Goal: Task Accomplishment & Management: Use online tool/utility

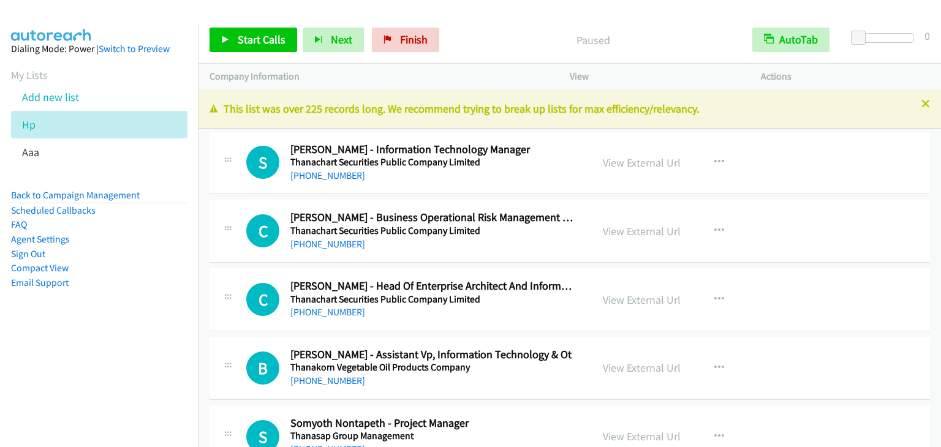
click at [245, 42] on span "Start Calls" at bounding box center [262, 39] width 48 height 14
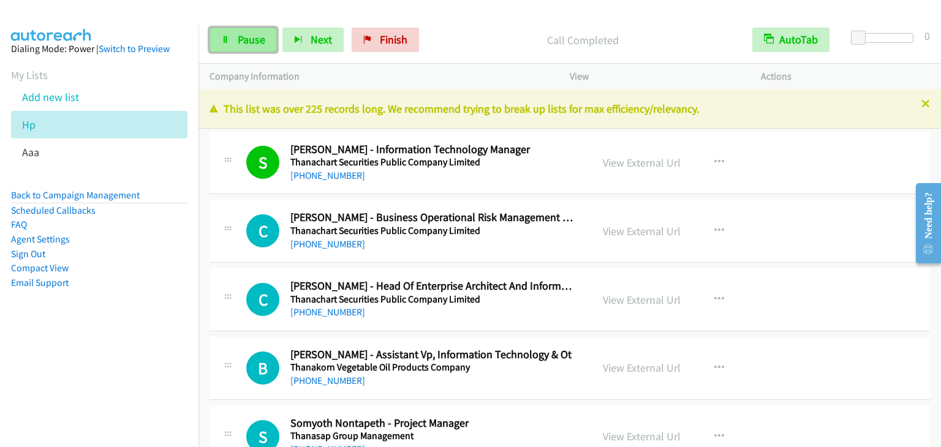
click at [251, 40] on span "Pause" at bounding box center [252, 39] width 28 height 14
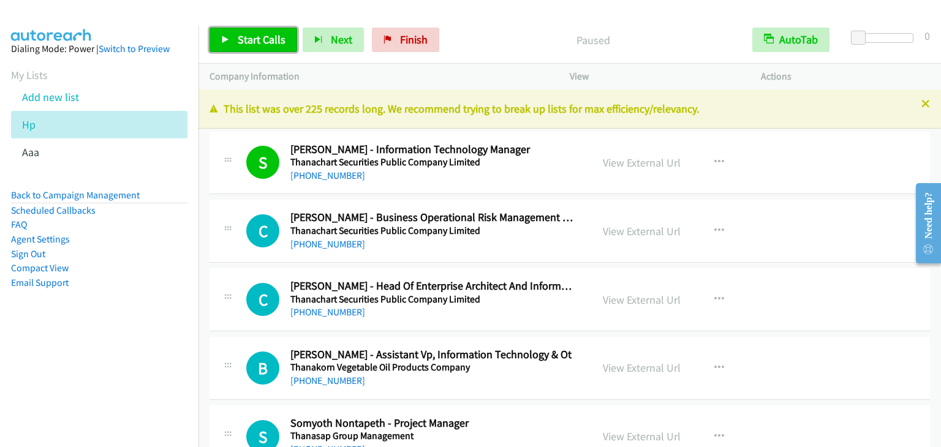
click at [251, 40] on span "Start Calls" at bounding box center [262, 39] width 48 height 14
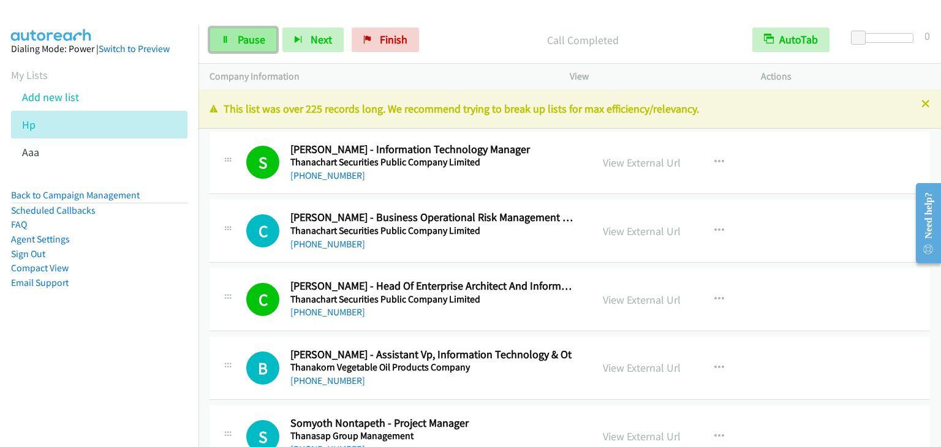
click at [262, 28] on link "Pause" at bounding box center [243, 40] width 67 height 25
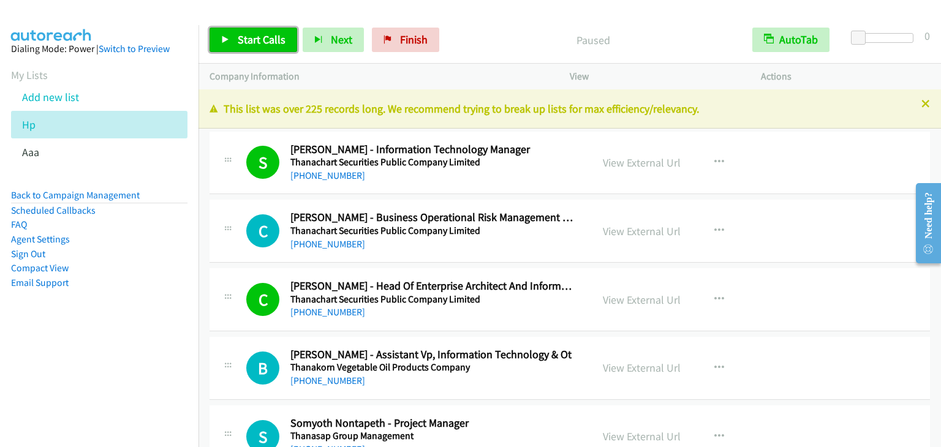
click at [260, 36] on span "Start Calls" at bounding box center [262, 39] width 48 height 14
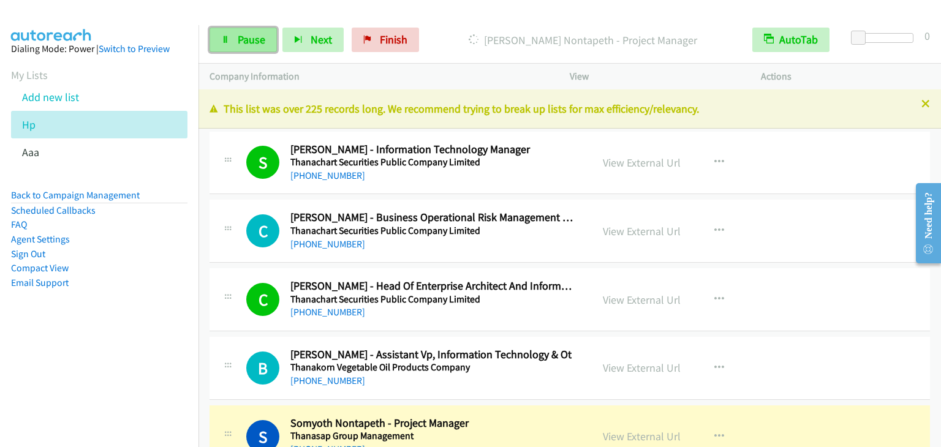
click at [241, 44] on span "Pause" at bounding box center [252, 39] width 28 height 14
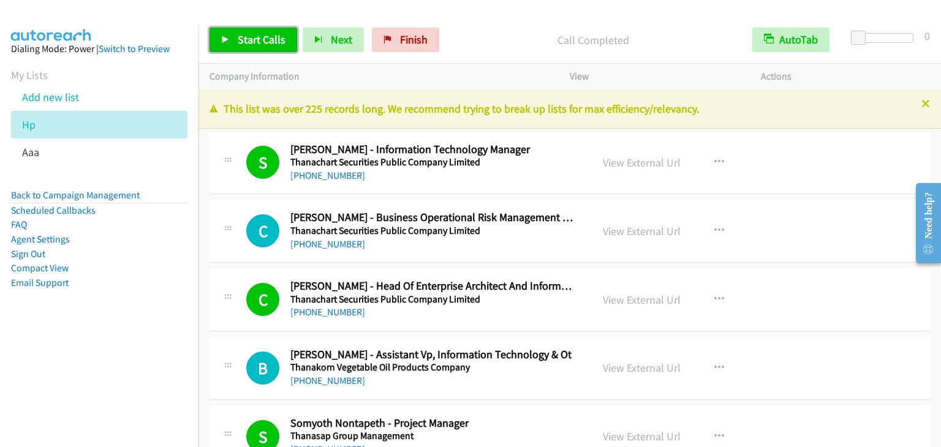
click at [243, 29] on link "Start Calls" at bounding box center [254, 40] width 88 height 25
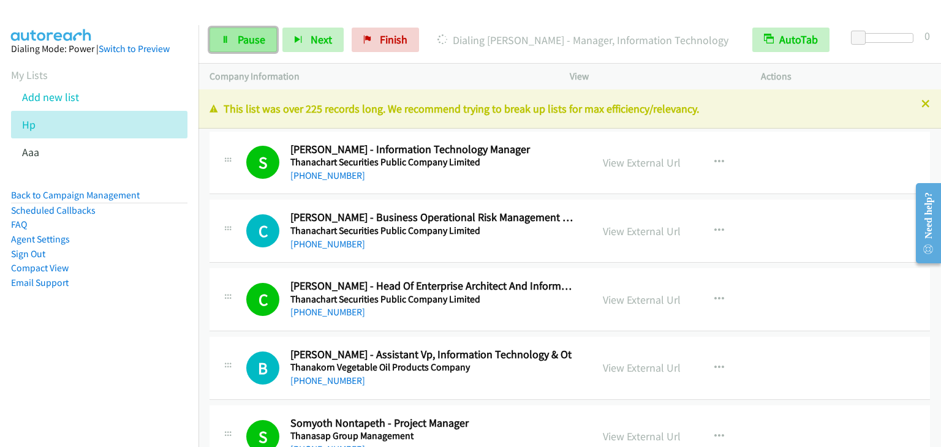
click at [235, 42] on link "Pause" at bounding box center [243, 40] width 67 height 25
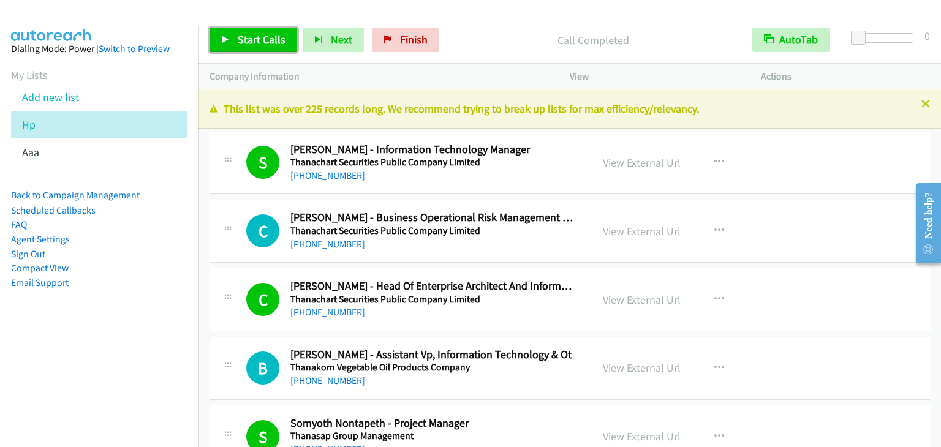
click at [238, 36] on span "Start Calls" at bounding box center [262, 39] width 48 height 14
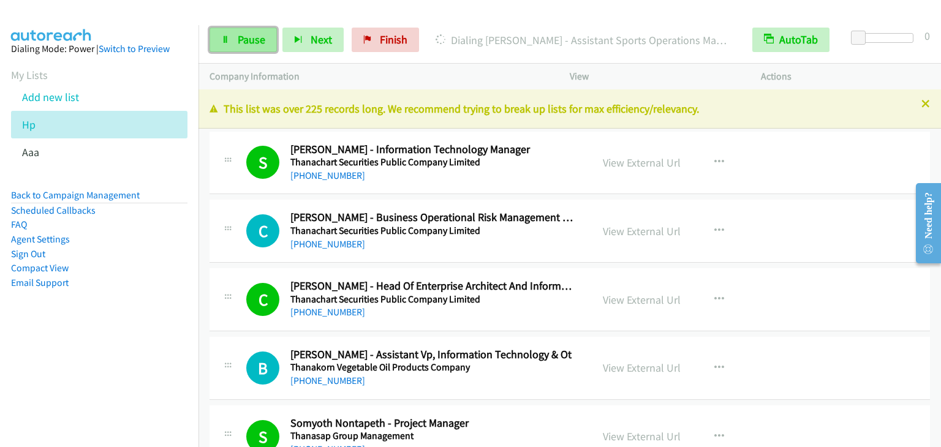
click at [244, 40] on span "Pause" at bounding box center [252, 39] width 28 height 14
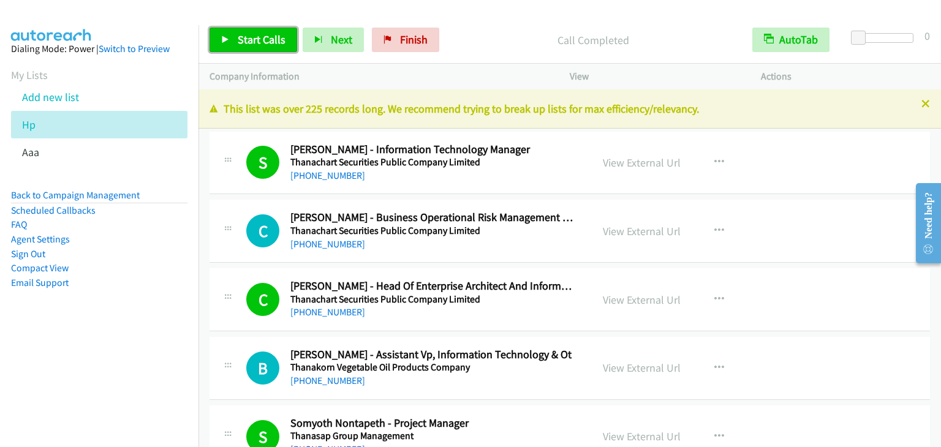
click at [262, 45] on span "Start Calls" at bounding box center [262, 39] width 48 height 14
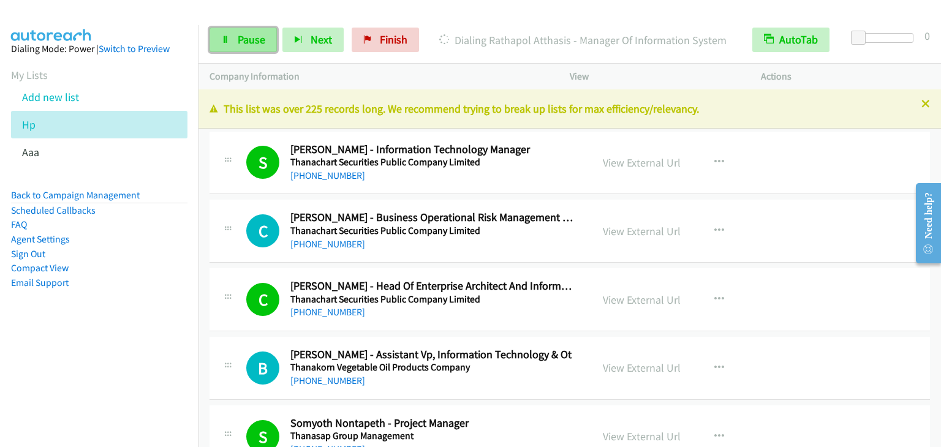
click at [248, 42] on span "Pause" at bounding box center [252, 39] width 28 height 14
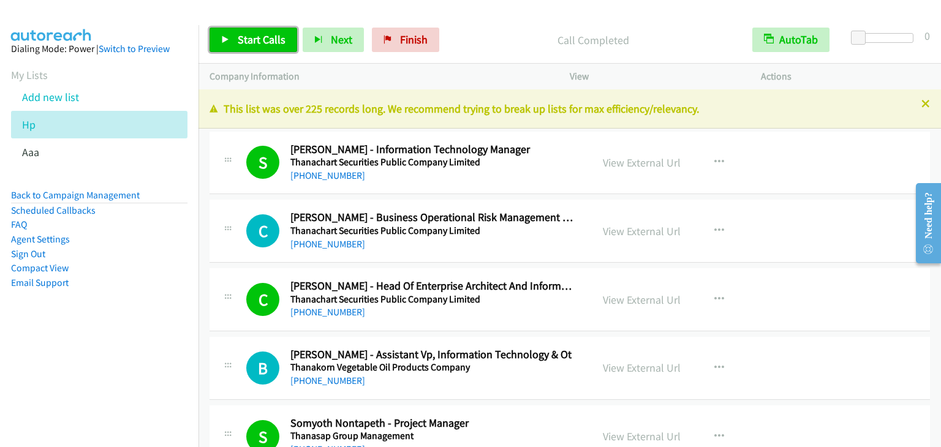
click at [242, 46] on span "Start Calls" at bounding box center [262, 39] width 48 height 14
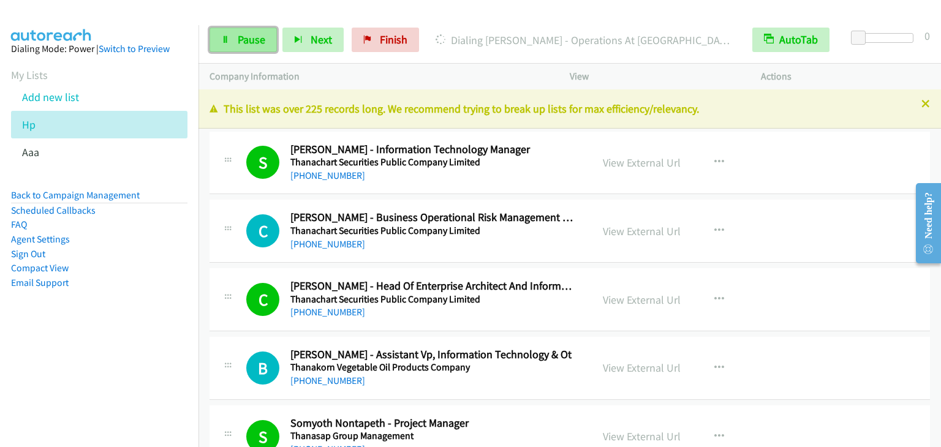
click at [223, 38] on icon at bounding box center [225, 40] width 9 height 9
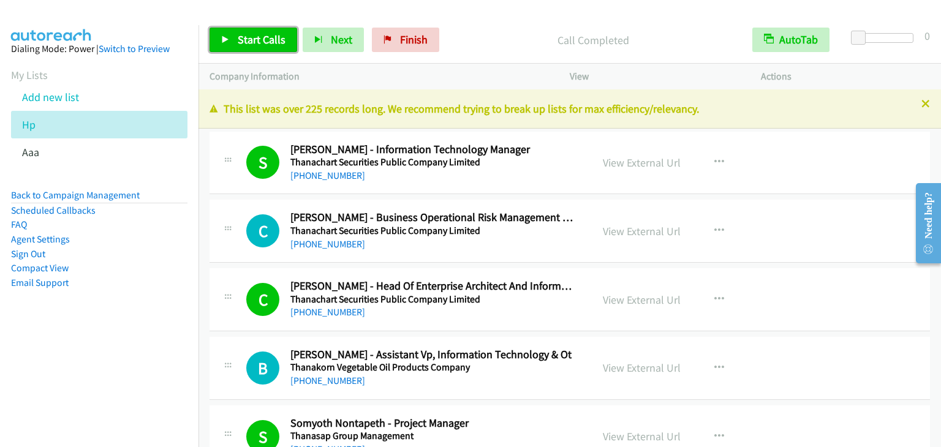
click at [265, 37] on span "Start Calls" at bounding box center [262, 39] width 48 height 14
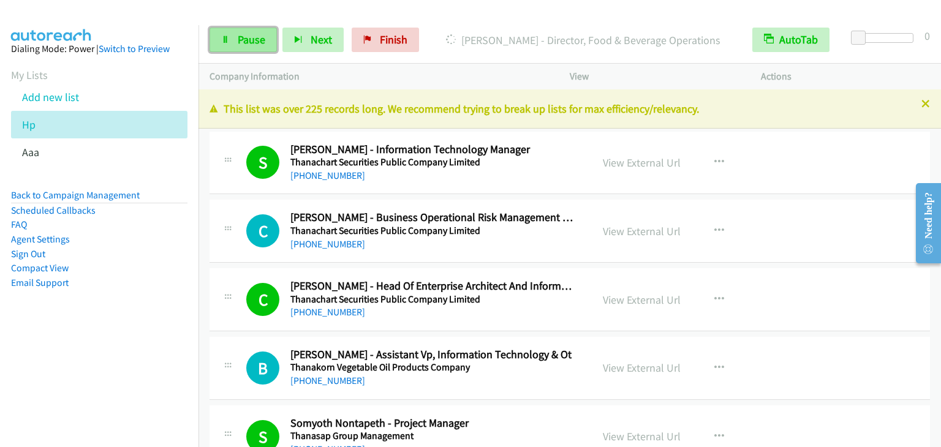
click at [257, 48] on link "Pause" at bounding box center [243, 40] width 67 height 25
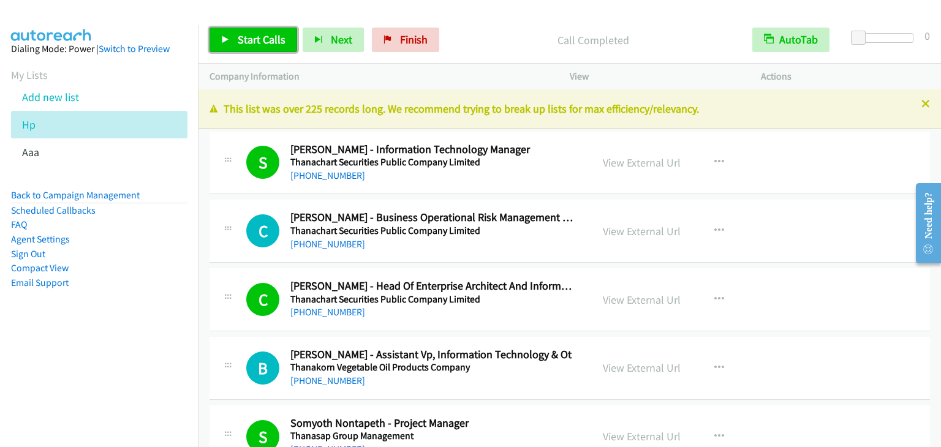
click at [262, 40] on span "Start Calls" at bounding box center [262, 39] width 48 height 14
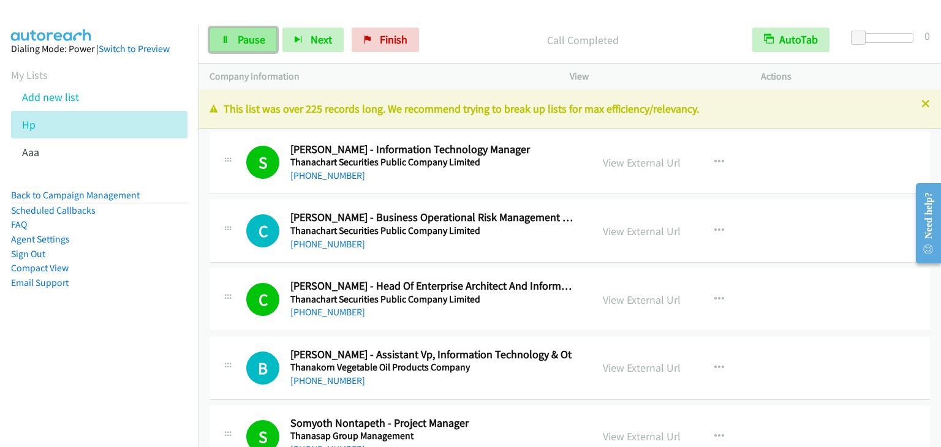
click at [257, 40] on span "Pause" at bounding box center [252, 39] width 28 height 14
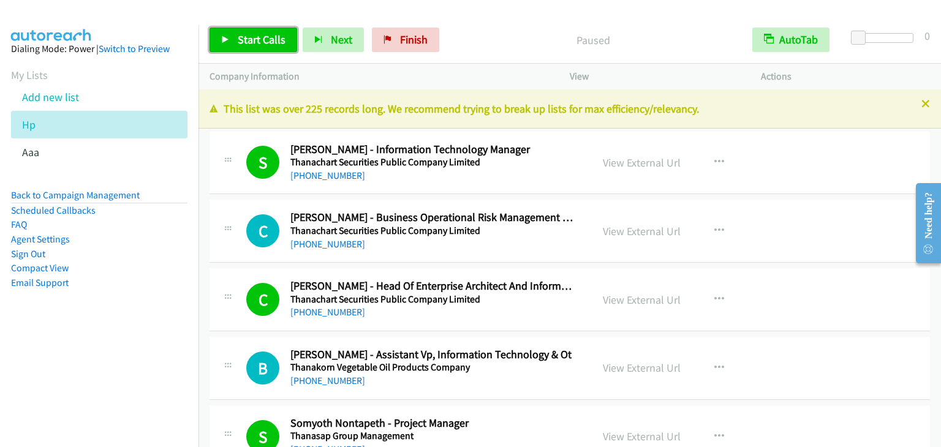
click at [257, 40] on span "Start Calls" at bounding box center [262, 39] width 48 height 14
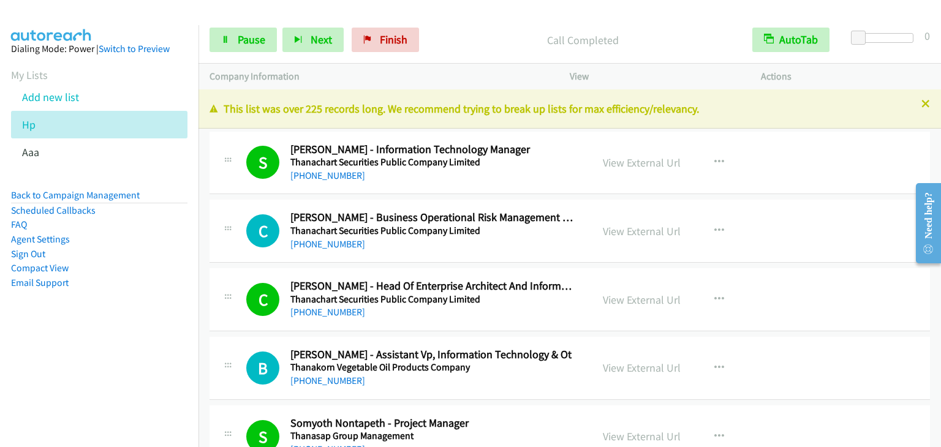
click at [254, 57] on div "Start Calls Pause Next Finish Call Completed AutoTab AutoTab 0" at bounding box center [569, 40] width 743 height 47
click at [252, 41] on span "Pause" at bounding box center [252, 39] width 28 height 14
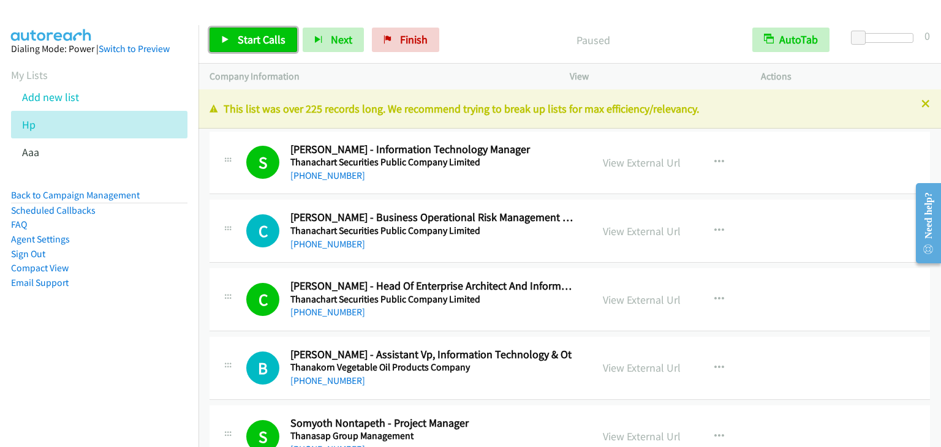
click at [246, 42] on span "Start Calls" at bounding box center [262, 39] width 48 height 14
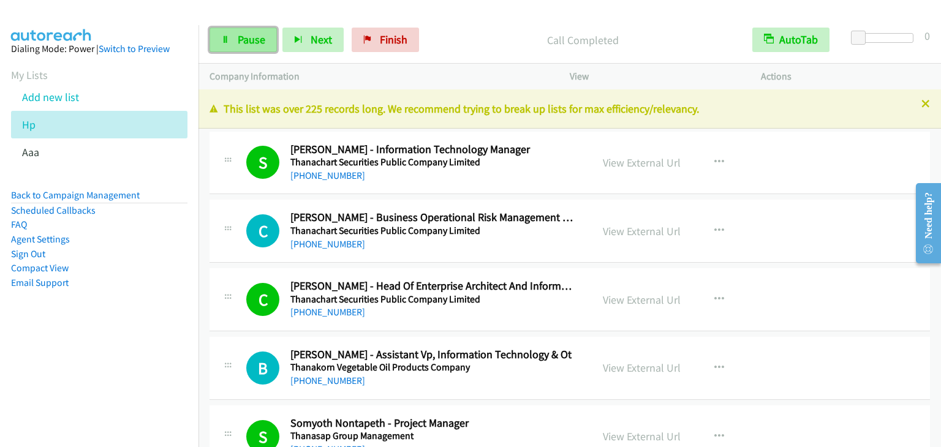
click at [246, 42] on span "Pause" at bounding box center [252, 39] width 28 height 14
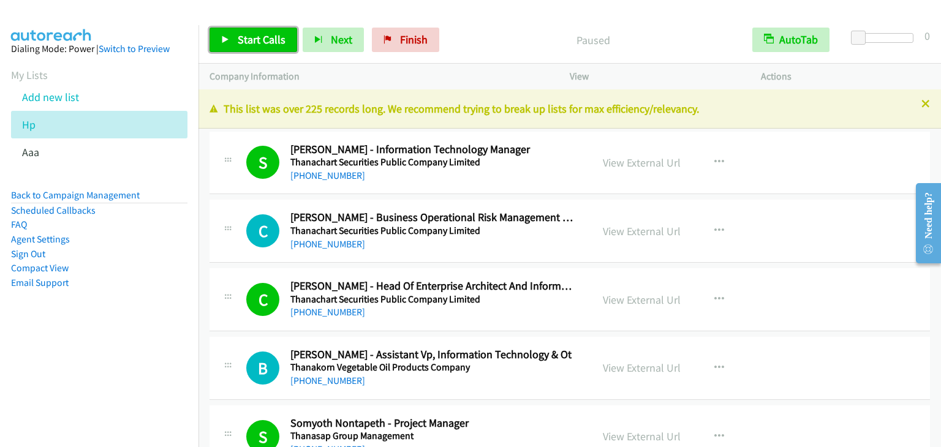
click at [246, 42] on span "Start Calls" at bounding box center [262, 39] width 48 height 14
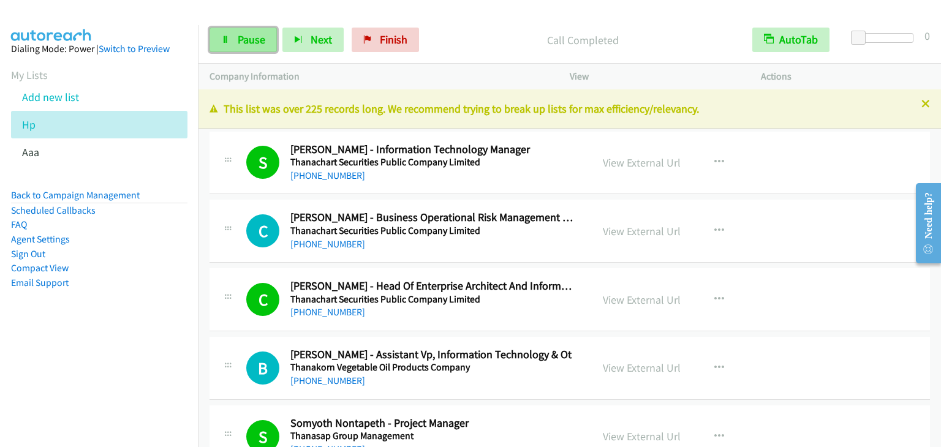
click at [244, 39] on span "Pause" at bounding box center [252, 39] width 28 height 14
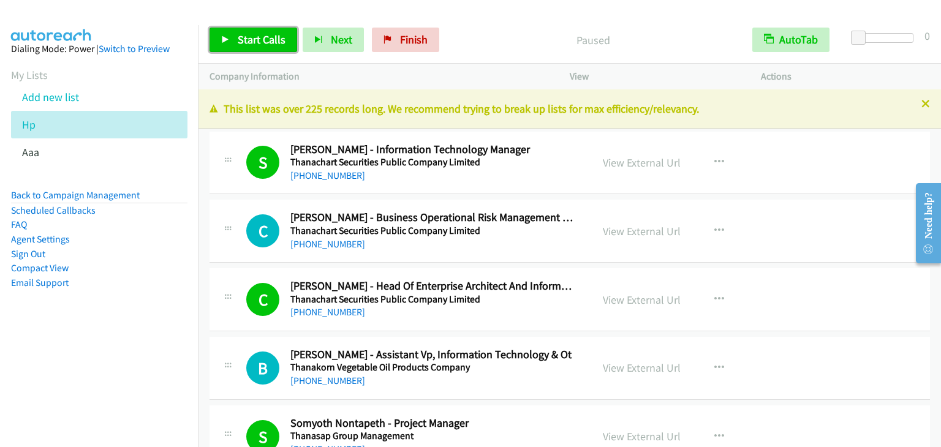
click at [244, 39] on span "Start Calls" at bounding box center [262, 39] width 48 height 14
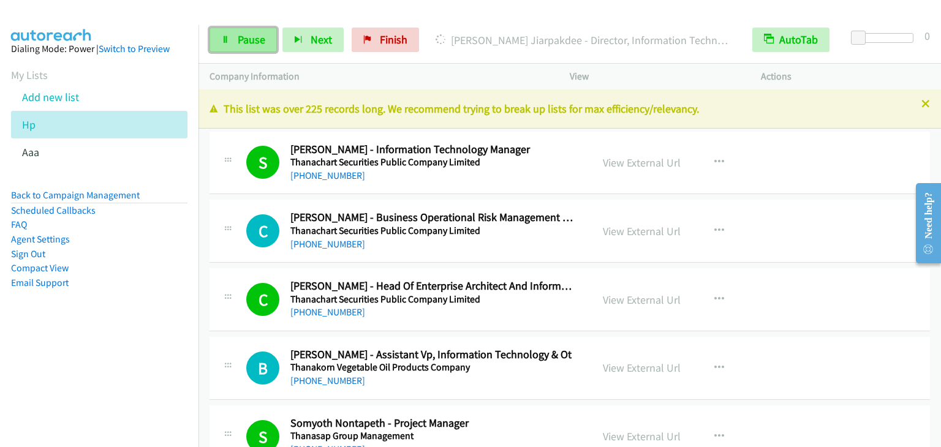
click at [232, 40] on link "Pause" at bounding box center [243, 40] width 67 height 25
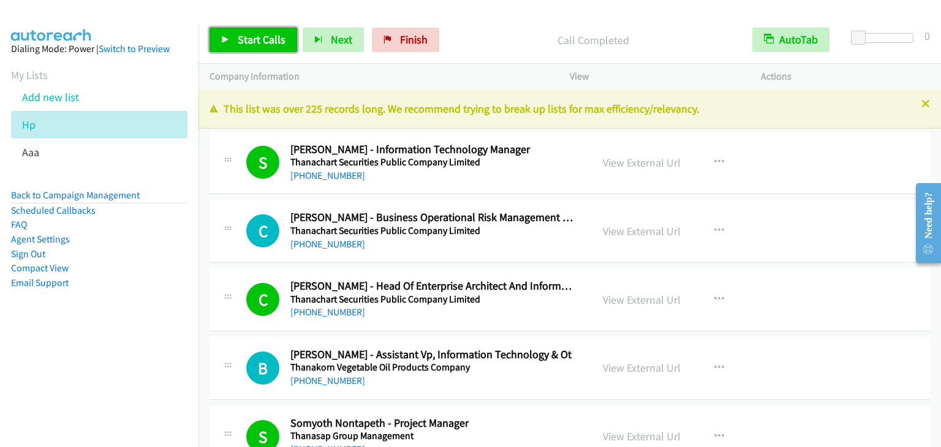
click at [274, 34] on span "Start Calls" at bounding box center [262, 39] width 48 height 14
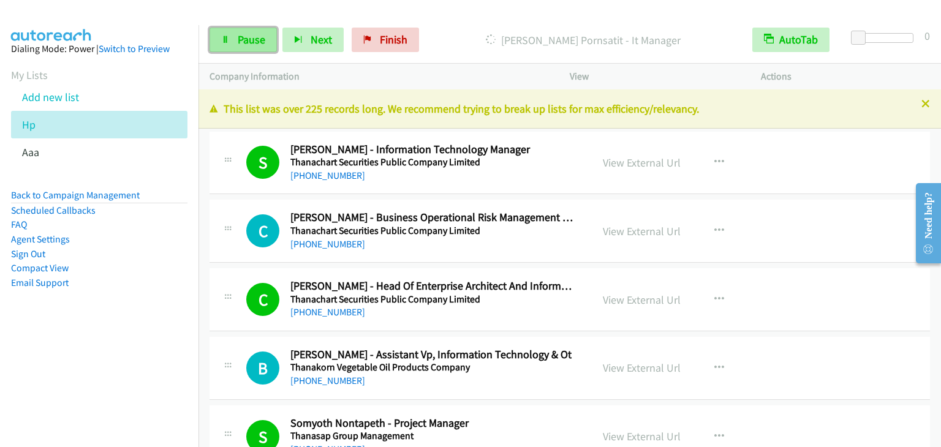
click at [239, 40] on span "Pause" at bounding box center [252, 39] width 28 height 14
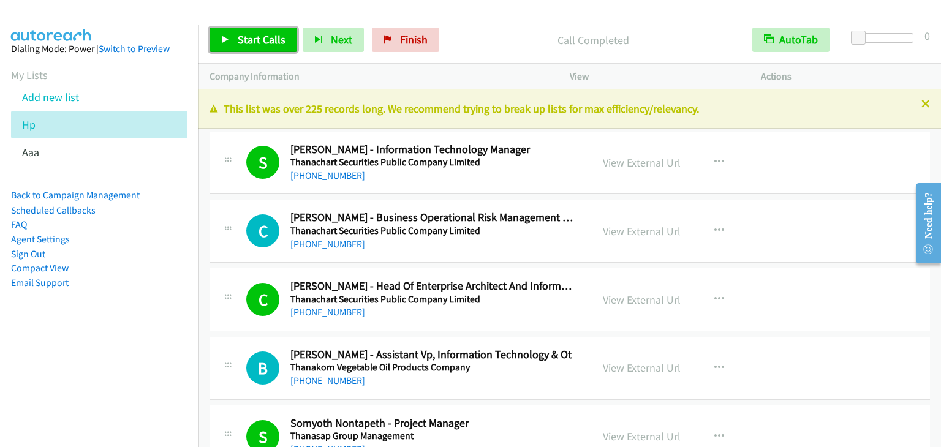
click at [248, 40] on span "Start Calls" at bounding box center [262, 39] width 48 height 14
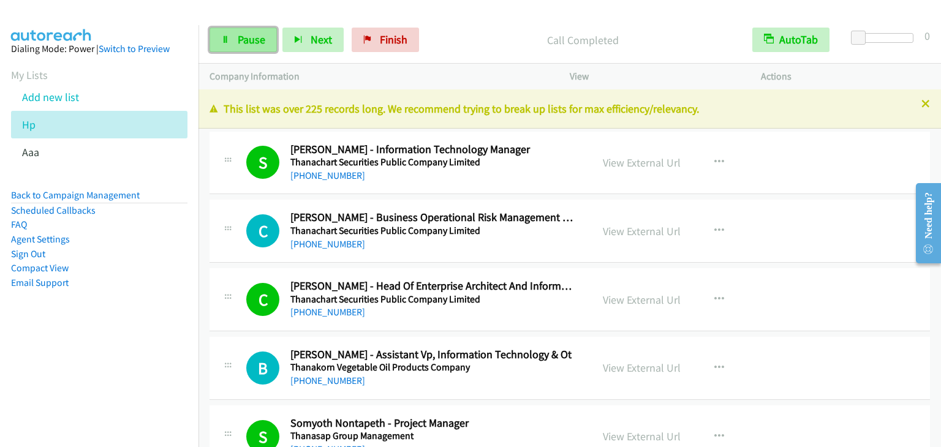
click at [228, 42] on icon at bounding box center [225, 40] width 9 height 9
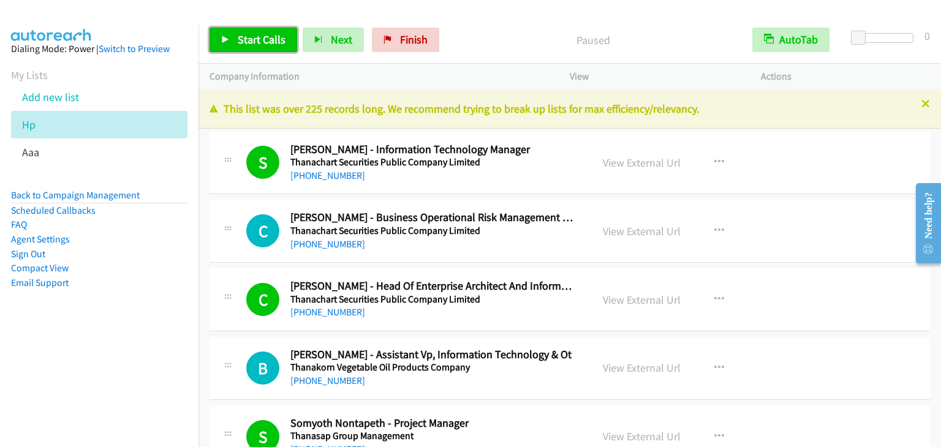
click at [228, 42] on icon at bounding box center [225, 40] width 9 height 9
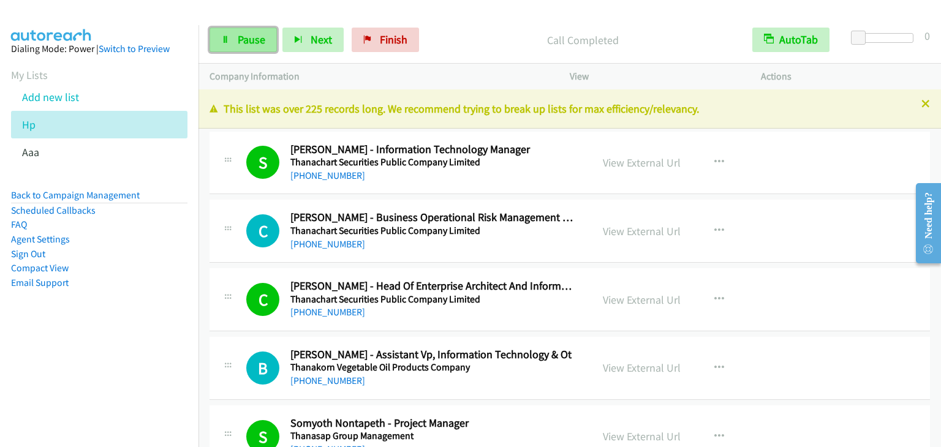
click at [230, 40] on link "Pause" at bounding box center [243, 40] width 67 height 25
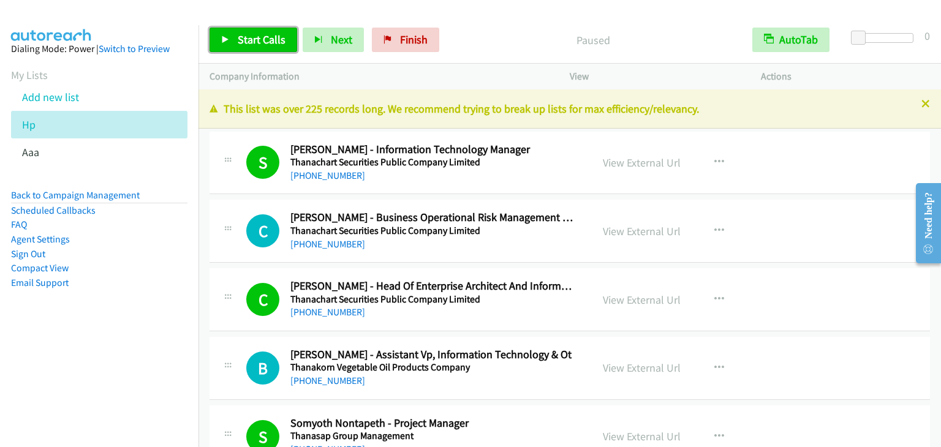
click at [230, 40] on link "Start Calls" at bounding box center [254, 40] width 88 height 25
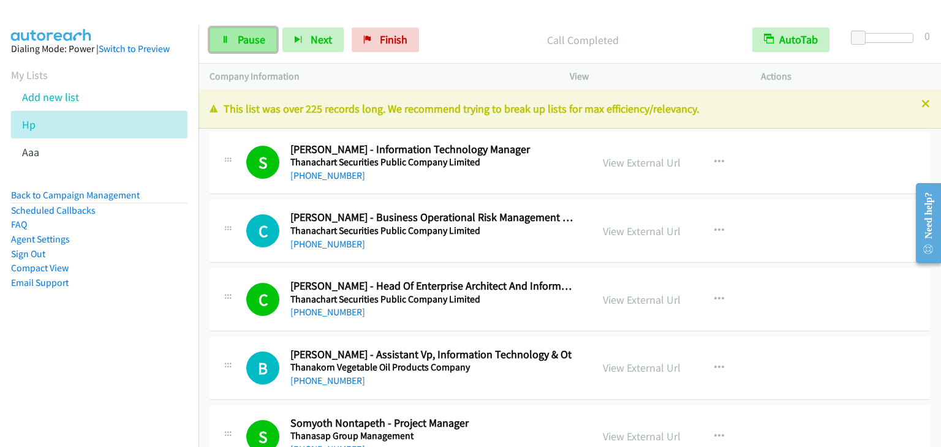
click at [246, 40] on span "Pause" at bounding box center [252, 39] width 28 height 14
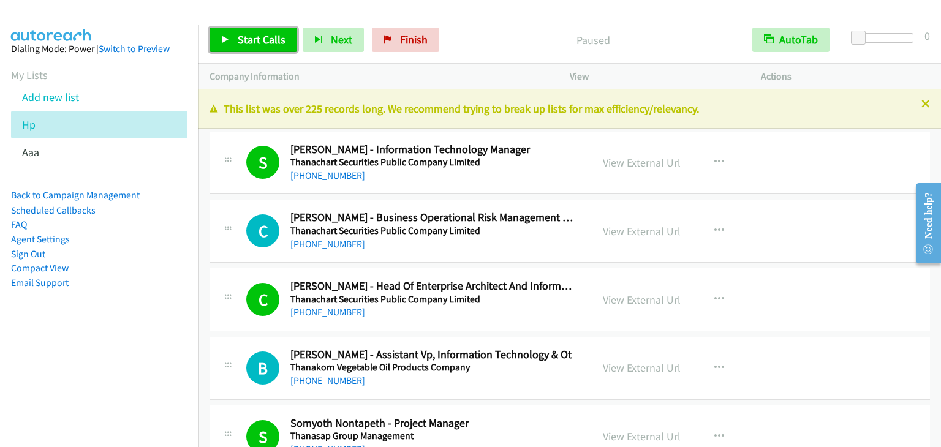
click at [246, 40] on span "Start Calls" at bounding box center [262, 39] width 48 height 14
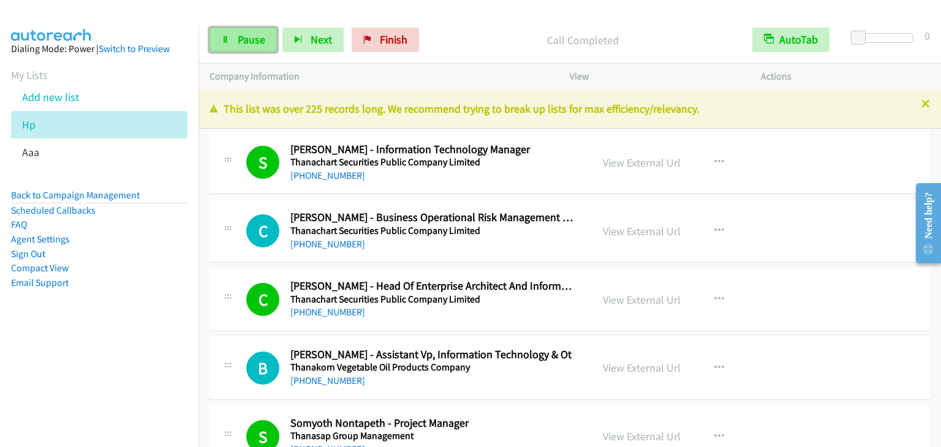
click at [243, 43] on span "Pause" at bounding box center [252, 39] width 28 height 14
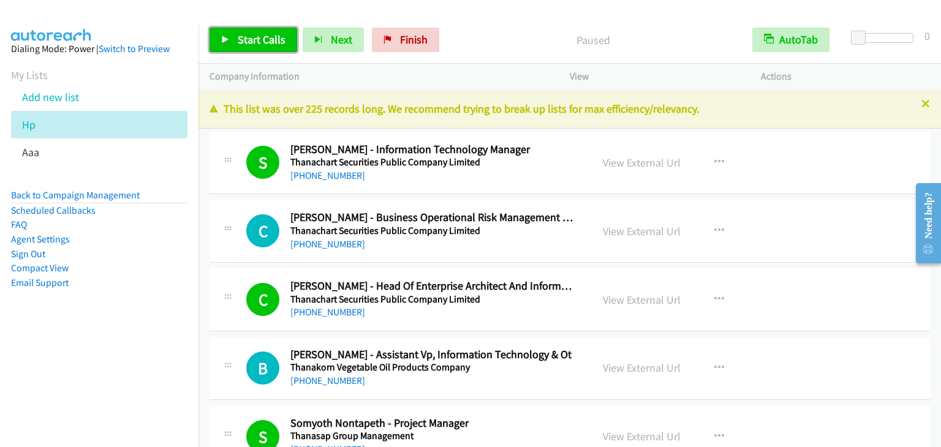
click at [243, 42] on span "Start Calls" at bounding box center [262, 39] width 48 height 14
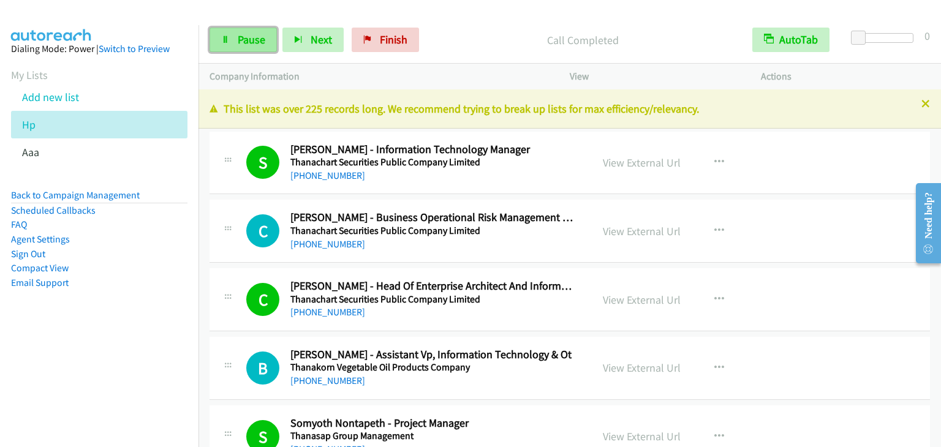
click at [265, 45] on link "Pause" at bounding box center [243, 40] width 67 height 25
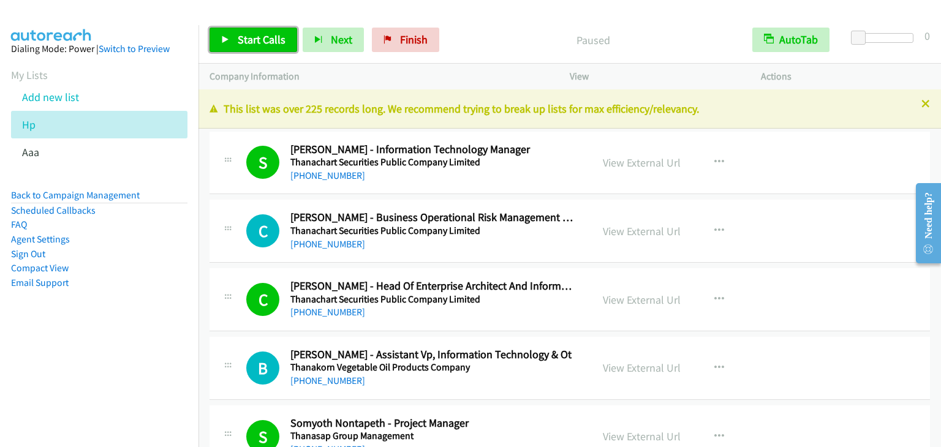
click at [265, 45] on span "Start Calls" at bounding box center [262, 39] width 48 height 14
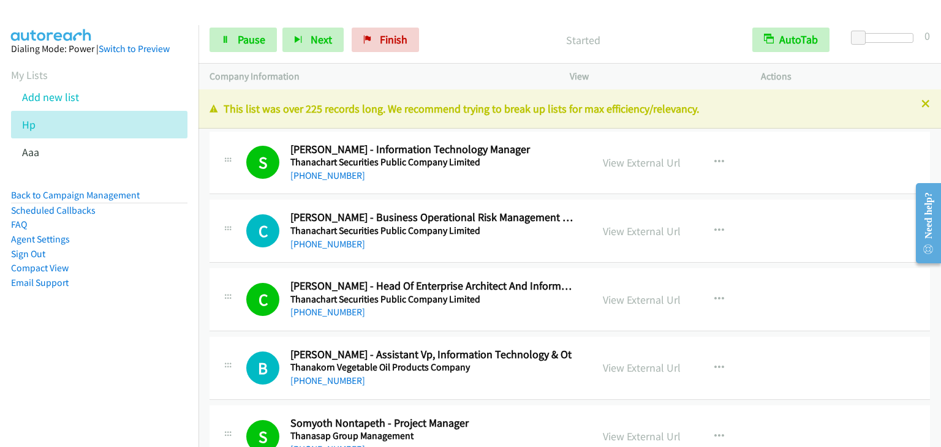
click at [517, 54] on div "Start Calls Pause Next Finish Started AutoTab AutoTab 0" at bounding box center [569, 40] width 743 height 47
click at [239, 34] on span "Pause" at bounding box center [252, 39] width 28 height 14
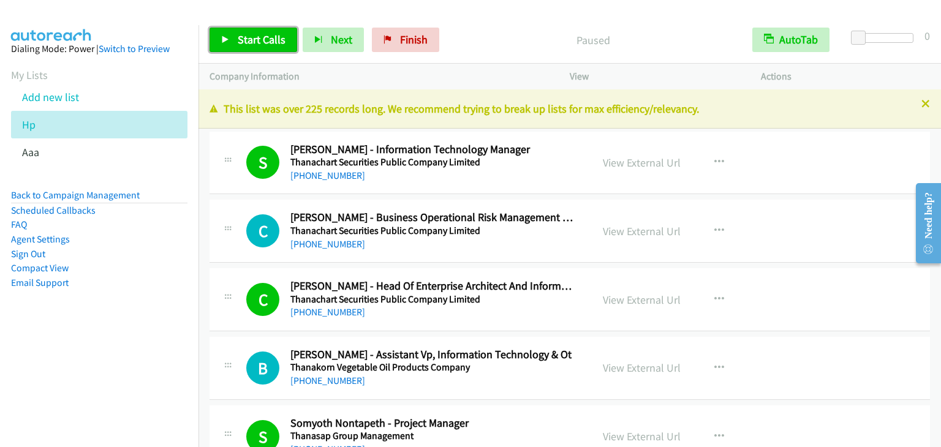
click at [239, 34] on span "Start Calls" at bounding box center [262, 39] width 48 height 14
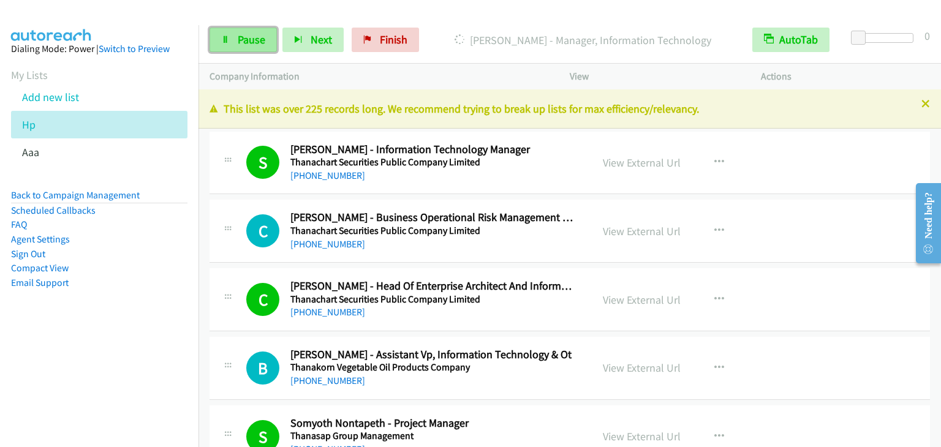
click at [238, 44] on span "Pause" at bounding box center [252, 39] width 28 height 14
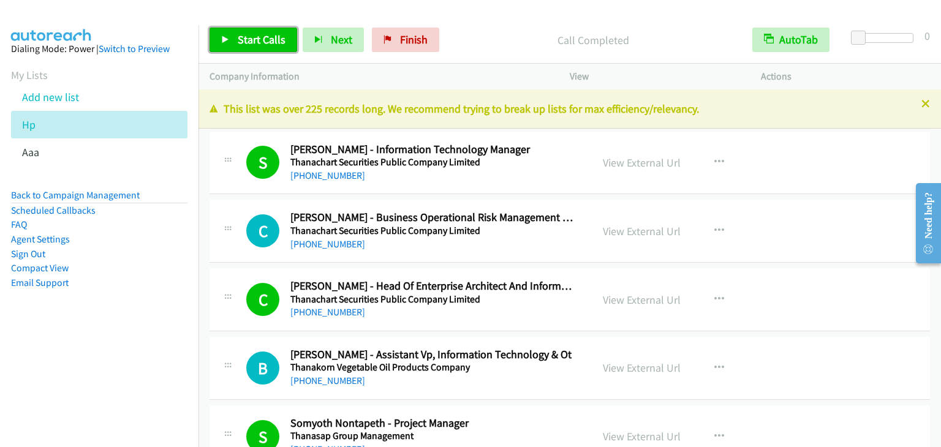
click at [258, 31] on link "Start Calls" at bounding box center [254, 40] width 88 height 25
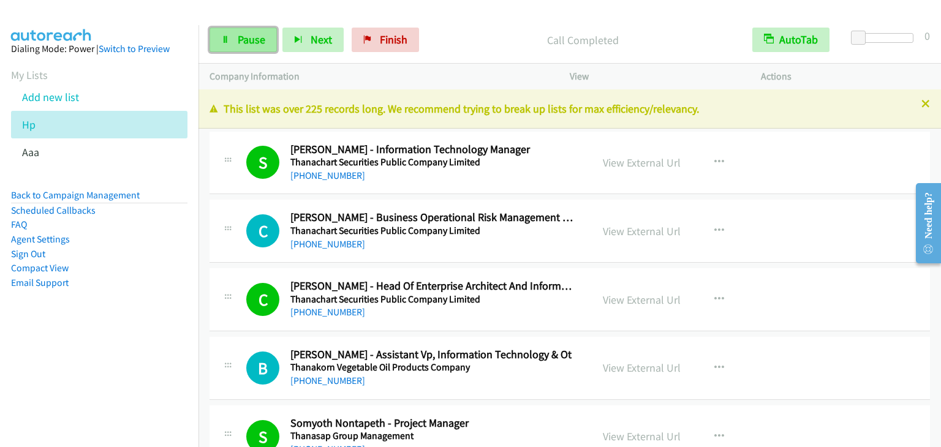
click at [243, 37] on span "Pause" at bounding box center [252, 39] width 28 height 14
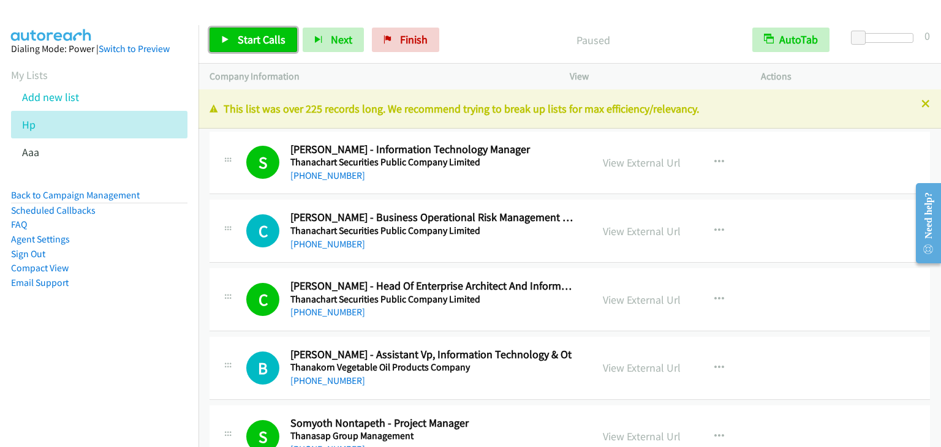
click at [243, 37] on span "Start Calls" at bounding box center [262, 39] width 48 height 14
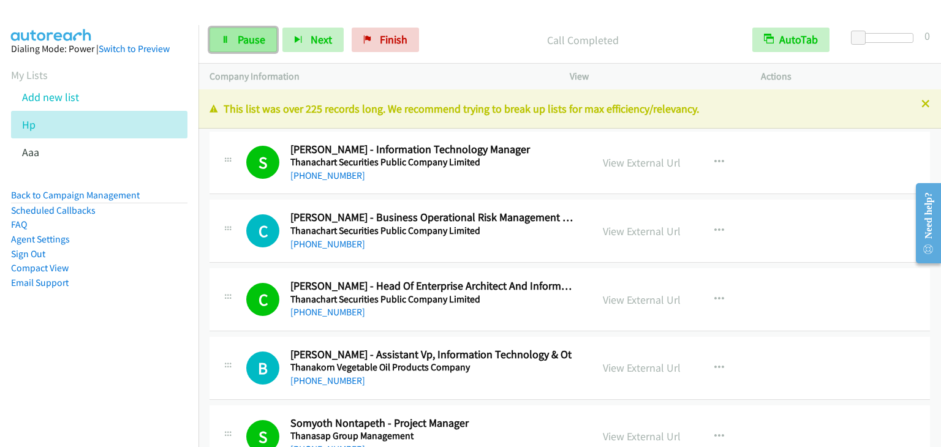
click at [248, 41] on span "Pause" at bounding box center [252, 39] width 28 height 14
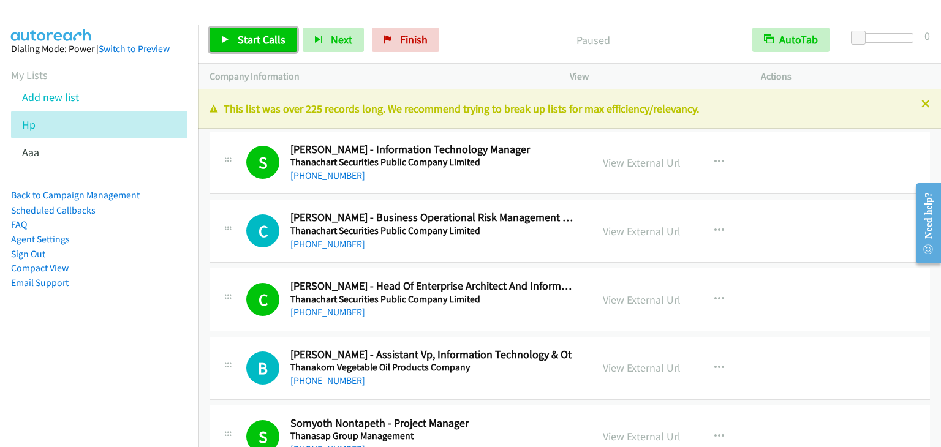
click at [248, 42] on span "Start Calls" at bounding box center [262, 39] width 48 height 14
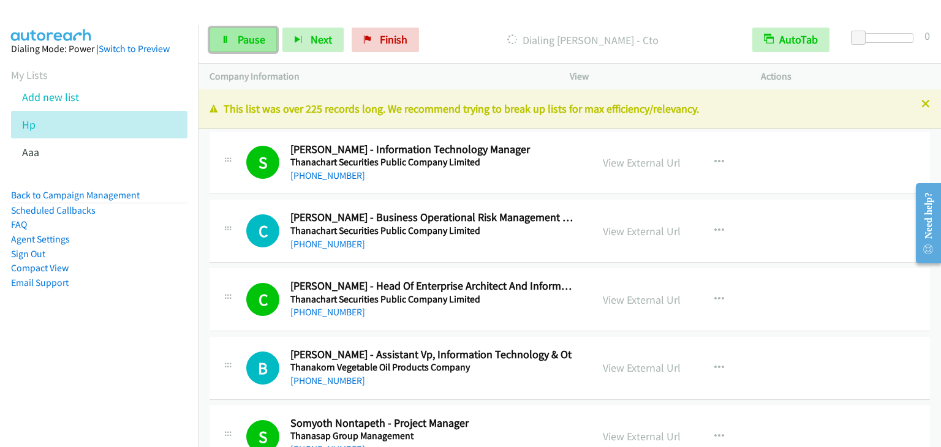
click at [235, 31] on link "Pause" at bounding box center [243, 40] width 67 height 25
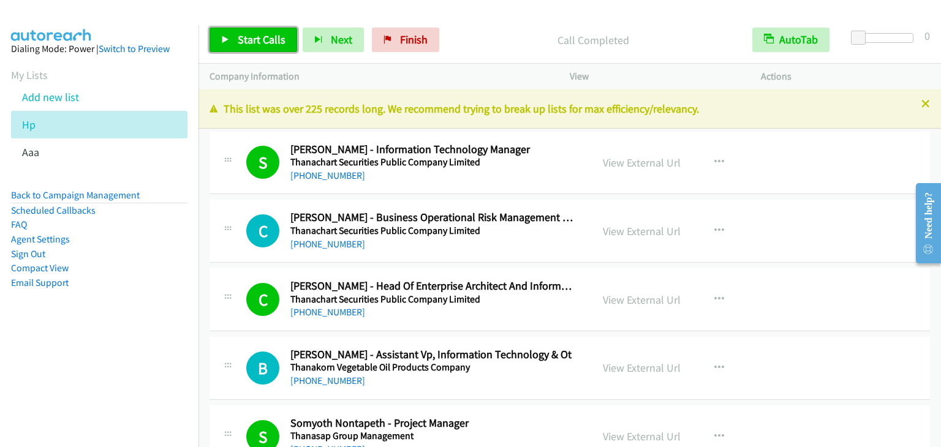
click at [268, 45] on span "Start Calls" at bounding box center [262, 39] width 48 height 14
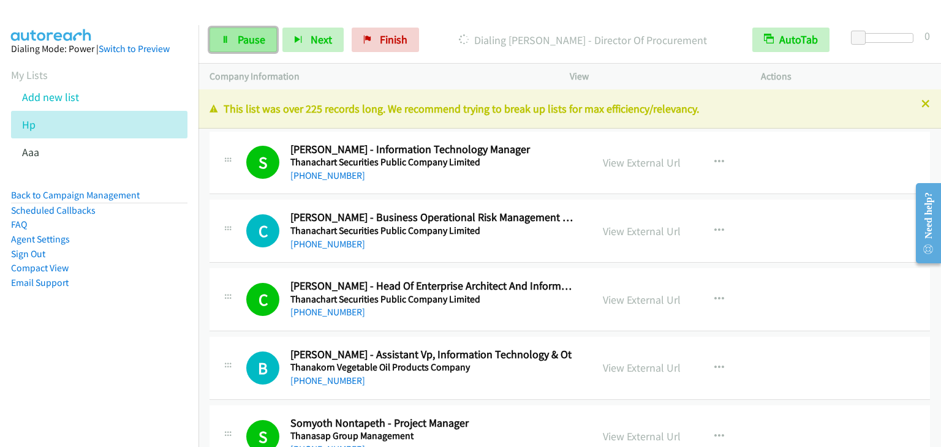
click at [230, 36] on link "Pause" at bounding box center [243, 40] width 67 height 25
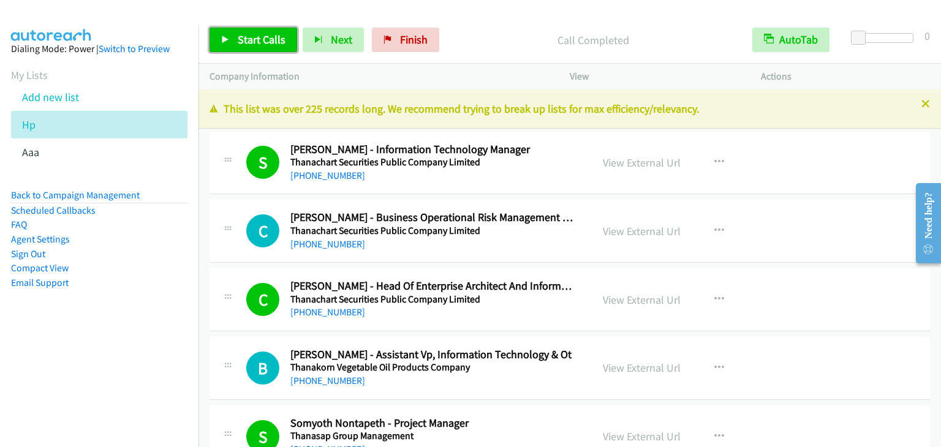
click at [229, 33] on link "Start Calls" at bounding box center [254, 40] width 88 height 25
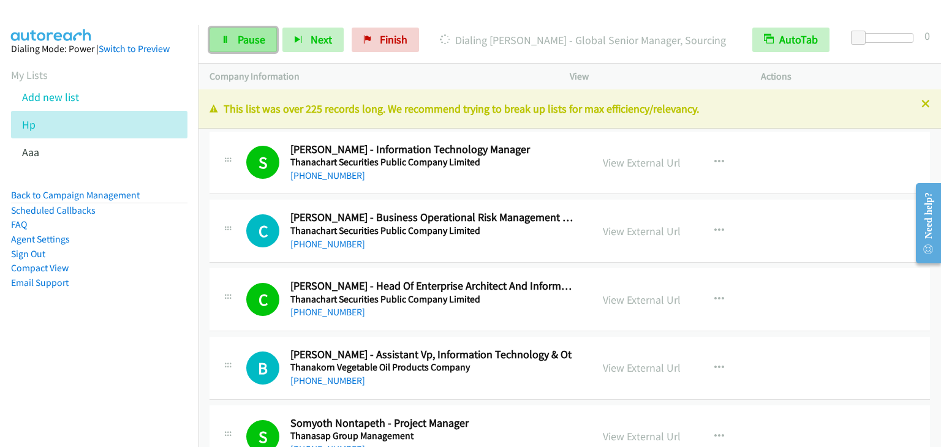
click at [240, 32] on link "Pause" at bounding box center [243, 40] width 67 height 25
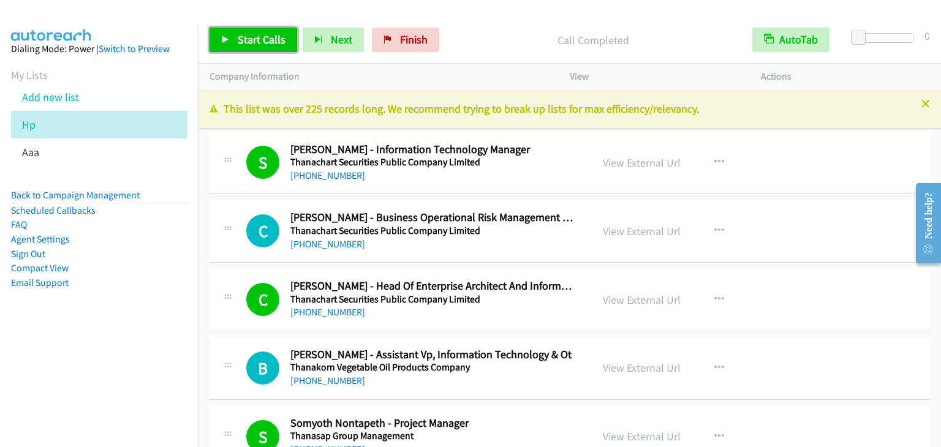
click at [269, 45] on span "Start Calls" at bounding box center [262, 39] width 48 height 14
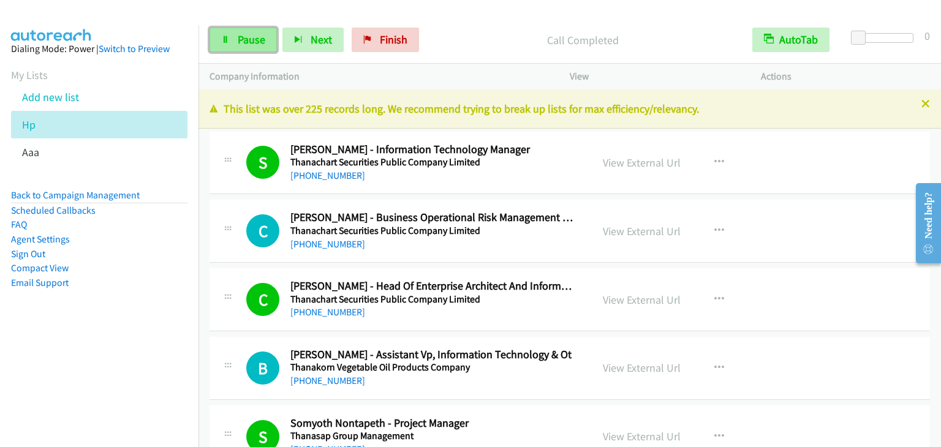
click at [250, 39] on span "Pause" at bounding box center [252, 39] width 28 height 14
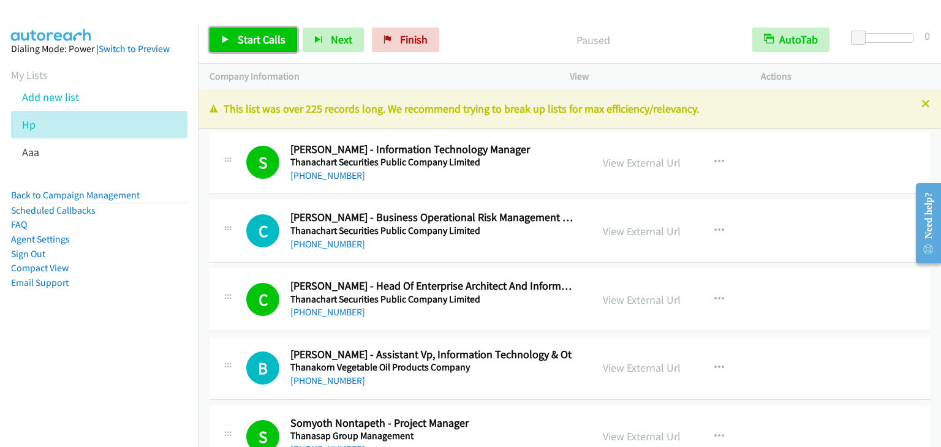
click at [260, 36] on span "Start Calls" at bounding box center [262, 39] width 48 height 14
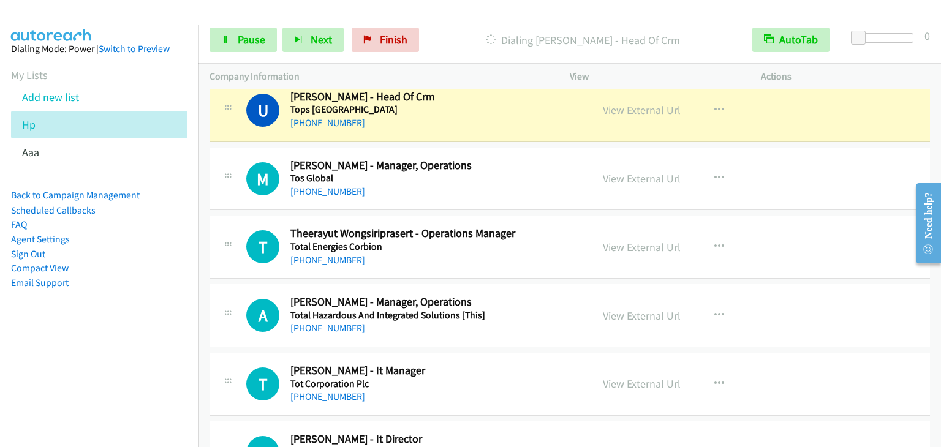
scroll to position [3708, 0]
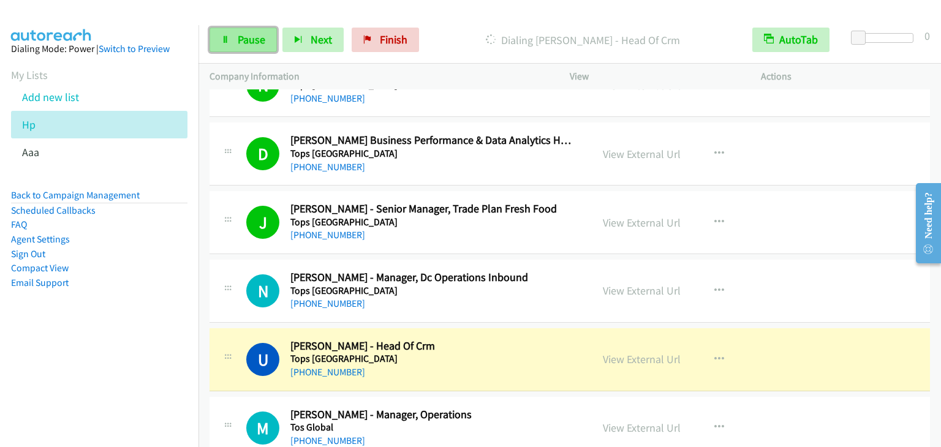
click at [254, 42] on span "Pause" at bounding box center [252, 39] width 28 height 14
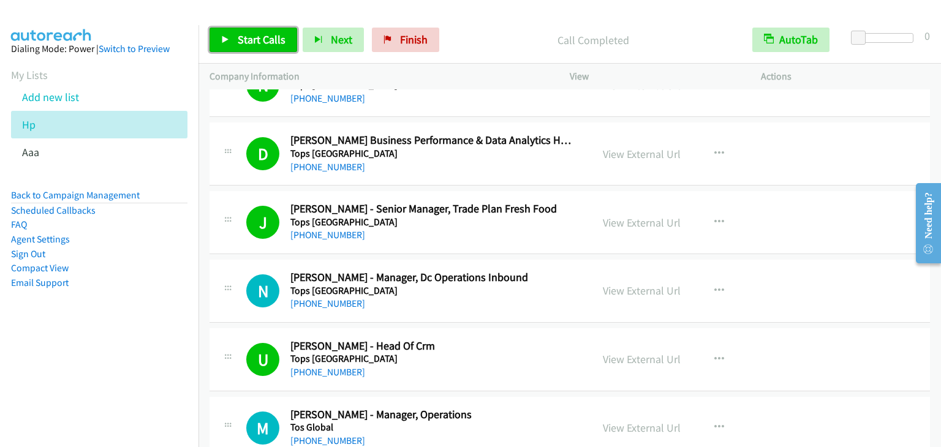
click at [267, 37] on span "Start Calls" at bounding box center [262, 39] width 48 height 14
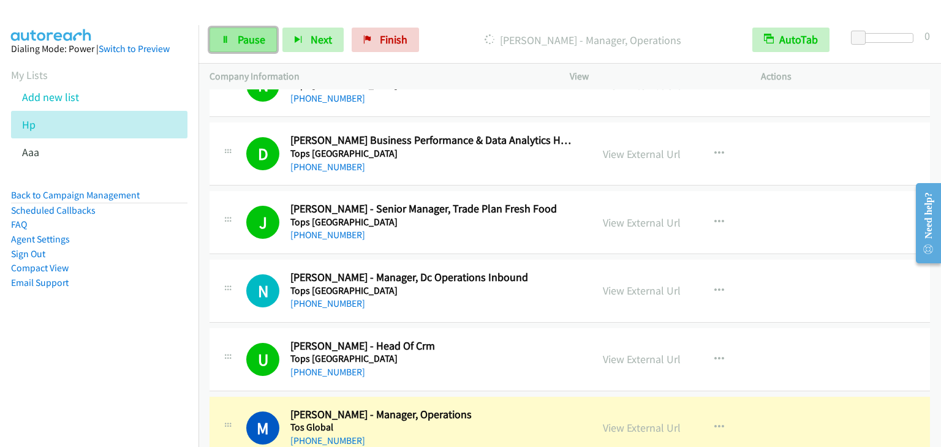
click at [245, 40] on span "Pause" at bounding box center [252, 39] width 28 height 14
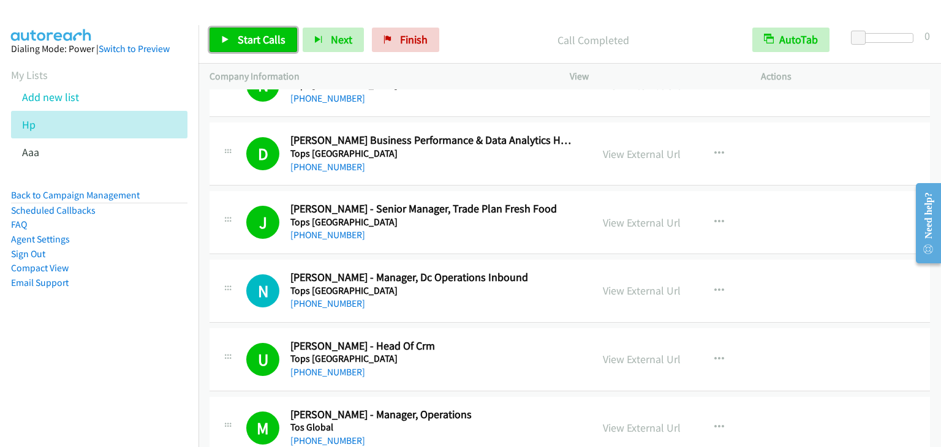
click at [273, 39] on span "Start Calls" at bounding box center [262, 39] width 48 height 14
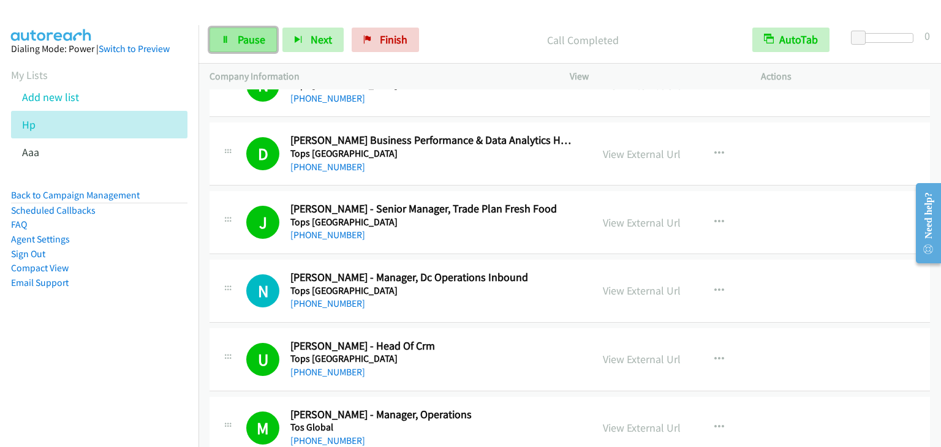
click at [248, 43] on span "Pause" at bounding box center [252, 39] width 28 height 14
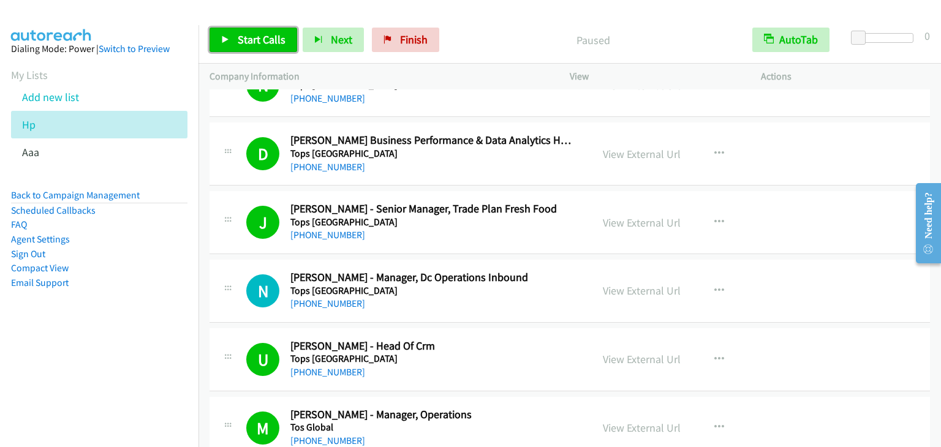
click at [260, 37] on span "Start Calls" at bounding box center [262, 39] width 48 height 14
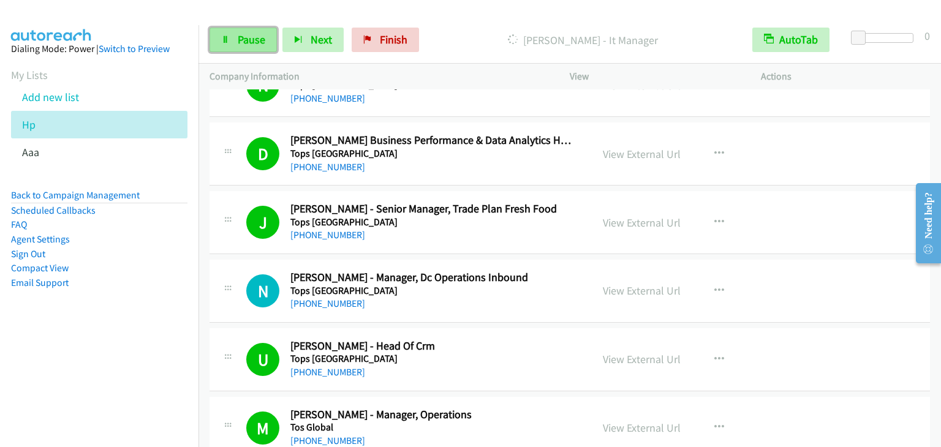
click at [250, 32] on link "Pause" at bounding box center [243, 40] width 67 height 25
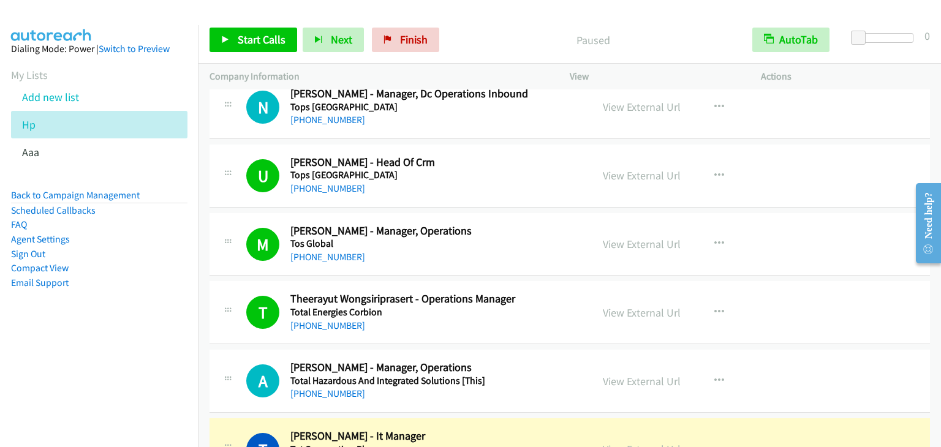
scroll to position [4198, 0]
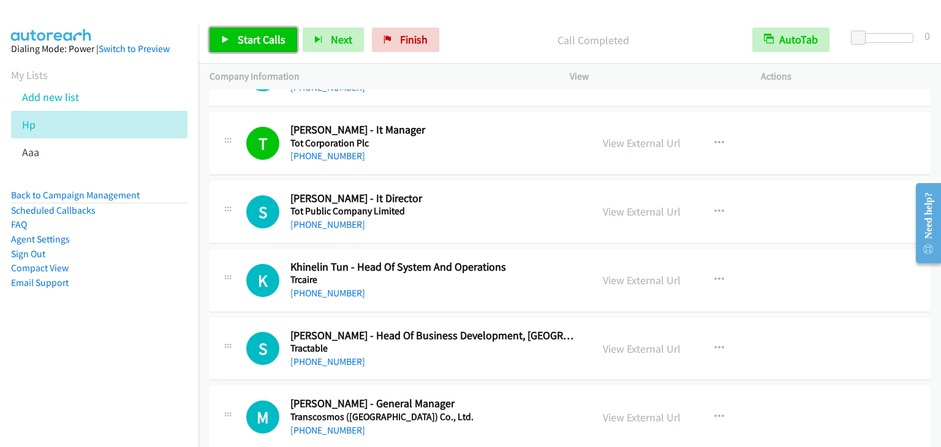
click at [265, 43] on span "Start Calls" at bounding box center [262, 39] width 48 height 14
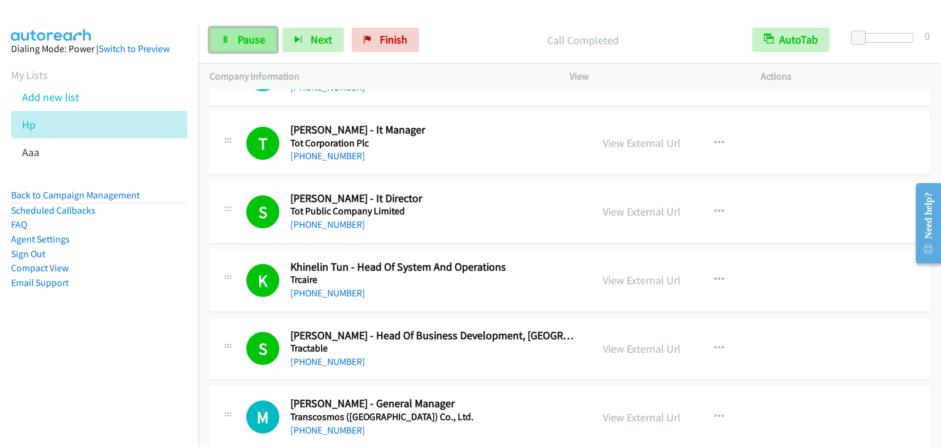
click at [239, 37] on span "Pause" at bounding box center [252, 39] width 28 height 14
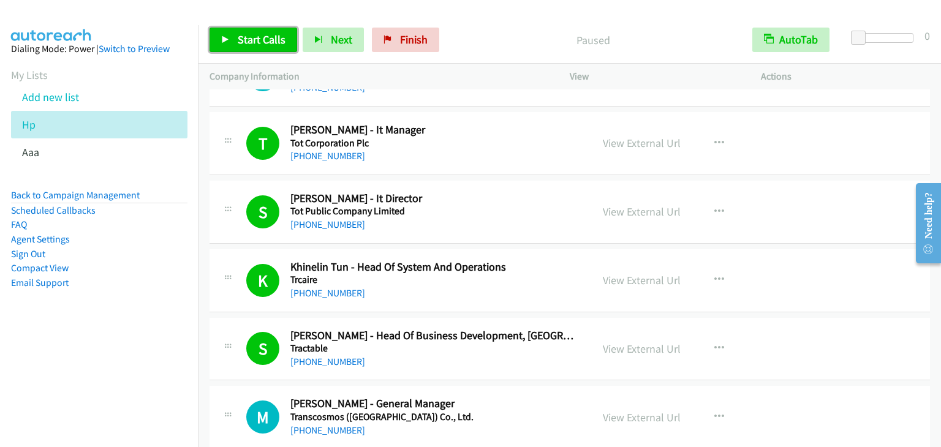
click at [239, 37] on span "Start Calls" at bounding box center [262, 39] width 48 height 14
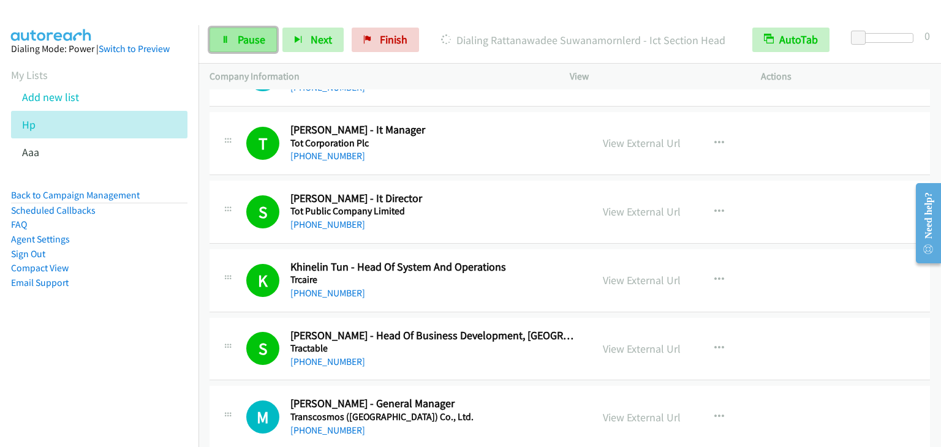
click at [240, 33] on span "Pause" at bounding box center [252, 39] width 28 height 14
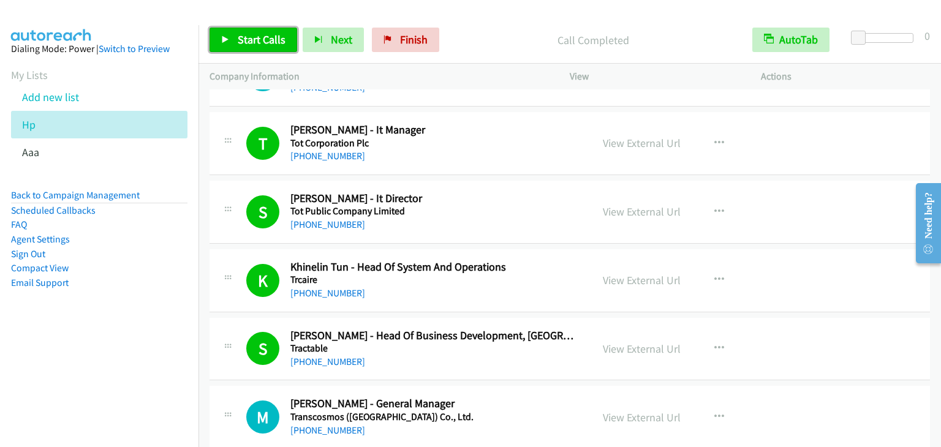
click at [257, 41] on span "Start Calls" at bounding box center [262, 39] width 48 height 14
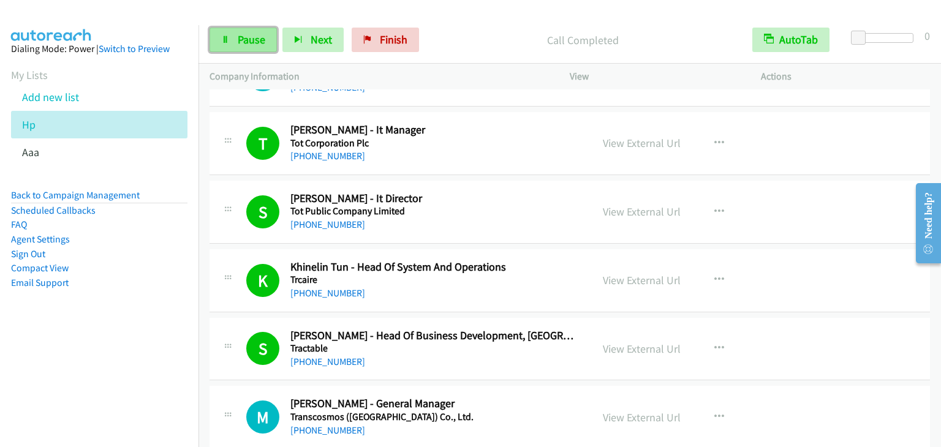
click at [241, 40] on span "Pause" at bounding box center [252, 39] width 28 height 14
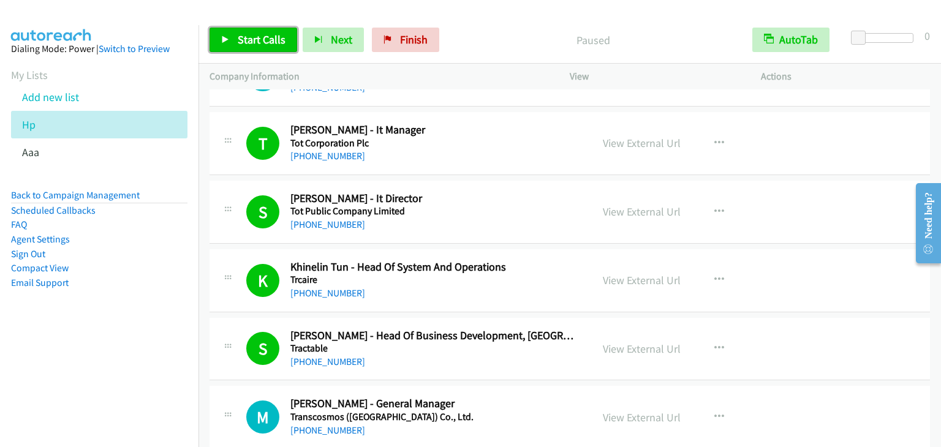
click at [255, 36] on span "Start Calls" at bounding box center [262, 39] width 48 height 14
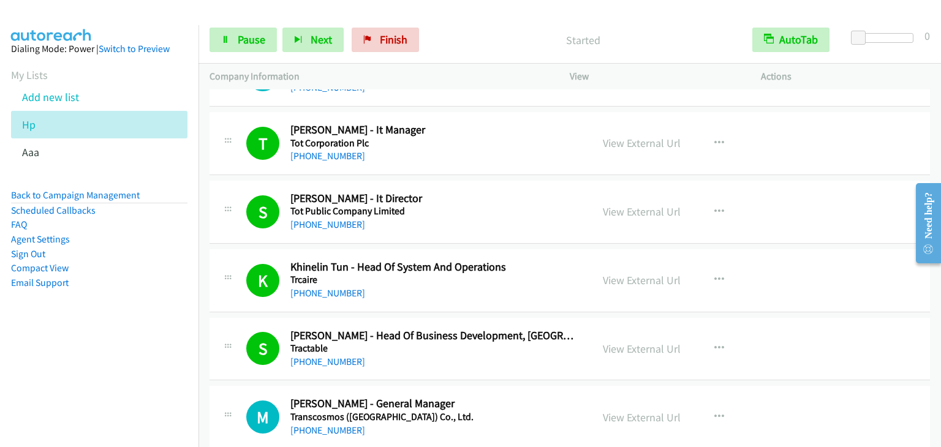
click at [540, 37] on p "Started" at bounding box center [583, 40] width 295 height 17
click at [235, 35] on link "Pause" at bounding box center [243, 40] width 67 height 25
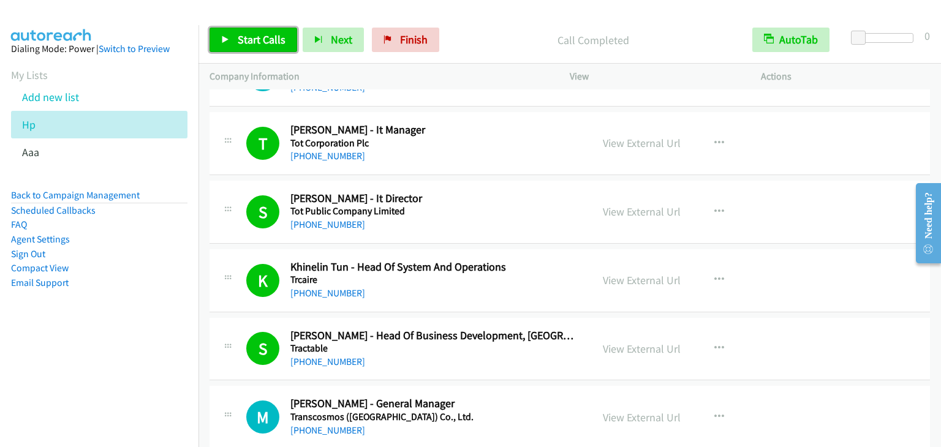
click at [270, 41] on span "Start Calls" at bounding box center [262, 39] width 48 height 14
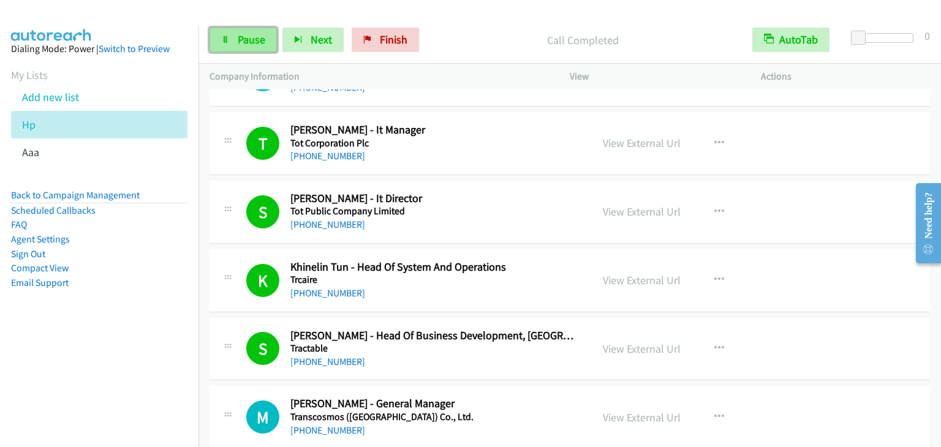
click at [252, 43] on span "Pause" at bounding box center [252, 39] width 28 height 14
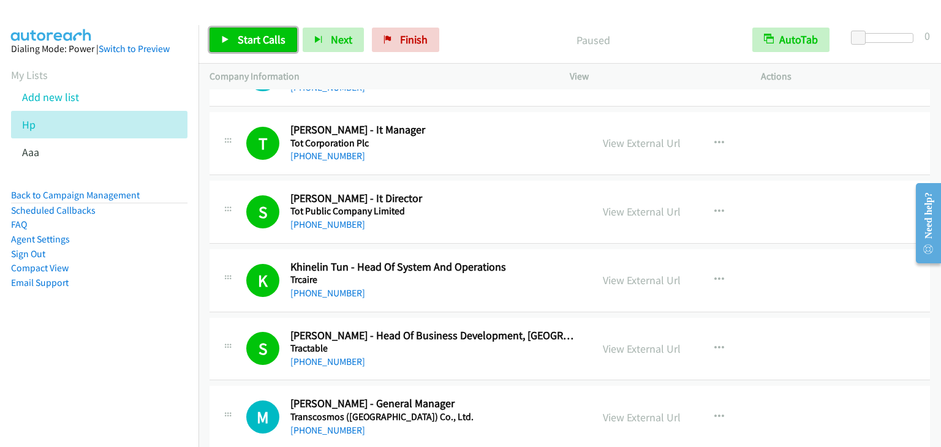
click at [252, 34] on span "Start Calls" at bounding box center [262, 39] width 48 height 14
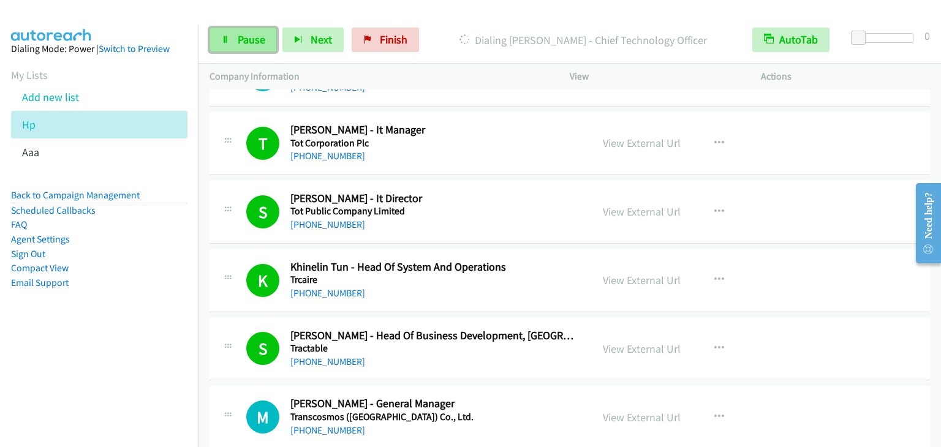
click at [235, 33] on link "Pause" at bounding box center [243, 40] width 67 height 25
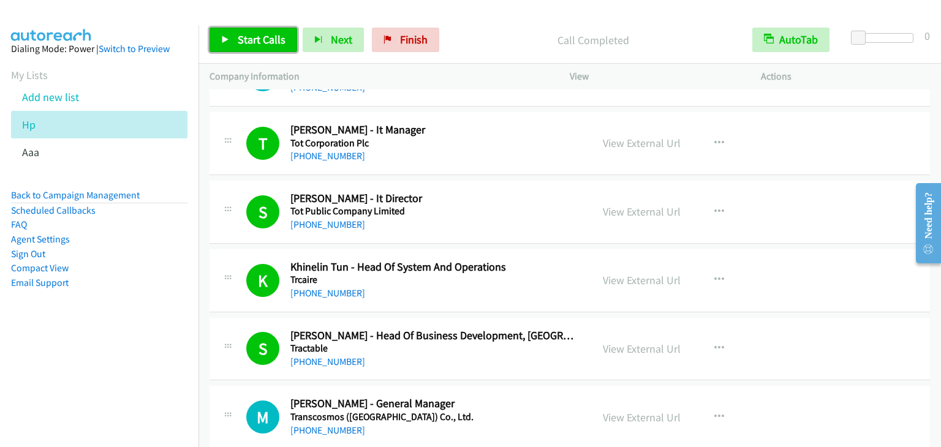
click at [273, 40] on span "Start Calls" at bounding box center [262, 39] width 48 height 14
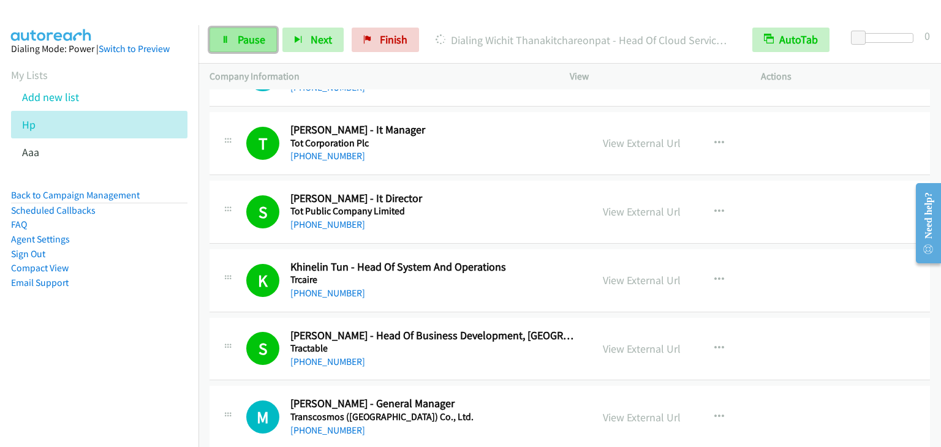
click at [244, 36] on span "Pause" at bounding box center [252, 39] width 28 height 14
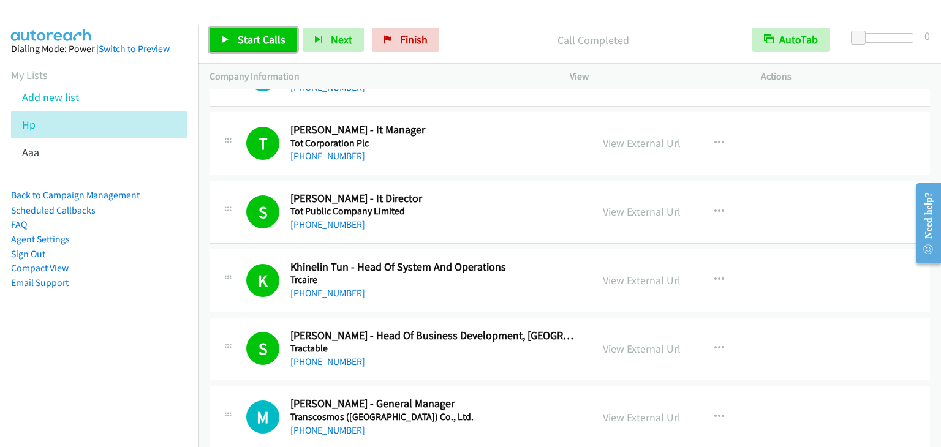
click at [254, 44] on span "Start Calls" at bounding box center [262, 39] width 48 height 14
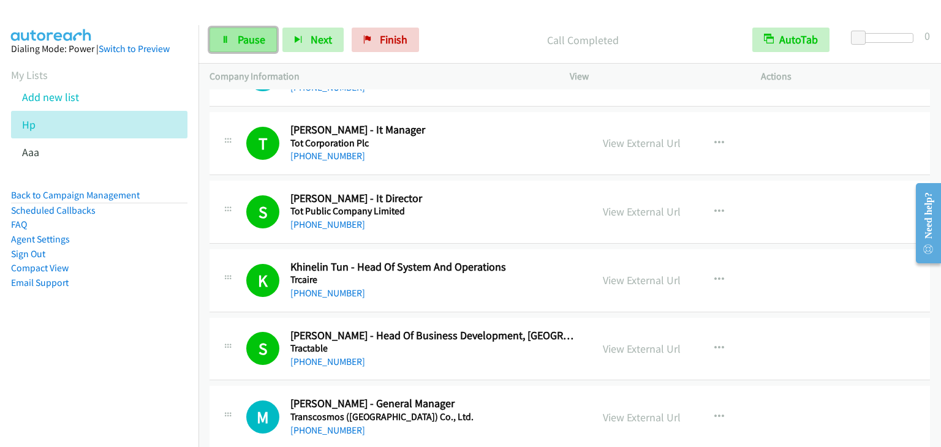
click at [230, 37] on link "Pause" at bounding box center [243, 40] width 67 height 25
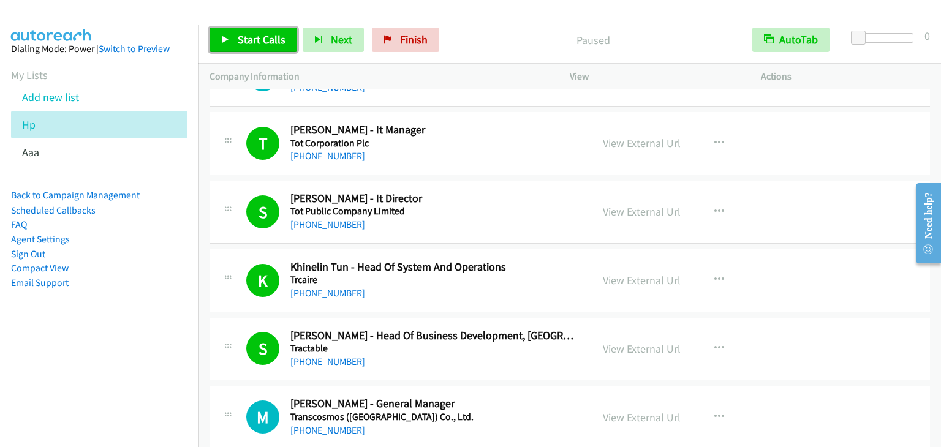
click at [230, 37] on link "Start Calls" at bounding box center [254, 40] width 88 height 25
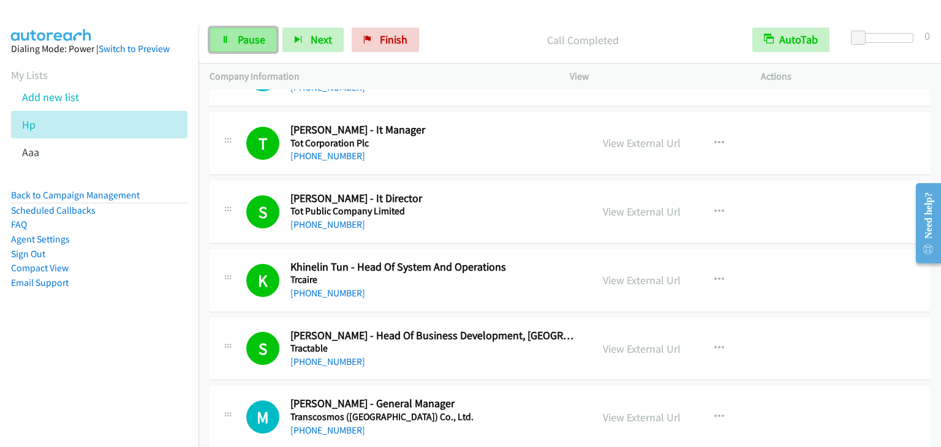
click at [248, 43] on span "Pause" at bounding box center [252, 39] width 28 height 14
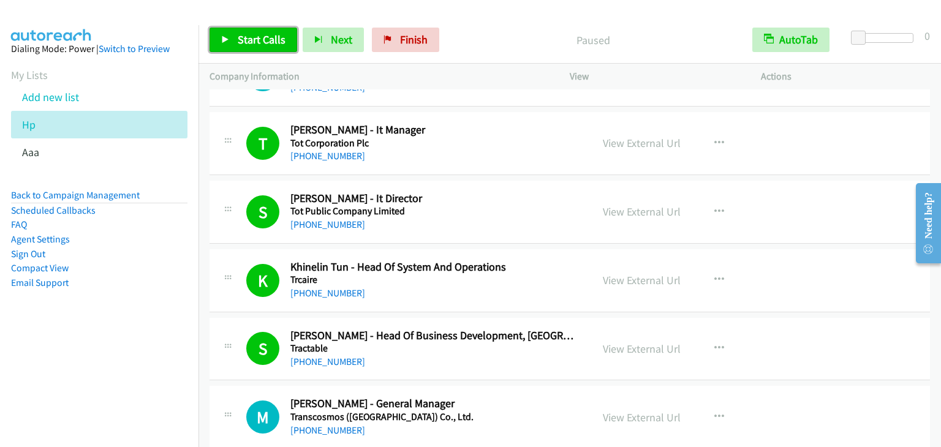
click at [248, 43] on span "Start Calls" at bounding box center [262, 39] width 48 height 14
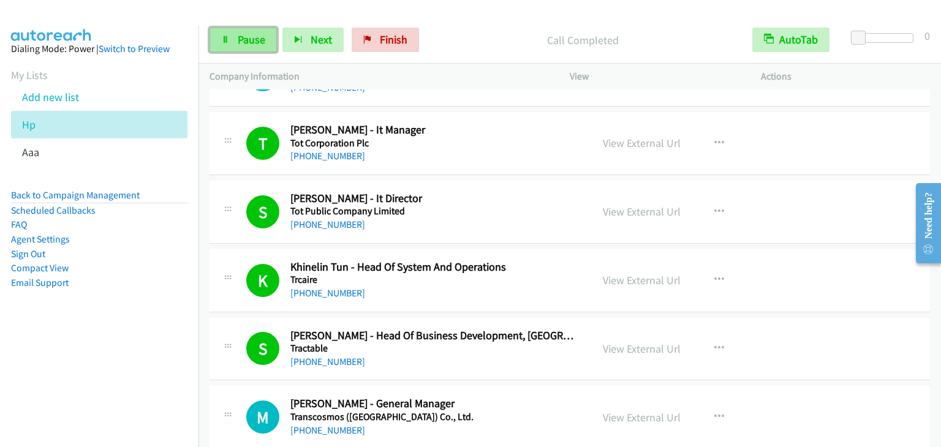
click at [241, 35] on span "Pause" at bounding box center [252, 39] width 28 height 14
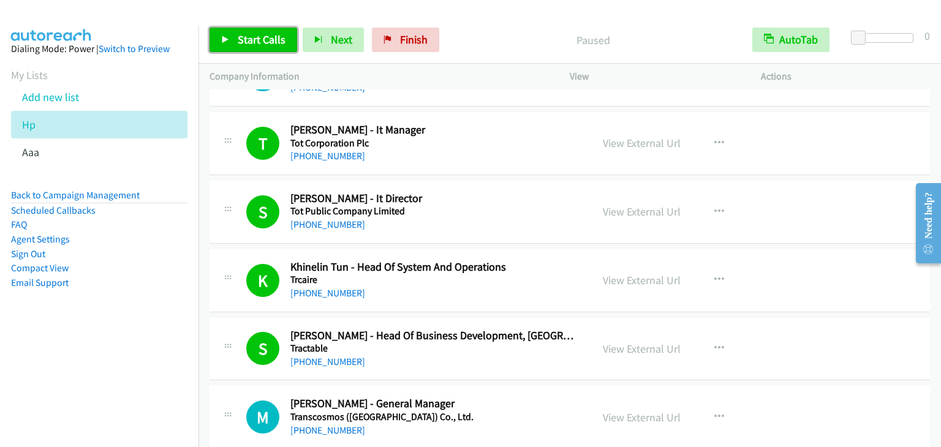
click at [241, 35] on span "Start Calls" at bounding box center [262, 39] width 48 height 14
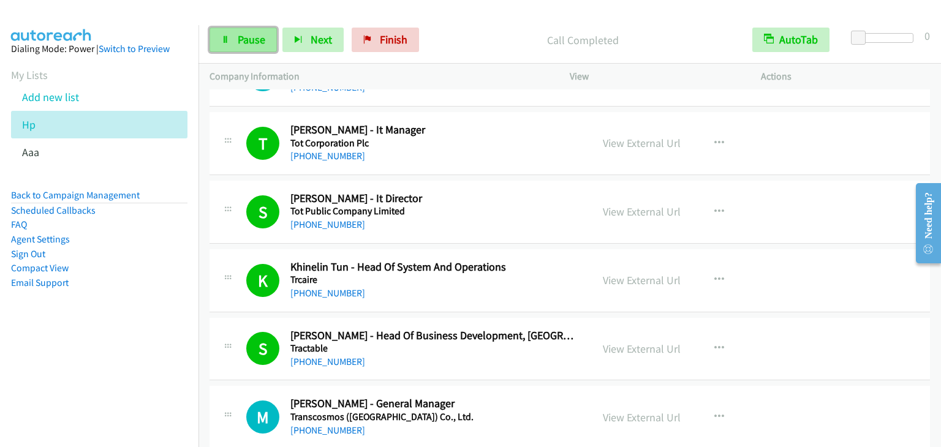
click at [252, 44] on span "Pause" at bounding box center [252, 39] width 28 height 14
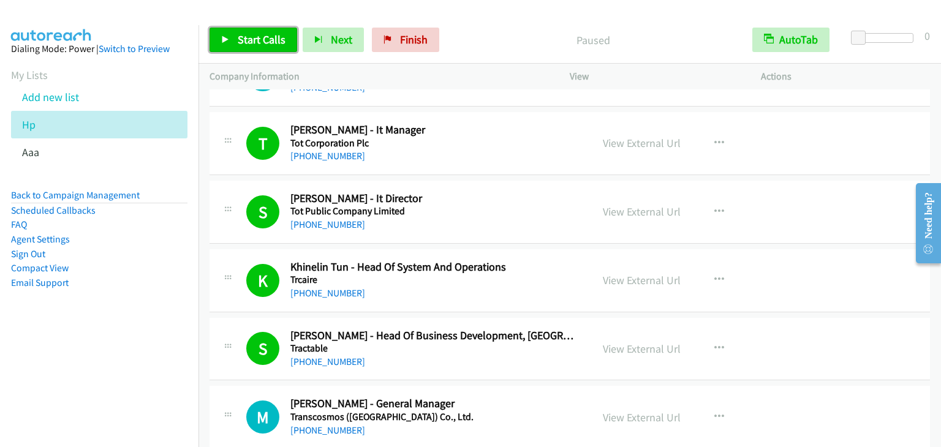
click at [249, 39] on span "Start Calls" at bounding box center [262, 39] width 48 height 14
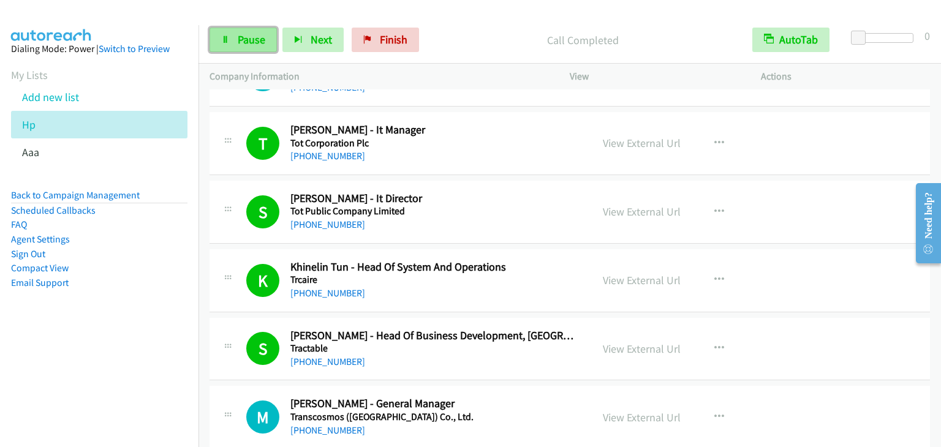
click at [258, 39] on span "Pause" at bounding box center [252, 39] width 28 height 14
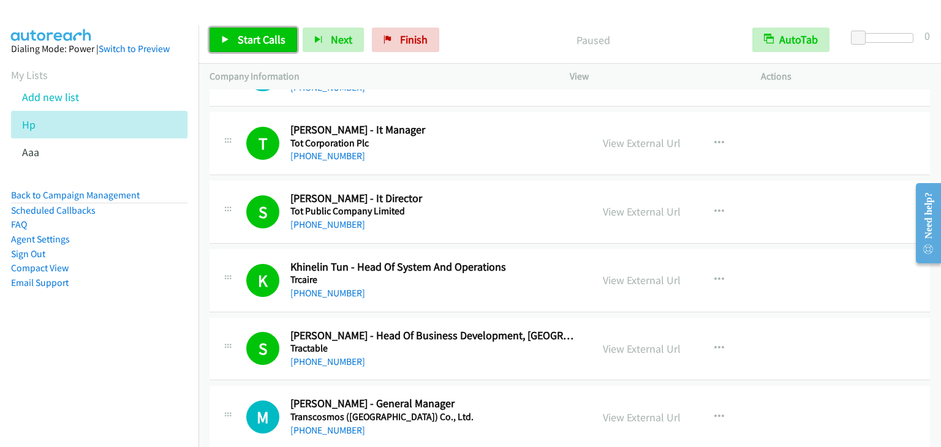
click at [258, 39] on span "Start Calls" at bounding box center [262, 39] width 48 height 14
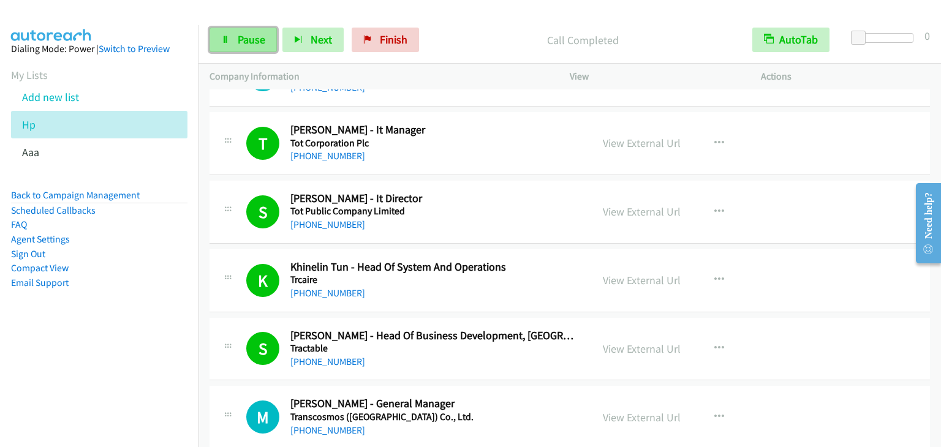
click at [235, 40] on link "Pause" at bounding box center [243, 40] width 67 height 25
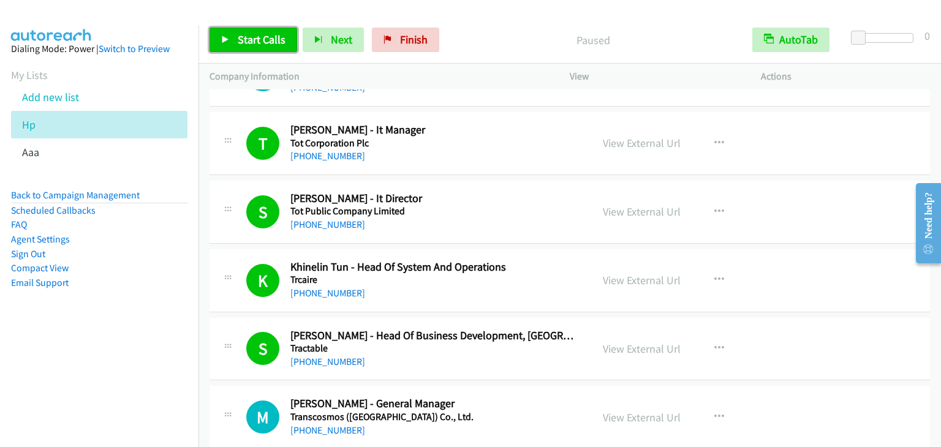
click at [235, 40] on link "Start Calls" at bounding box center [254, 40] width 88 height 25
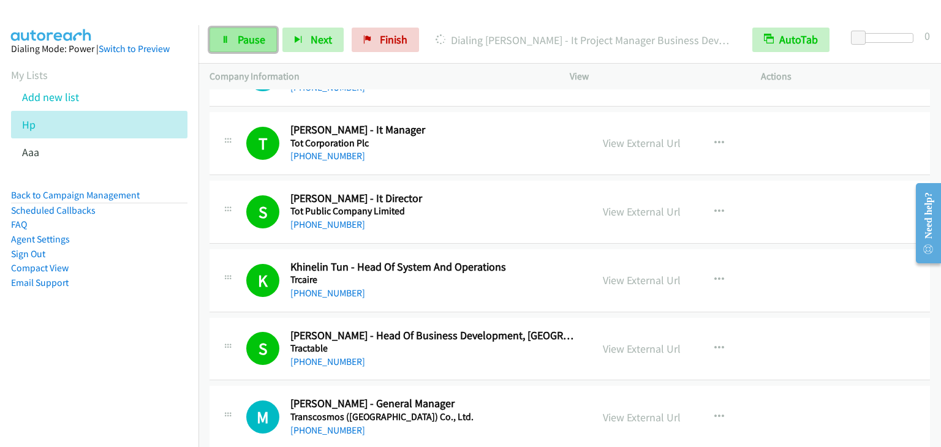
click at [247, 41] on span "Pause" at bounding box center [252, 39] width 28 height 14
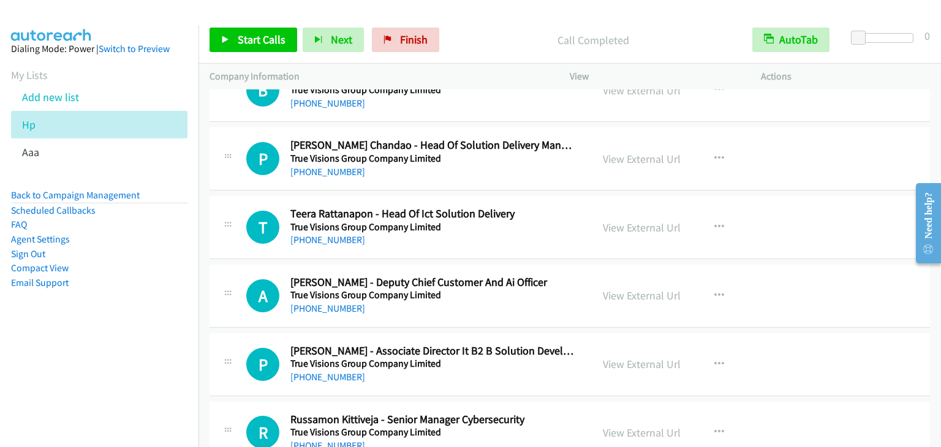
scroll to position [6403, 0]
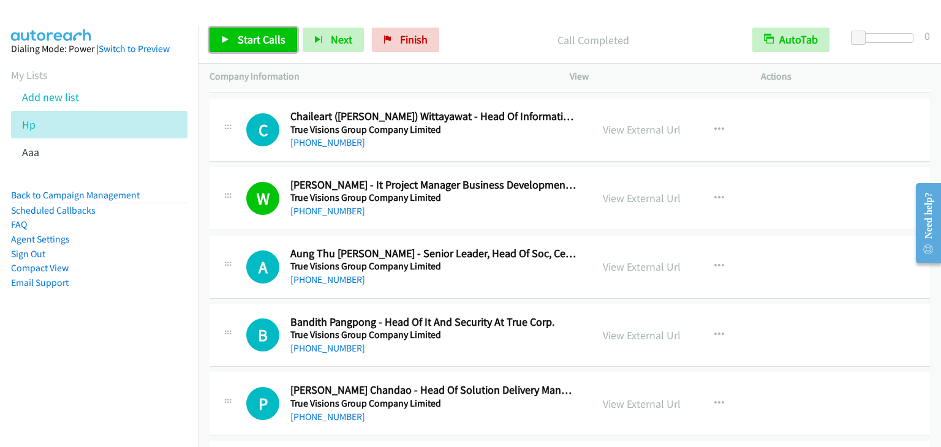
click at [264, 48] on link "Start Calls" at bounding box center [254, 40] width 88 height 25
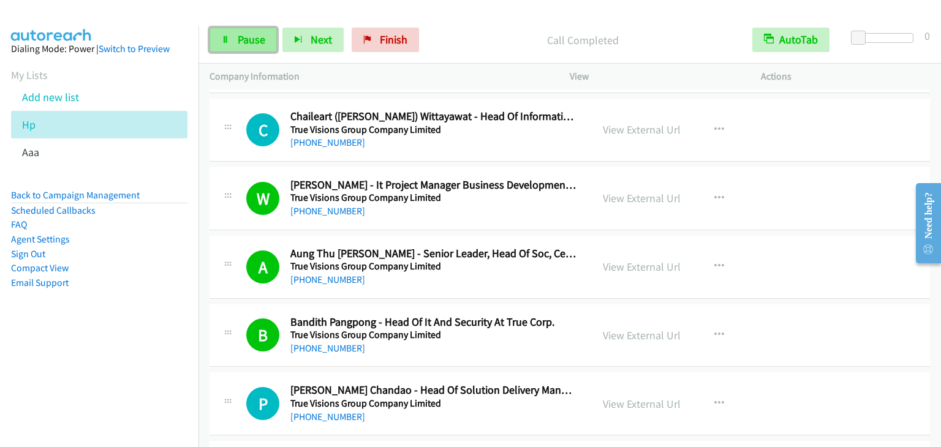
click at [233, 37] on link "Pause" at bounding box center [243, 40] width 67 height 25
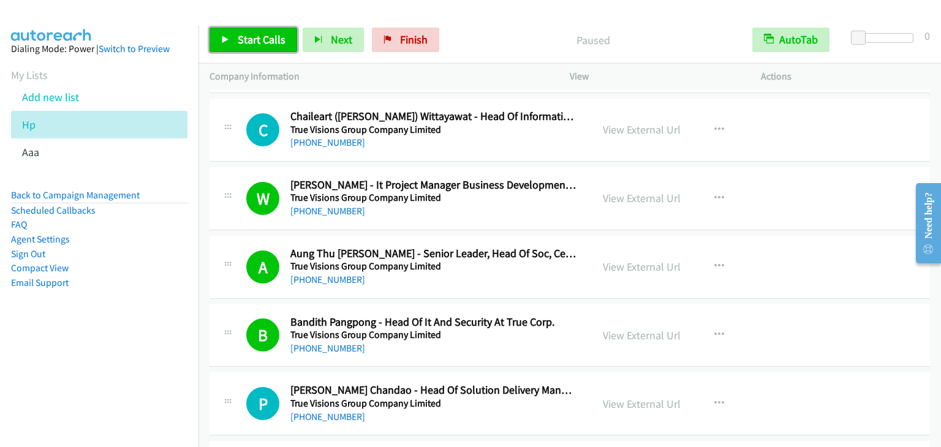
click at [233, 37] on link "Start Calls" at bounding box center [254, 40] width 88 height 25
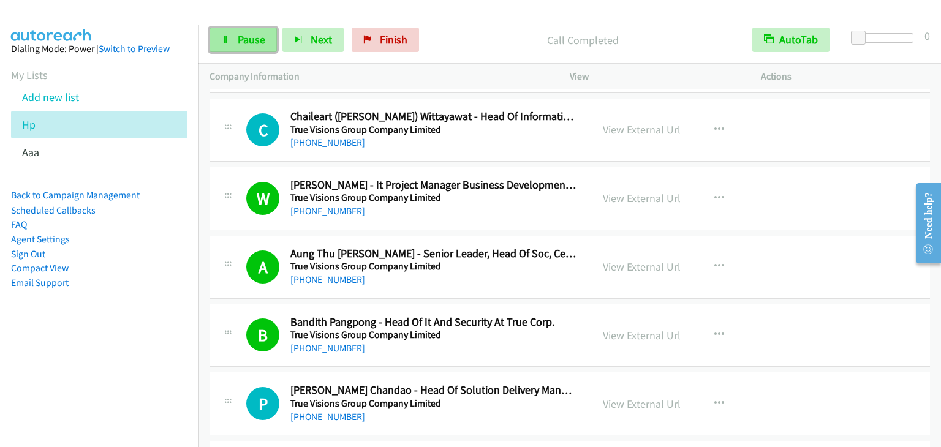
click at [255, 45] on span "Pause" at bounding box center [252, 39] width 28 height 14
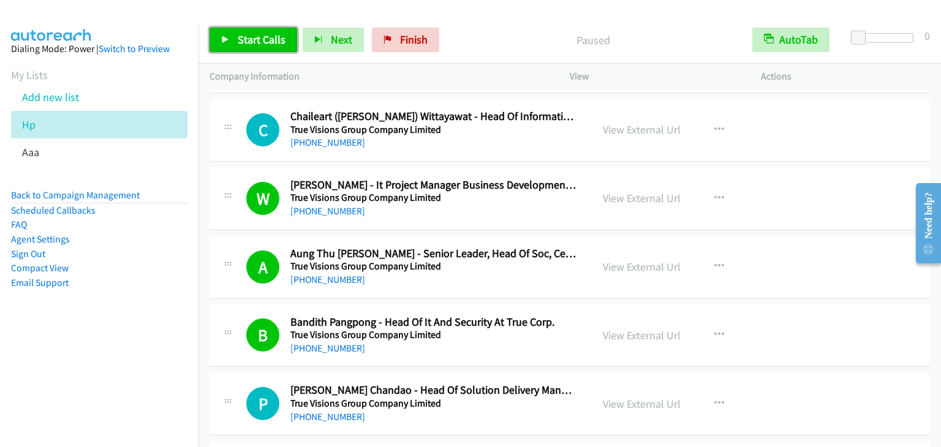
click at [255, 45] on span "Start Calls" at bounding box center [262, 39] width 48 height 14
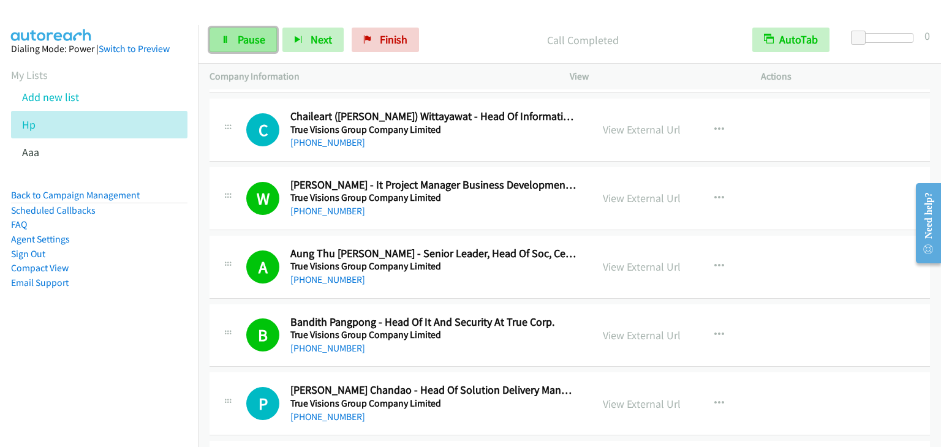
click at [224, 46] on link "Pause" at bounding box center [243, 40] width 67 height 25
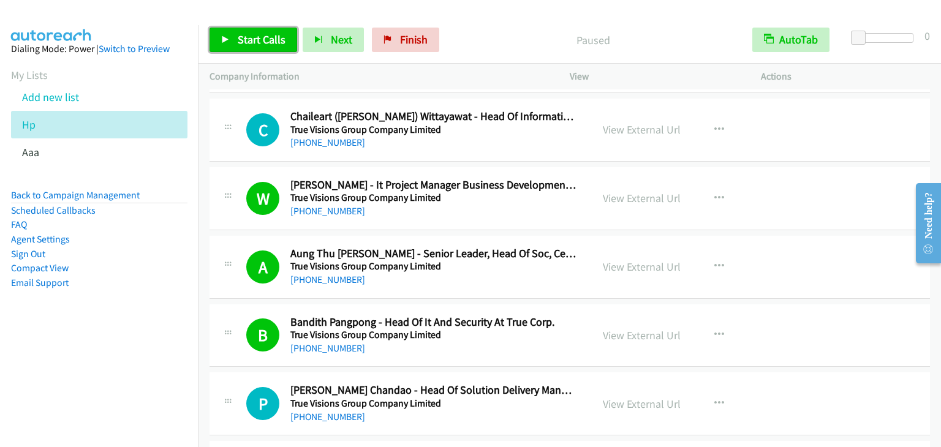
click at [229, 46] on link "Start Calls" at bounding box center [254, 40] width 88 height 25
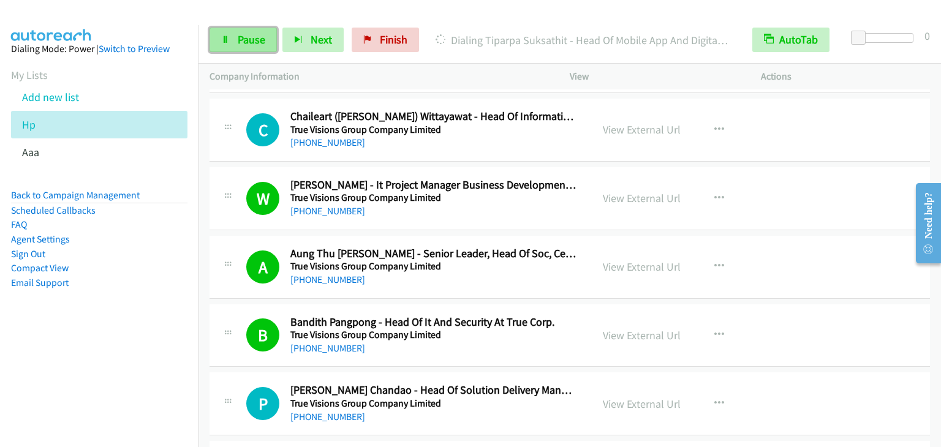
click at [238, 36] on span "Pause" at bounding box center [252, 39] width 28 height 14
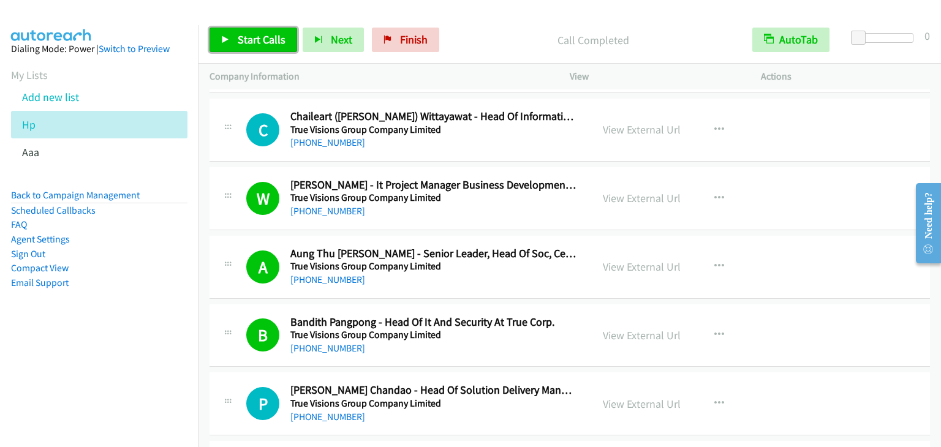
click at [266, 34] on span "Start Calls" at bounding box center [262, 39] width 48 height 14
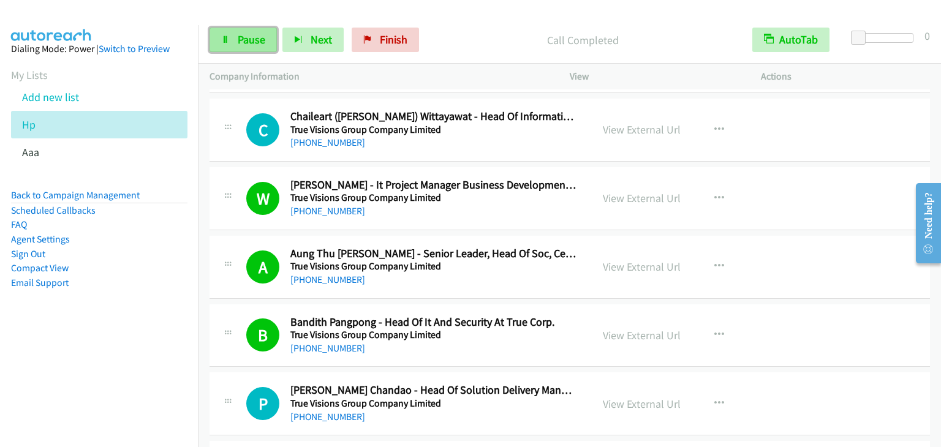
click at [244, 41] on span "Pause" at bounding box center [252, 39] width 28 height 14
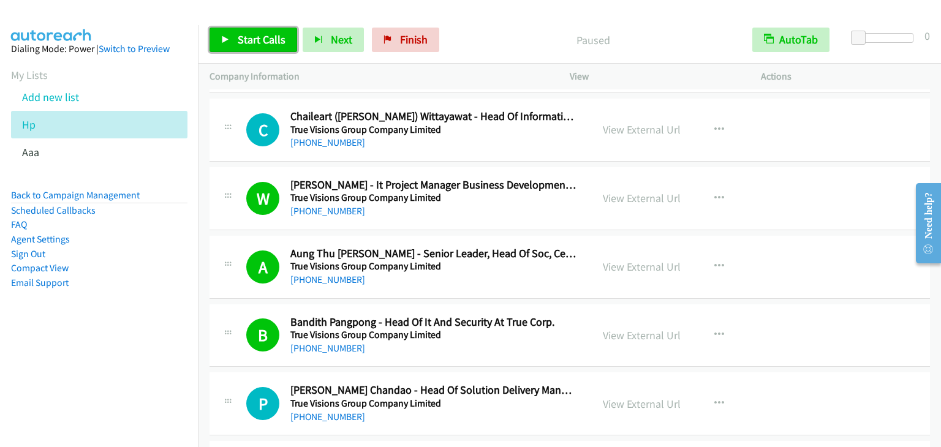
click at [244, 41] on span "Start Calls" at bounding box center [262, 39] width 48 height 14
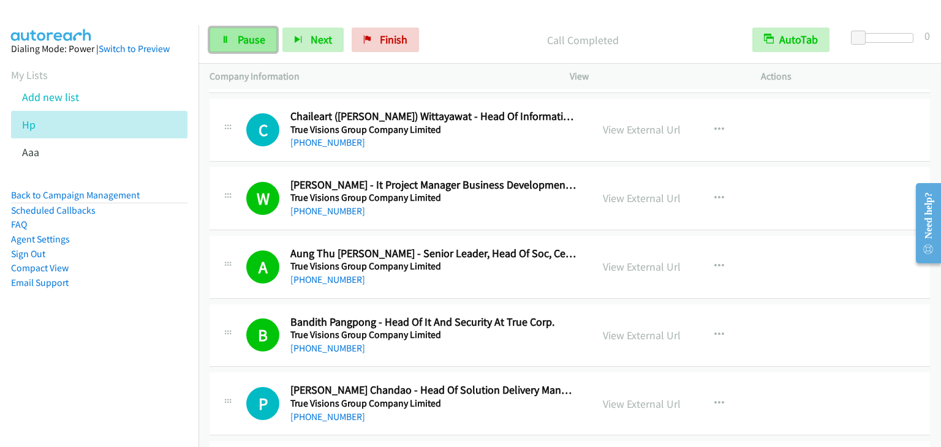
click at [258, 39] on span "Pause" at bounding box center [252, 39] width 28 height 14
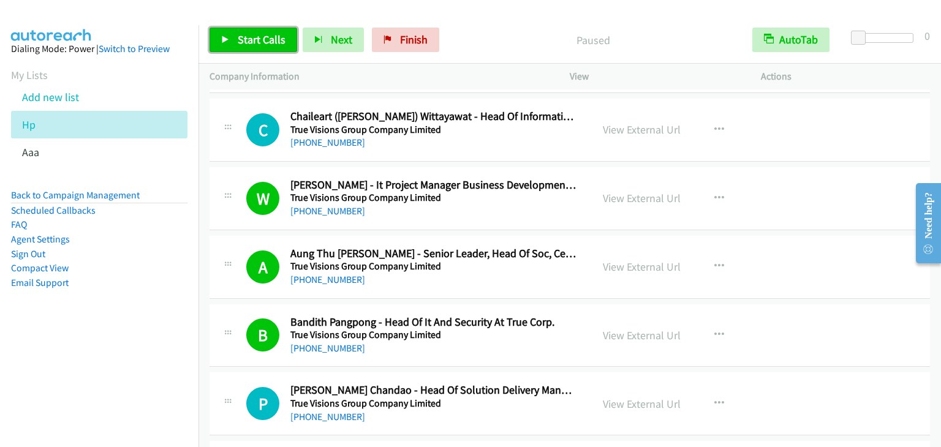
click at [257, 39] on span "Start Calls" at bounding box center [262, 39] width 48 height 14
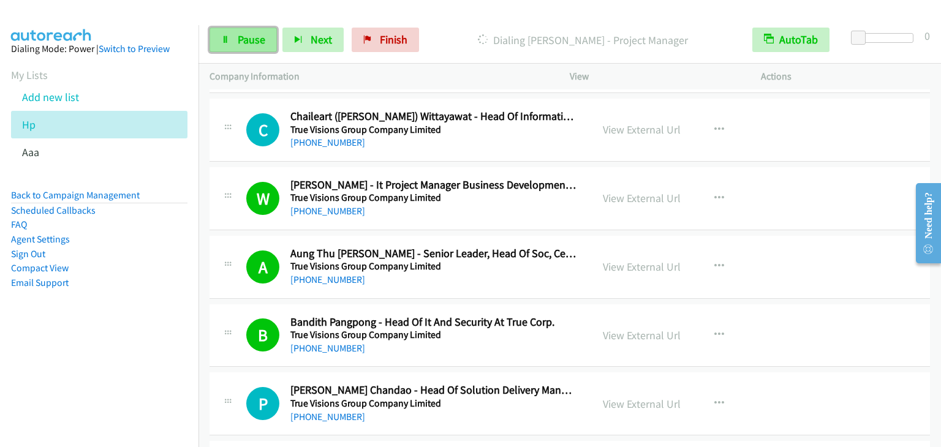
click at [252, 32] on link "Pause" at bounding box center [243, 40] width 67 height 25
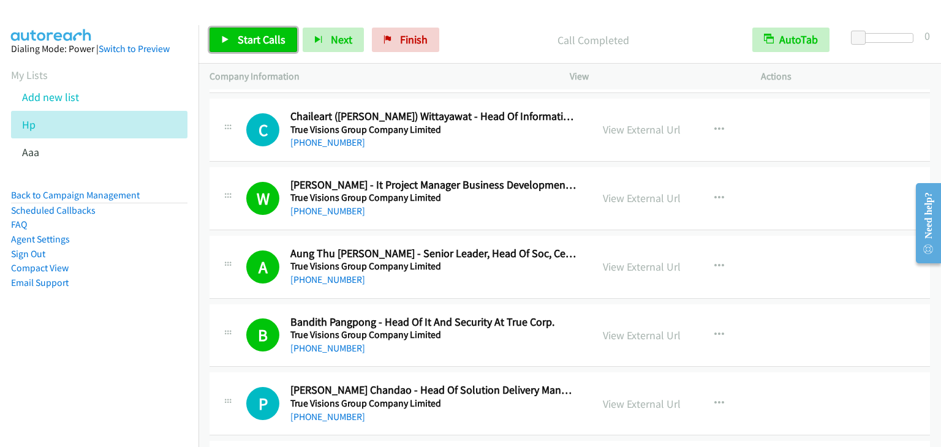
click at [240, 42] on span "Start Calls" at bounding box center [262, 39] width 48 height 14
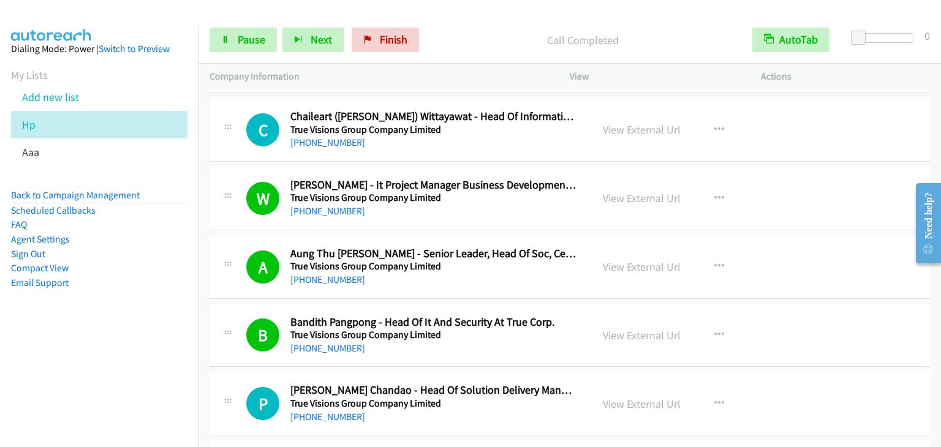
click at [251, 54] on div "Start Calls Pause Next Finish Call Completed AutoTab AutoTab 0" at bounding box center [569, 40] width 743 height 47
click at [252, 45] on span "Pause" at bounding box center [252, 39] width 28 height 14
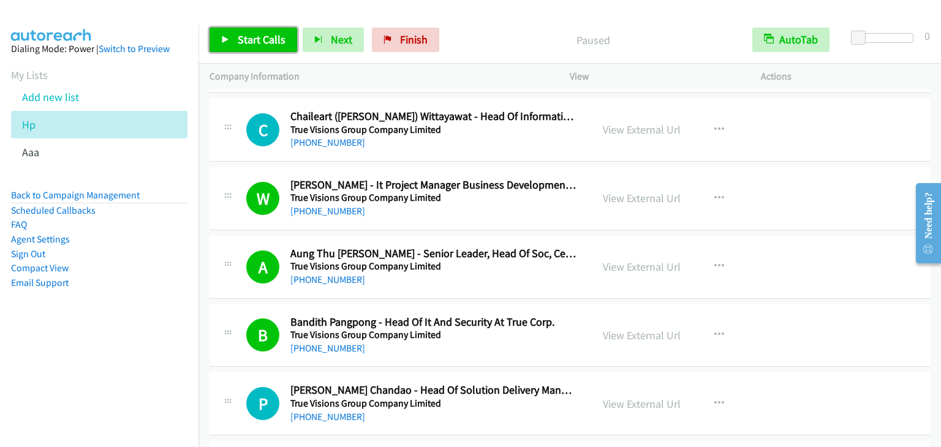
click at [252, 45] on span "Start Calls" at bounding box center [262, 39] width 48 height 14
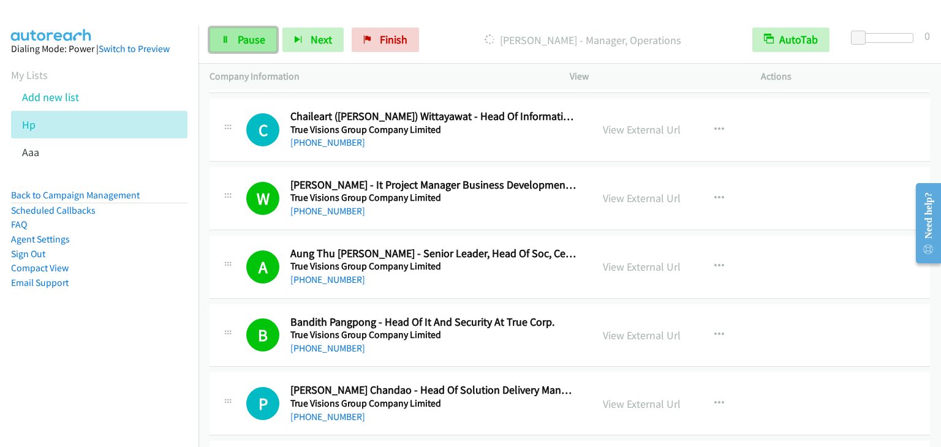
click at [260, 41] on span "Pause" at bounding box center [252, 39] width 28 height 14
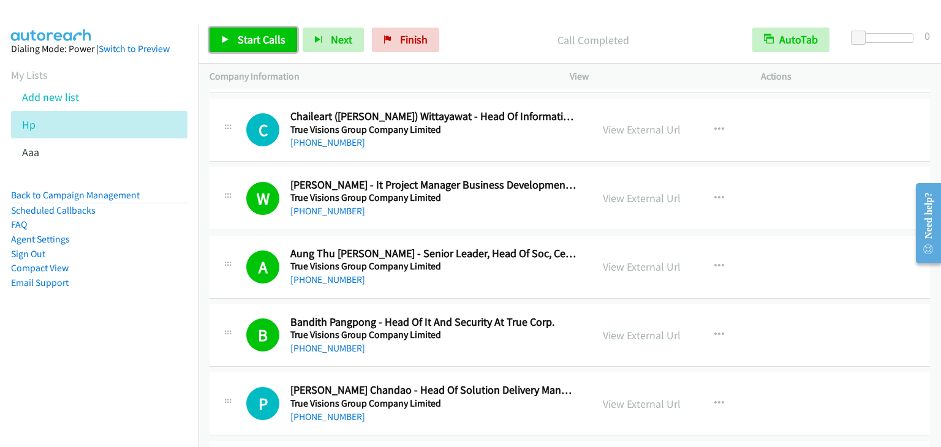
click at [262, 37] on span "Start Calls" at bounding box center [262, 39] width 48 height 14
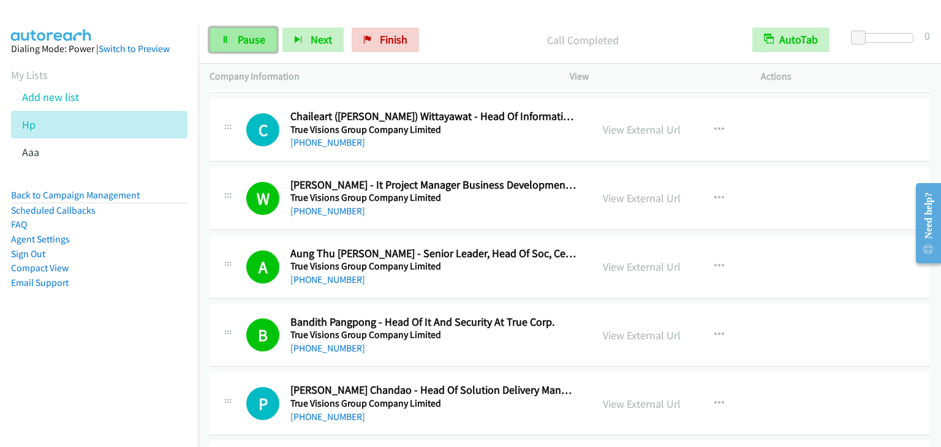
click at [248, 36] on span "Pause" at bounding box center [252, 39] width 28 height 14
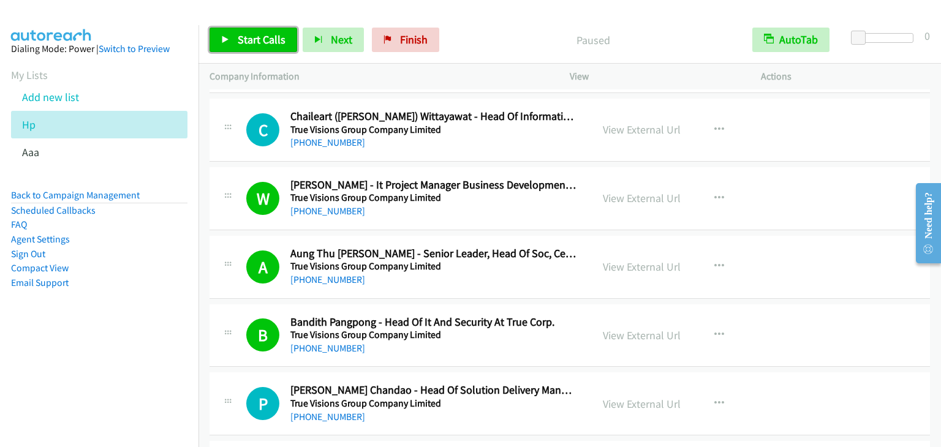
click at [248, 36] on span "Start Calls" at bounding box center [262, 39] width 48 height 14
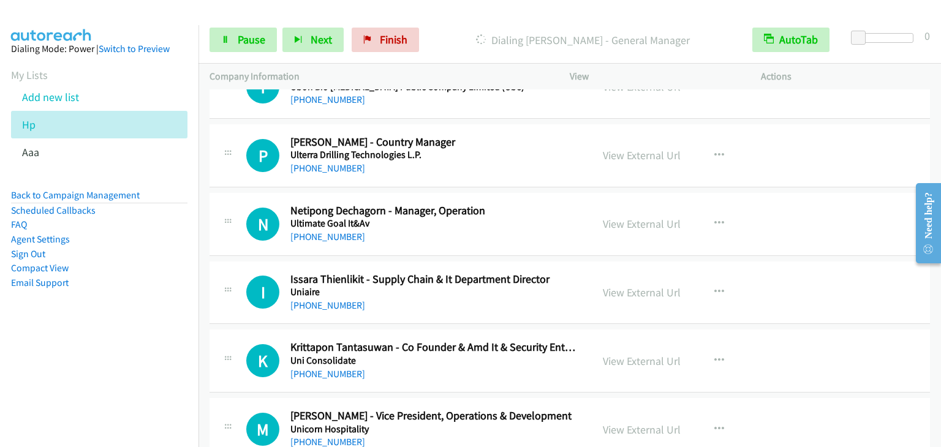
scroll to position [8670, 0]
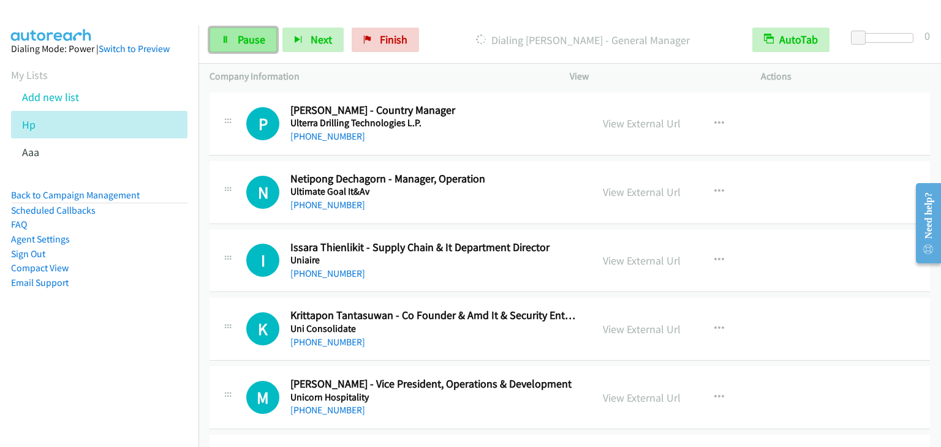
click at [240, 37] on span "Pause" at bounding box center [252, 39] width 28 height 14
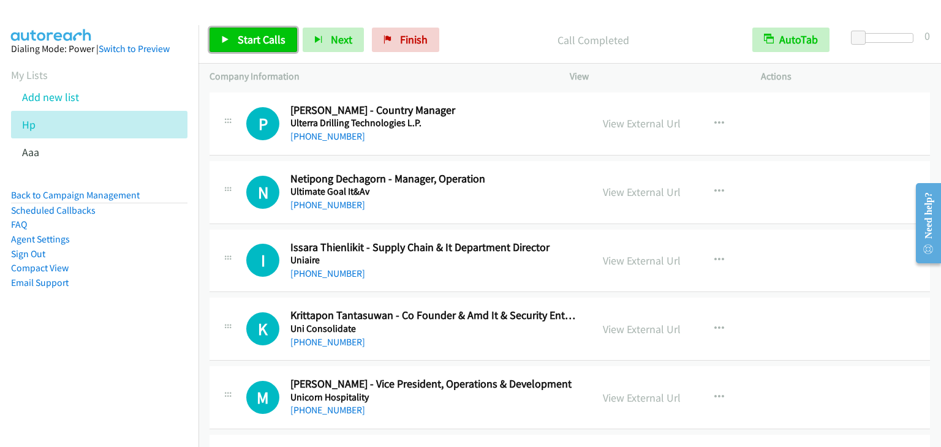
click at [249, 32] on link "Start Calls" at bounding box center [254, 40] width 88 height 25
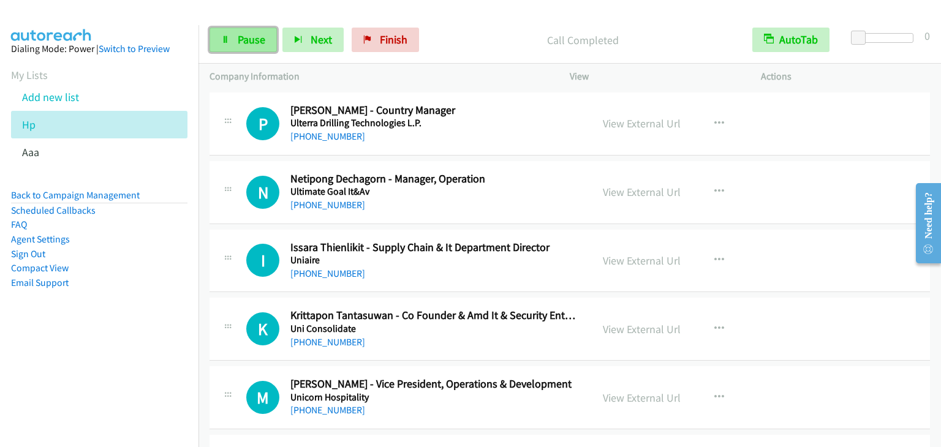
click at [254, 38] on span "Pause" at bounding box center [252, 39] width 28 height 14
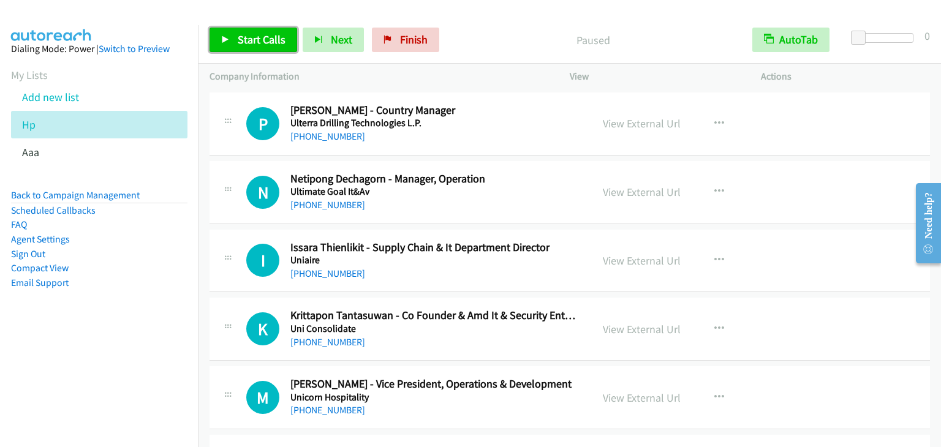
click at [254, 38] on span "Start Calls" at bounding box center [262, 39] width 48 height 14
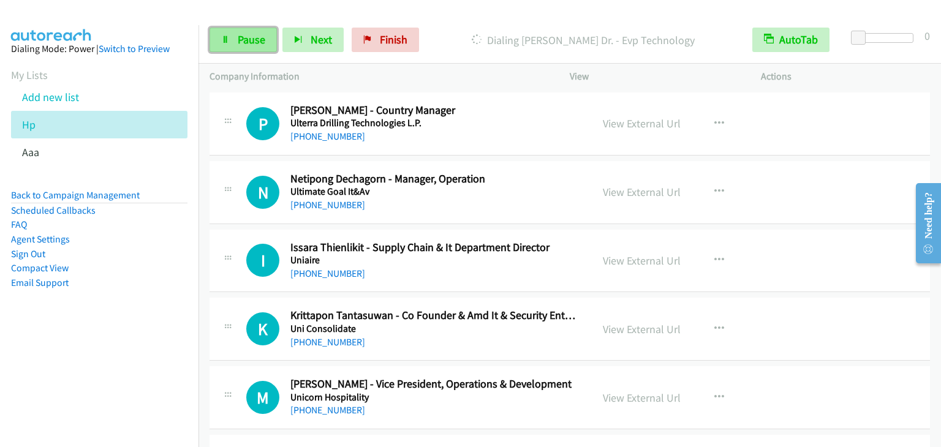
click at [225, 38] on icon at bounding box center [225, 40] width 9 height 9
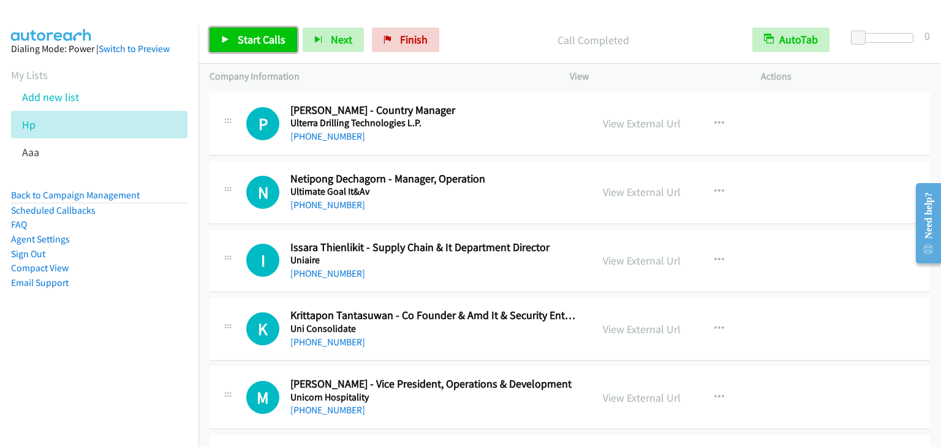
click at [249, 42] on span "Start Calls" at bounding box center [262, 39] width 48 height 14
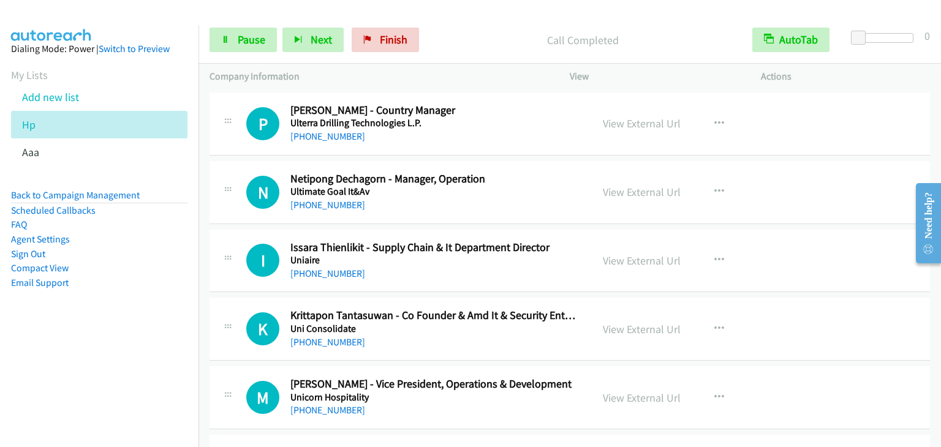
click at [262, 24] on div "Start Calls Pause Next Finish Call Completed AutoTab AutoTab 0" at bounding box center [569, 40] width 743 height 47
click at [252, 37] on span "Pause" at bounding box center [252, 39] width 28 height 14
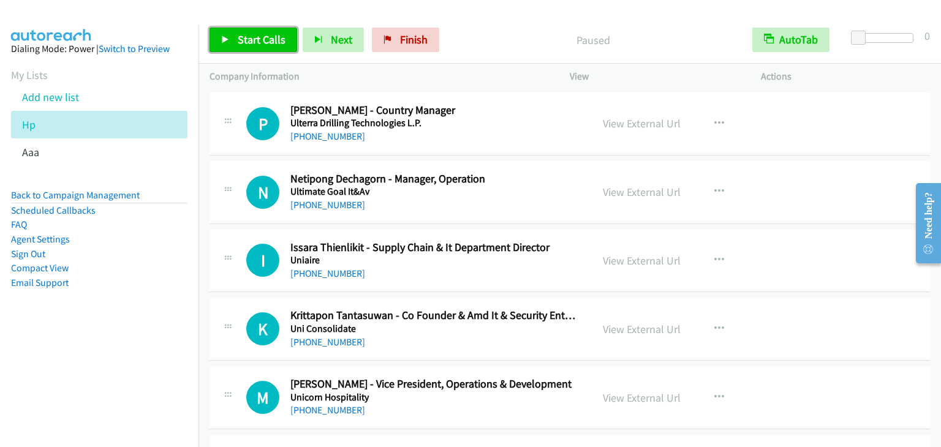
click at [252, 37] on span "Start Calls" at bounding box center [262, 39] width 48 height 14
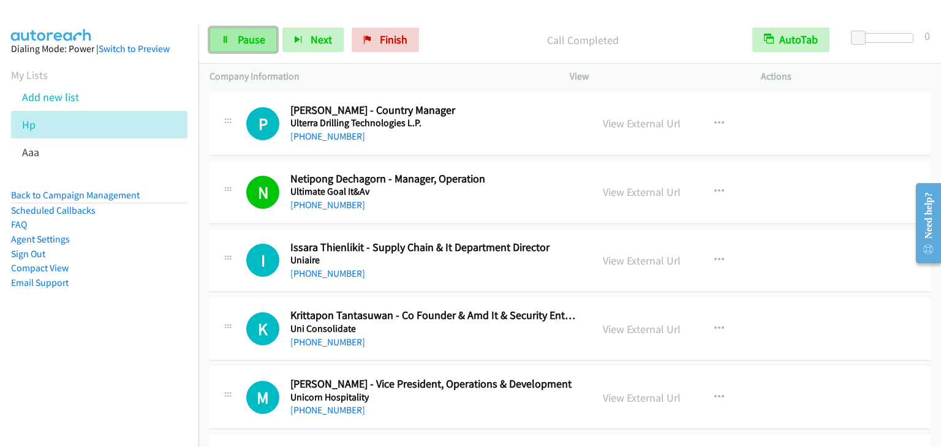
click at [243, 35] on span "Pause" at bounding box center [252, 39] width 28 height 14
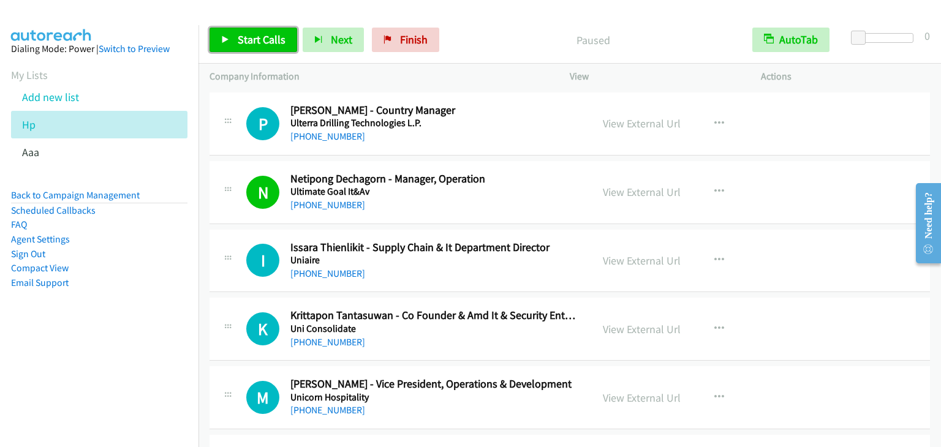
click at [257, 39] on span "Start Calls" at bounding box center [262, 39] width 48 height 14
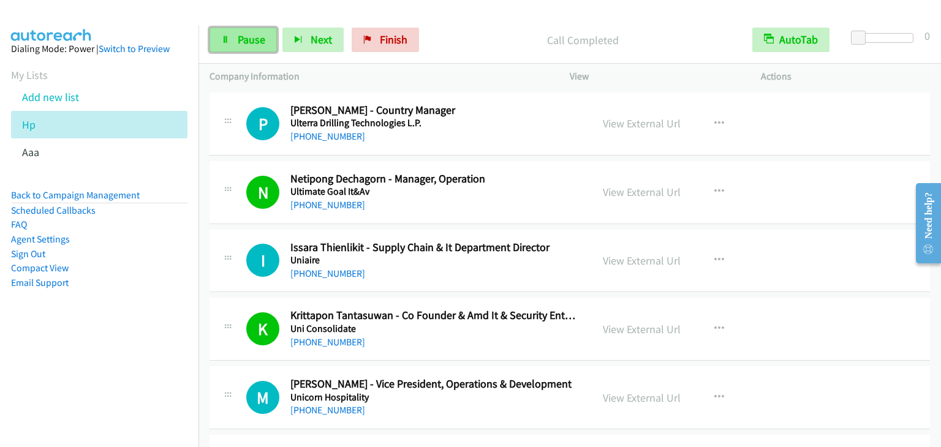
click at [252, 32] on span "Pause" at bounding box center [252, 39] width 28 height 14
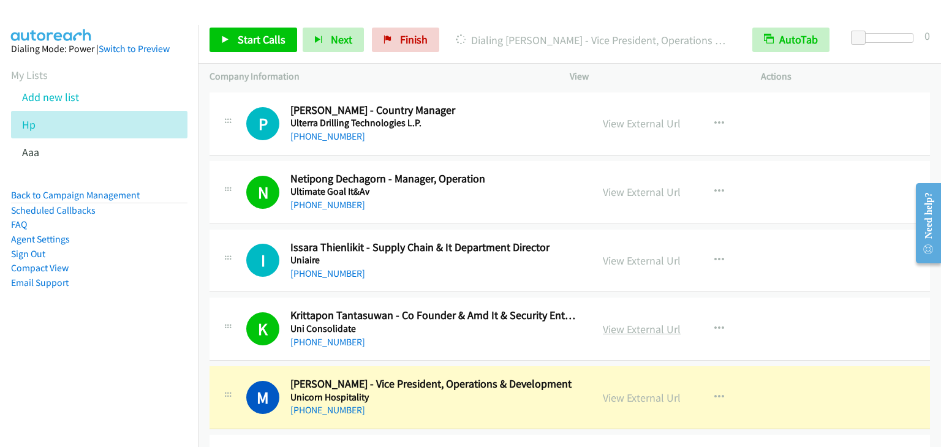
click at [622, 322] on link "View External Url" at bounding box center [642, 329] width 78 height 14
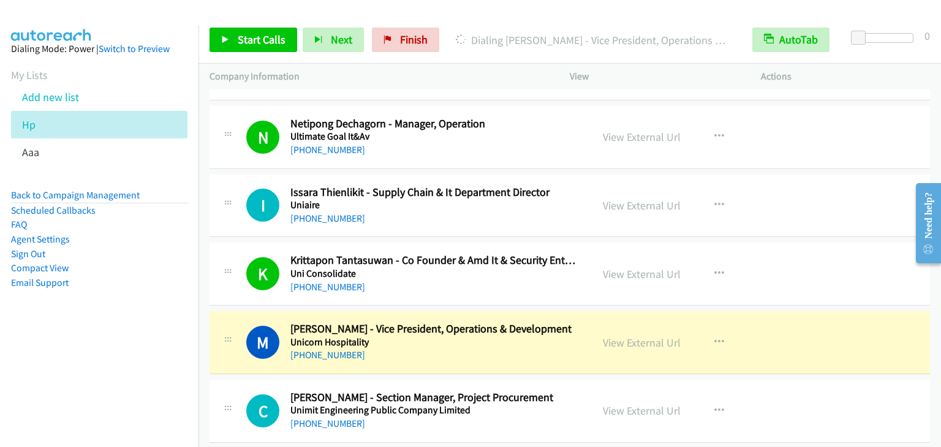
scroll to position [8731, 0]
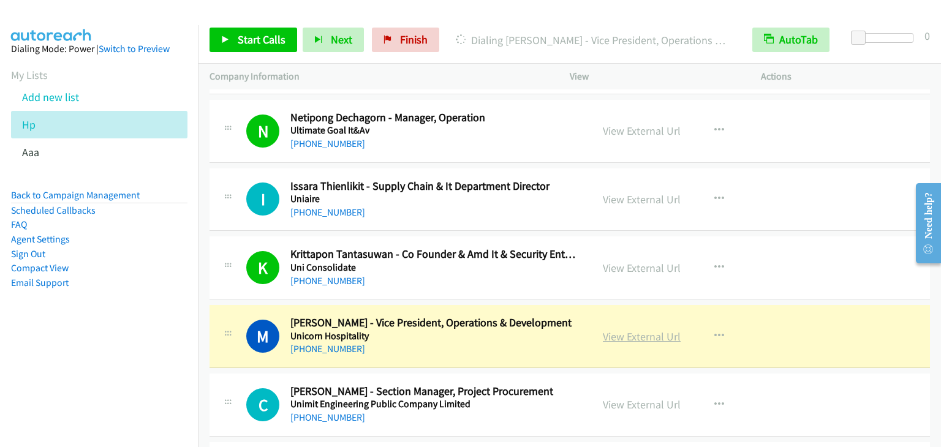
click at [634, 330] on link "View External Url" at bounding box center [642, 337] width 78 height 14
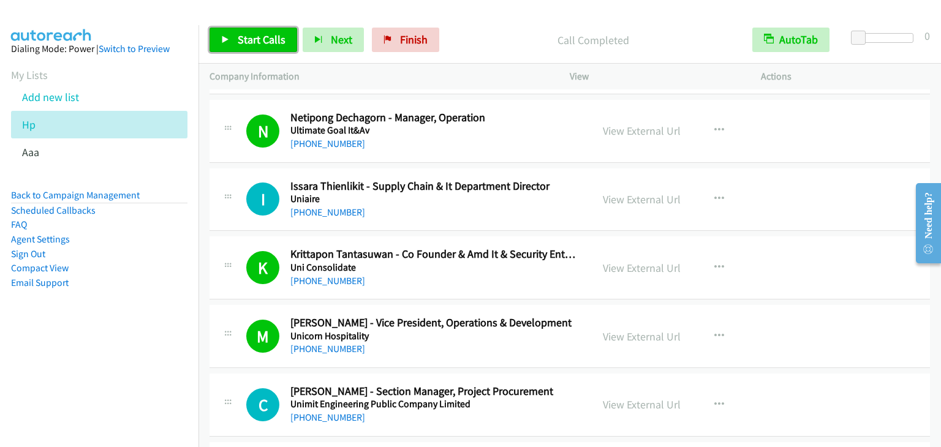
click at [250, 42] on span "Start Calls" at bounding box center [262, 39] width 48 height 14
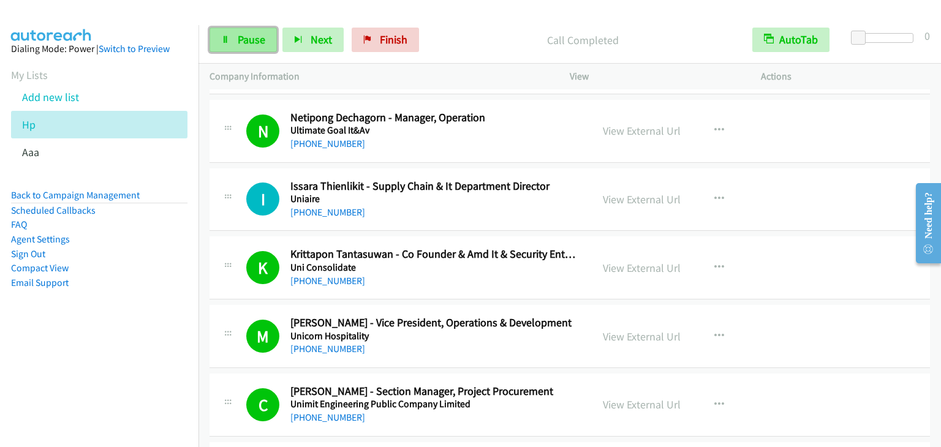
click at [245, 45] on span "Pause" at bounding box center [252, 39] width 28 height 14
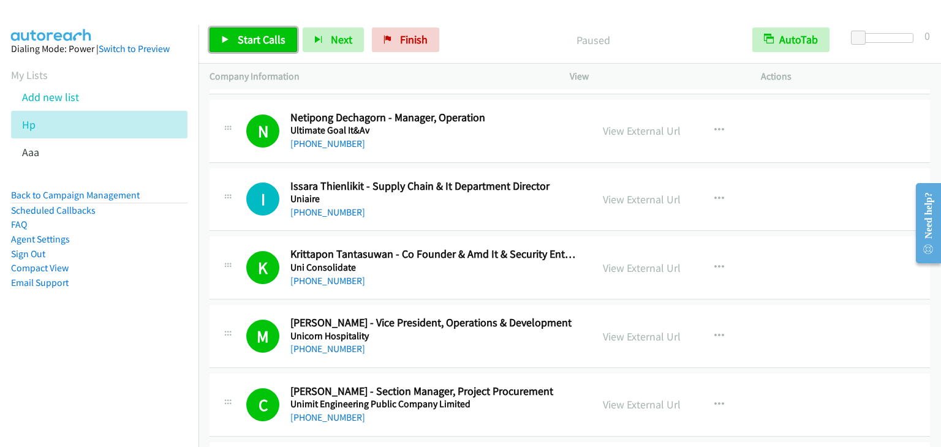
click at [261, 41] on span "Start Calls" at bounding box center [262, 39] width 48 height 14
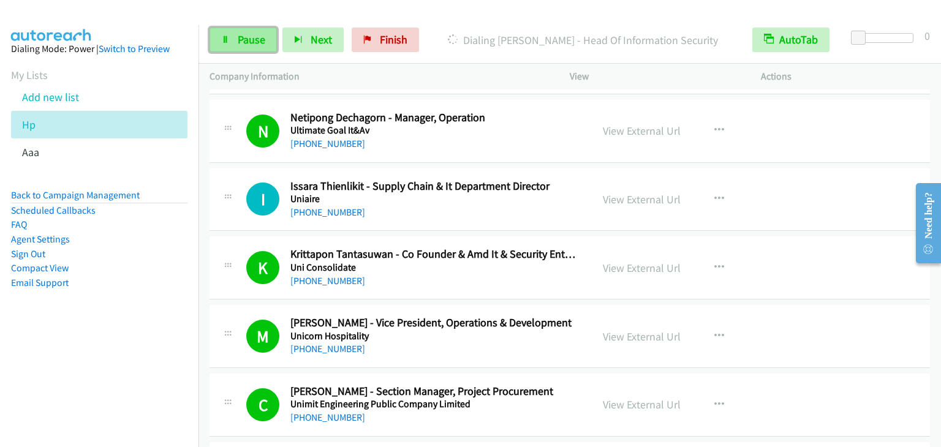
click at [258, 50] on link "Pause" at bounding box center [243, 40] width 67 height 25
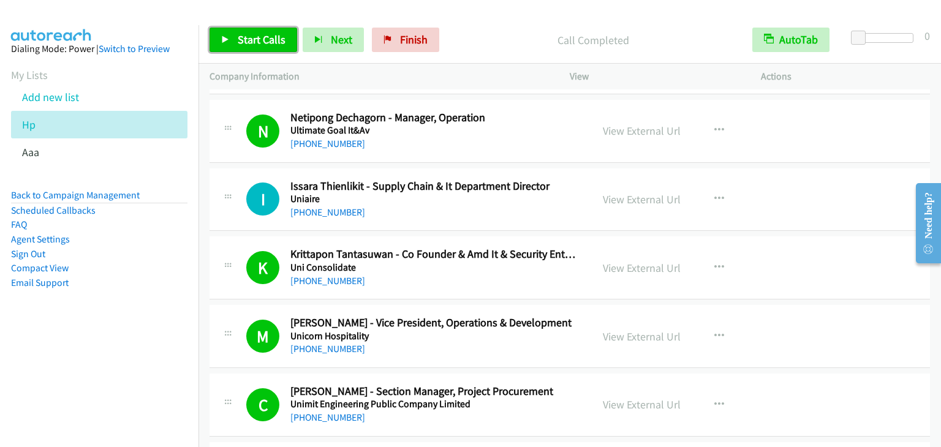
click at [262, 46] on span "Start Calls" at bounding box center [262, 39] width 48 height 14
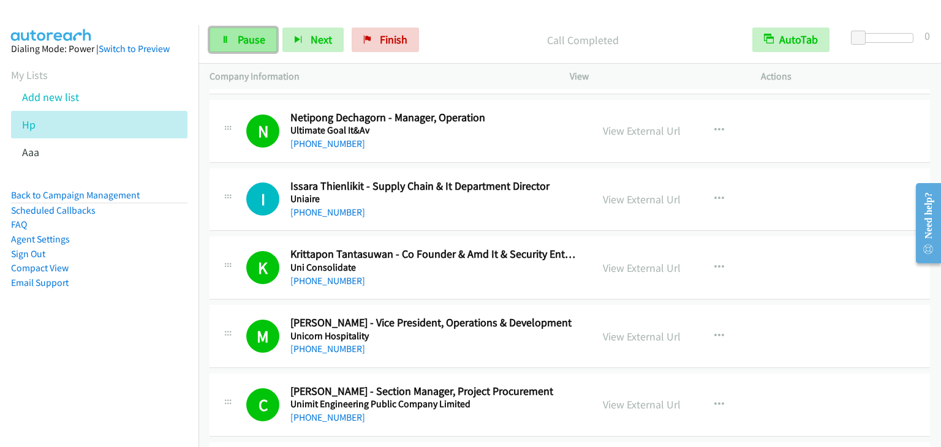
click at [230, 37] on link "Pause" at bounding box center [243, 40] width 67 height 25
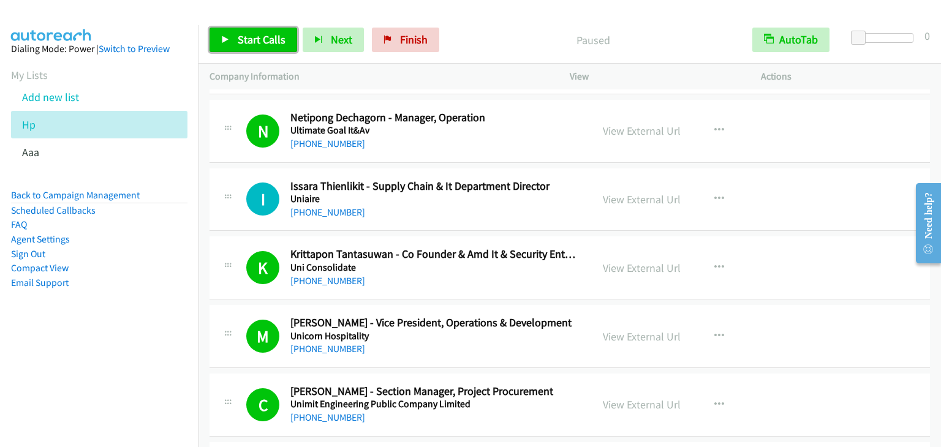
click at [238, 37] on span "Start Calls" at bounding box center [262, 39] width 48 height 14
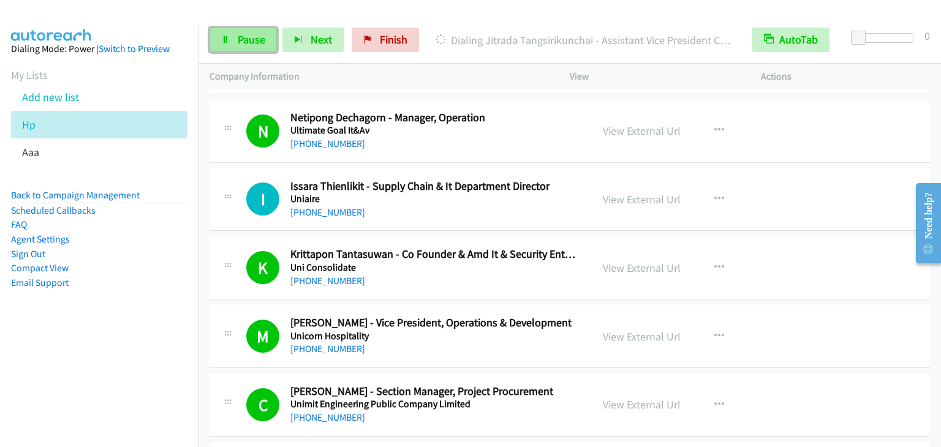
click at [229, 42] on link "Pause" at bounding box center [243, 40] width 67 height 25
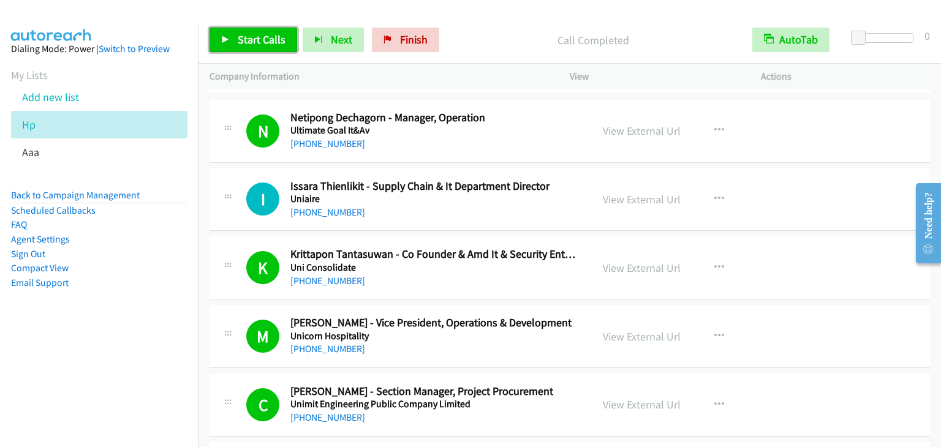
click at [270, 45] on span "Start Calls" at bounding box center [262, 39] width 48 height 14
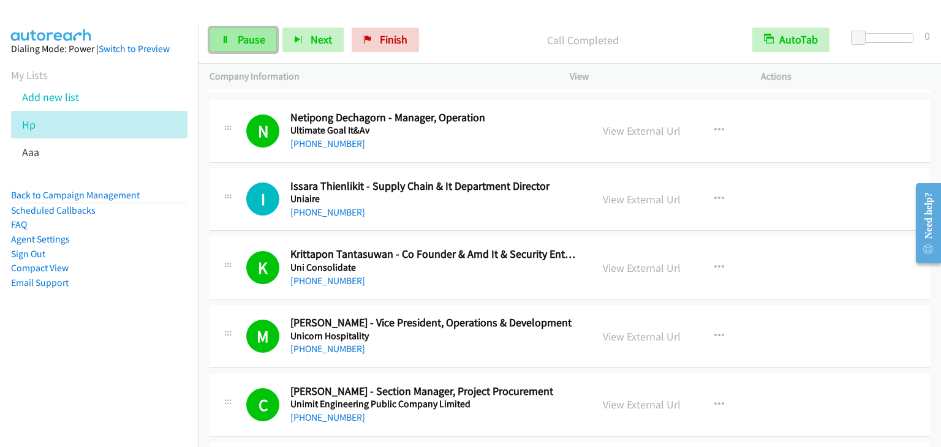
click at [251, 43] on span "Pause" at bounding box center [252, 39] width 28 height 14
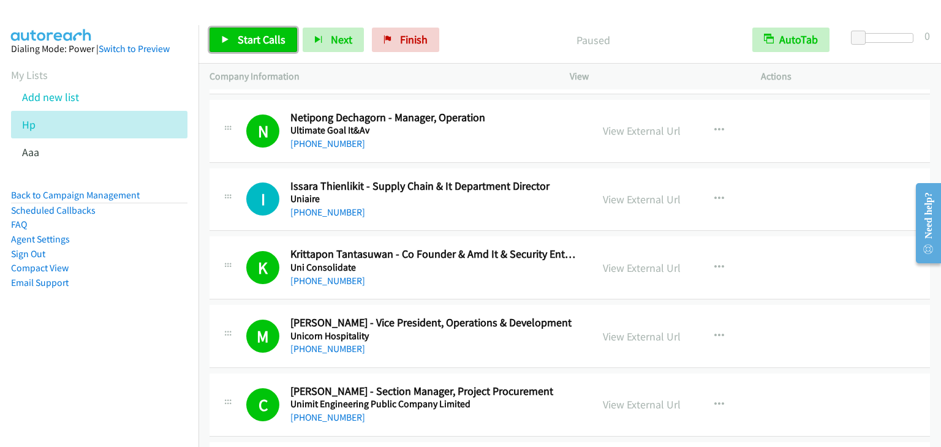
click at [262, 42] on span "Start Calls" at bounding box center [262, 39] width 48 height 14
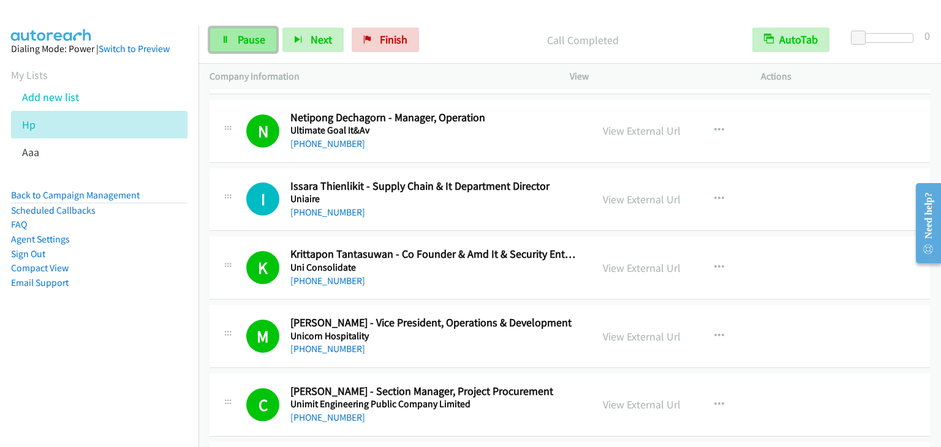
click at [257, 41] on span "Pause" at bounding box center [252, 39] width 28 height 14
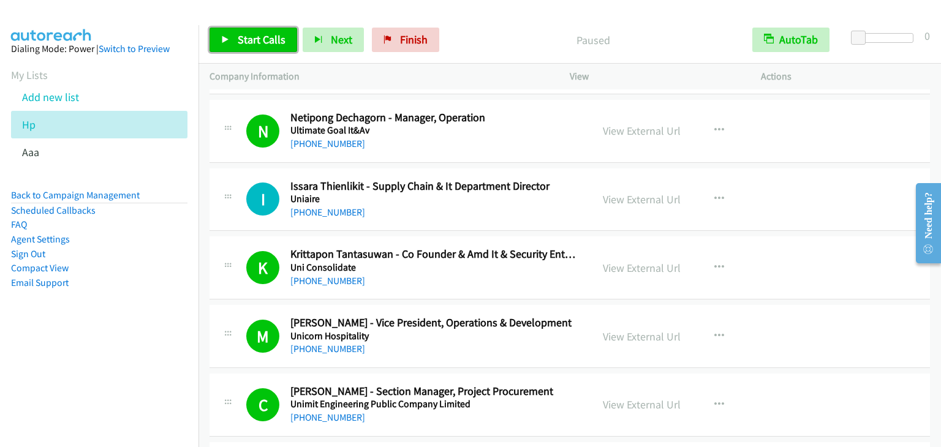
click at [265, 44] on span "Start Calls" at bounding box center [262, 39] width 48 height 14
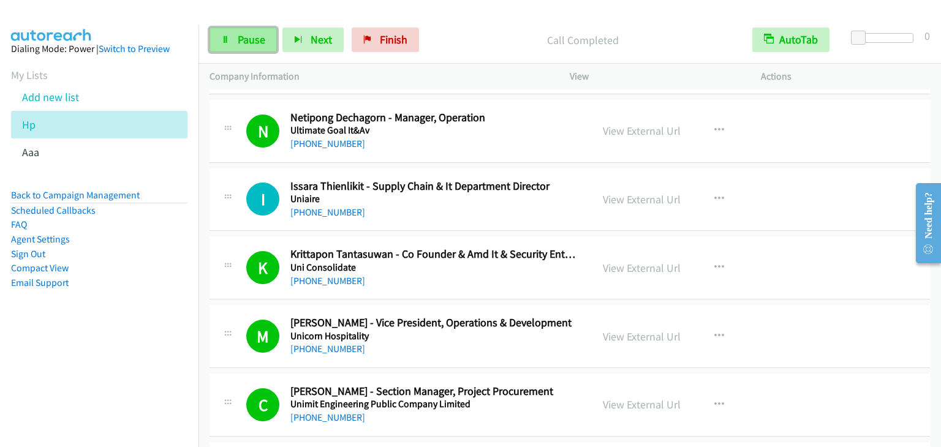
click at [242, 35] on span "Pause" at bounding box center [252, 39] width 28 height 14
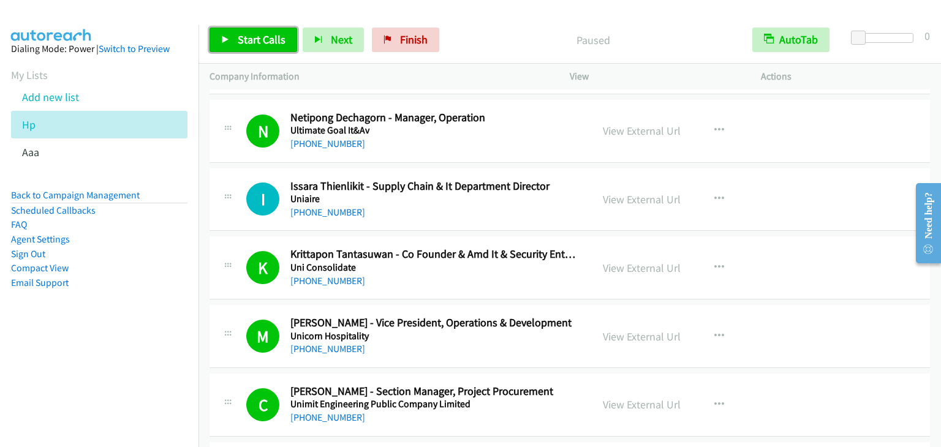
click at [263, 43] on span "Start Calls" at bounding box center [262, 39] width 48 height 14
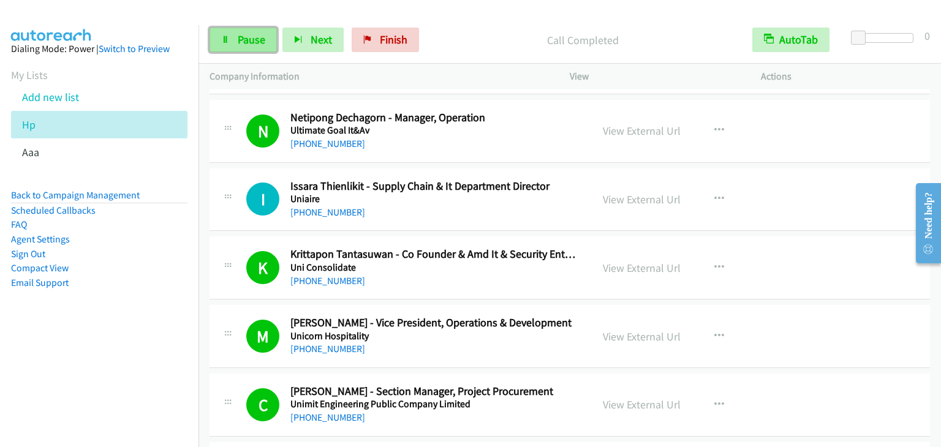
click at [265, 36] on link "Pause" at bounding box center [243, 40] width 67 height 25
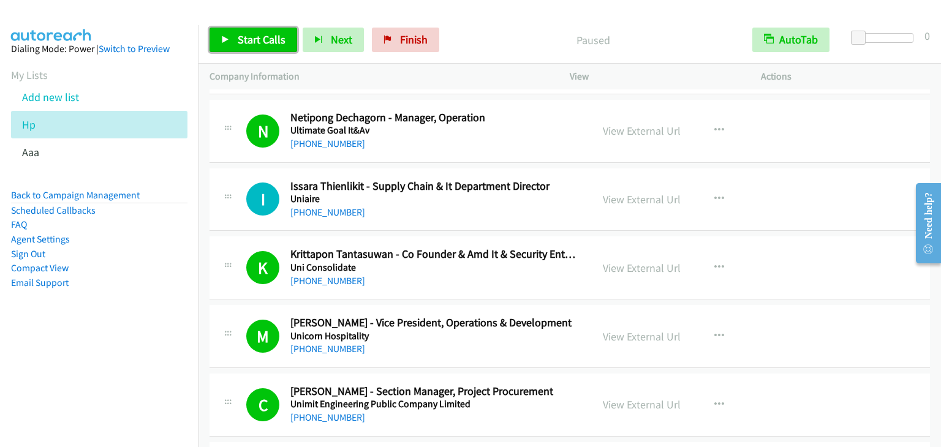
click at [252, 46] on span "Start Calls" at bounding box center [262, 39] width 48 height 14
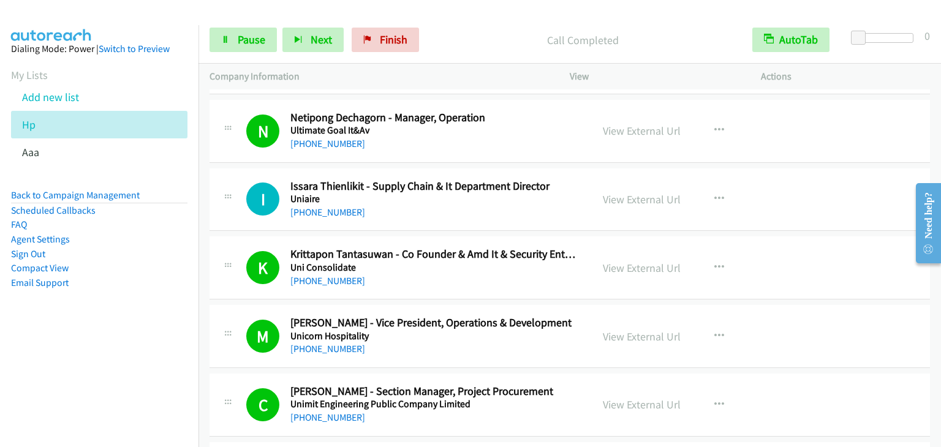
click at [255, 24] on div "Start Calls Pause Next Finish Call Completed AutoTab AutoTab 0" at bounding box center [569, 40] width 743 height 47
click at [238, 38] on span "Pause" at bounding box center [252, 39] width 28 height 14
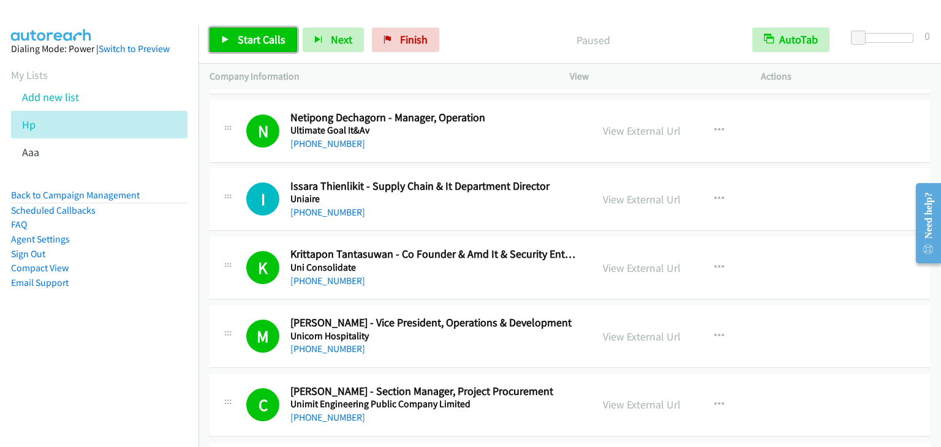
click at [246, 37] on span "Start Calls" at bounding box center [262, 39] width 48 height 14
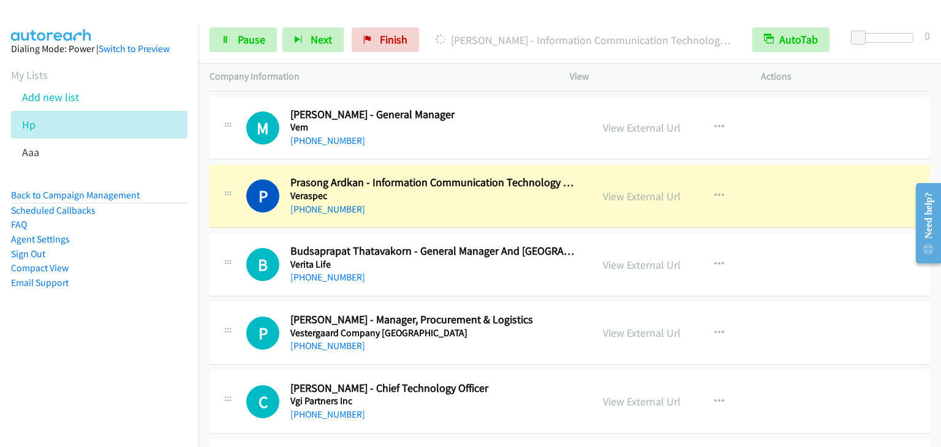
scroll to position [10569, 0]
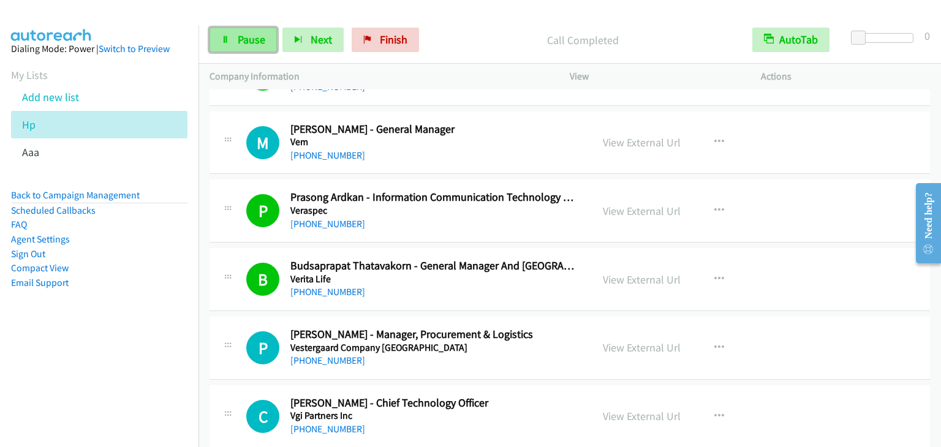
click at [254, 45] on span "Pause" at bounding box center [252, 39] width 28 height 14
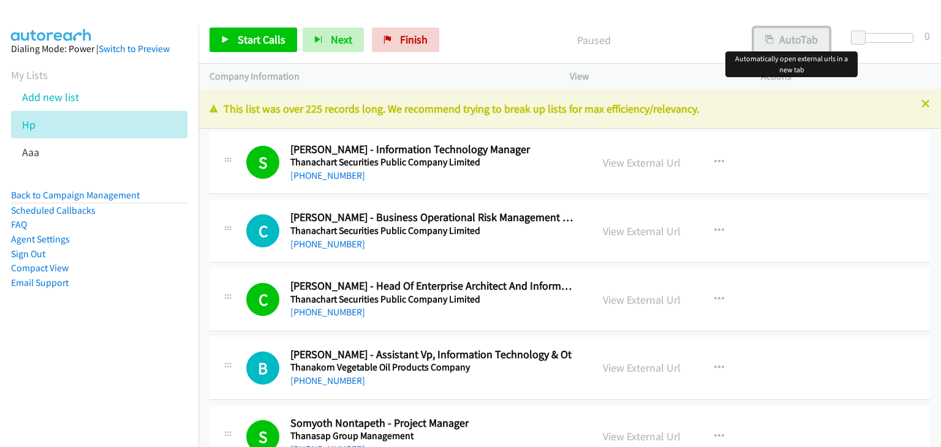
click at [792, 37] on button "AutoTab" at bounding box center [792, 40] width 76 height 25
click at [260, 34] on span "Start Calls" at bounding box center [262, 39] width 48 height 14
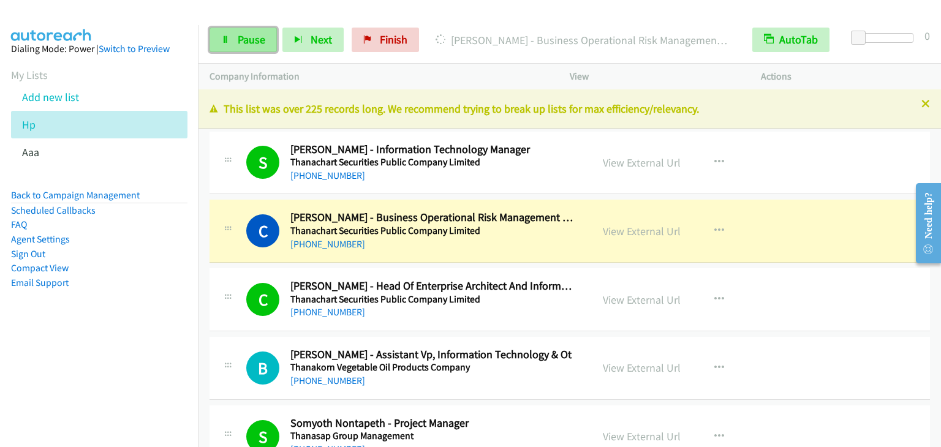
drag, startPoint x: 254, startPoint y: 39, endPoint x: 260, endPoint y: 36, distance: 6.3
click at [254, 37] on span "Pause" at bounding box center [252, 39] width 28 height 14
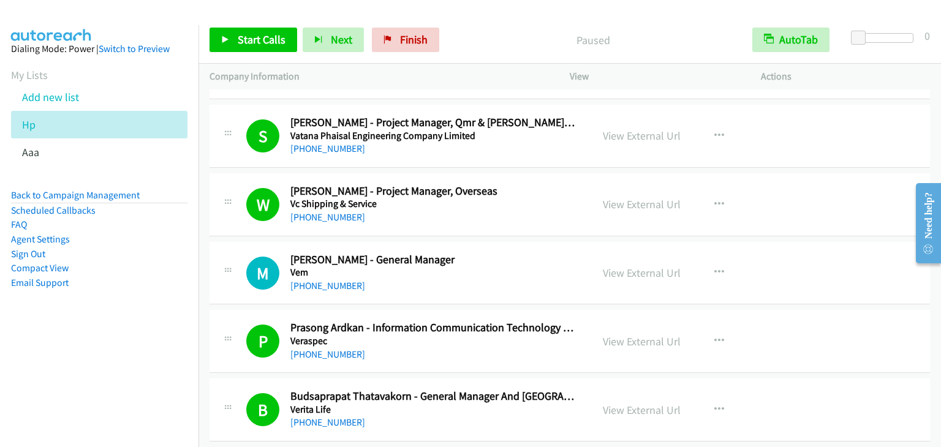
scroll to position [10636, 0]
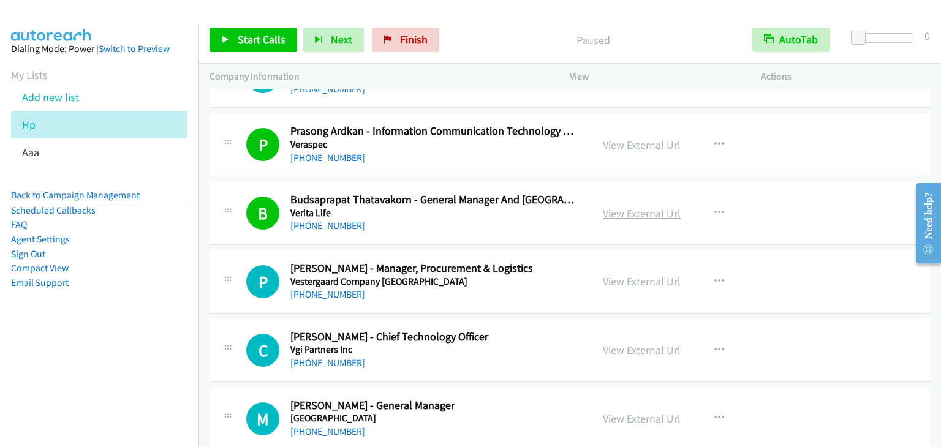
click at [612, 206] on link "View External Url" at bounding box center [642, 213] width 78 height 14
click at [228, 43] on icon at bounding box center [225, 40] width 9 height 9
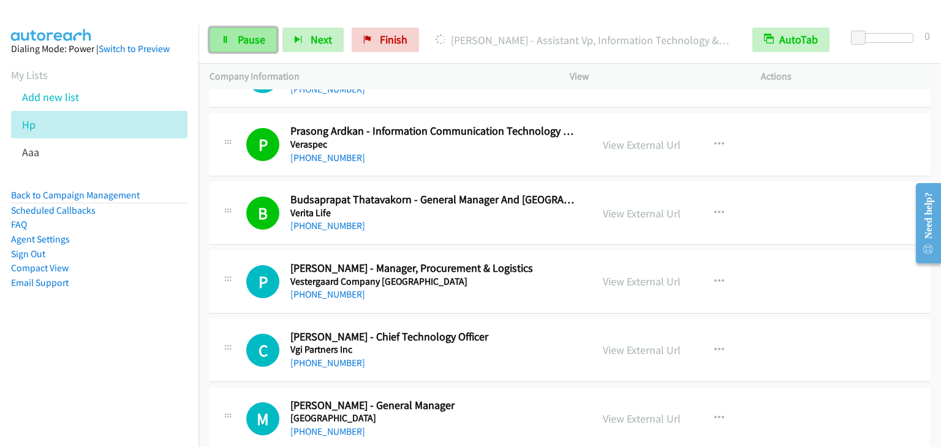
click at [230, 40] on link "Pause" at bounding box center [243, 40] width 67 height 25
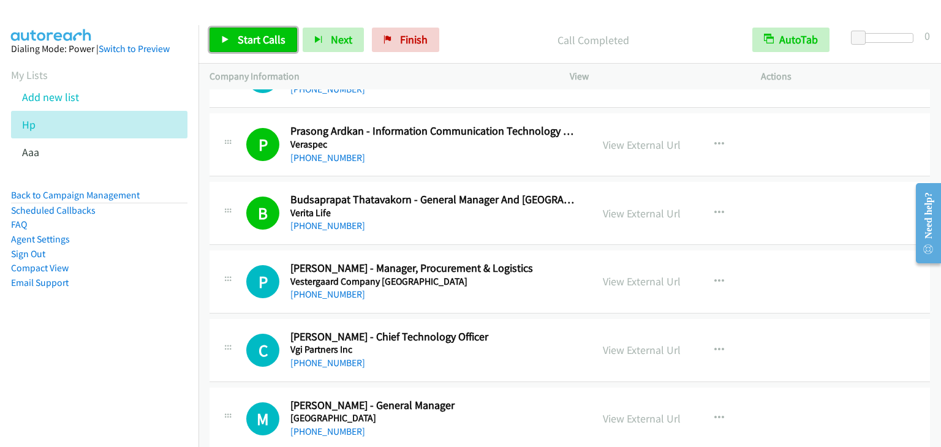
click at [257, 33] on span "Start Calls" at bounding box center [262, 39] width 48 height 14
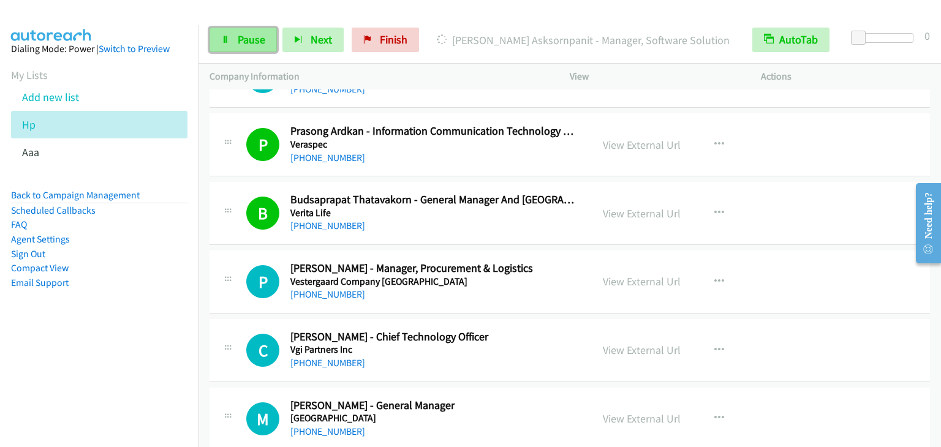
click at [241, 45] on span "Pause" at bounding box center [252, 39] width 28 height 14
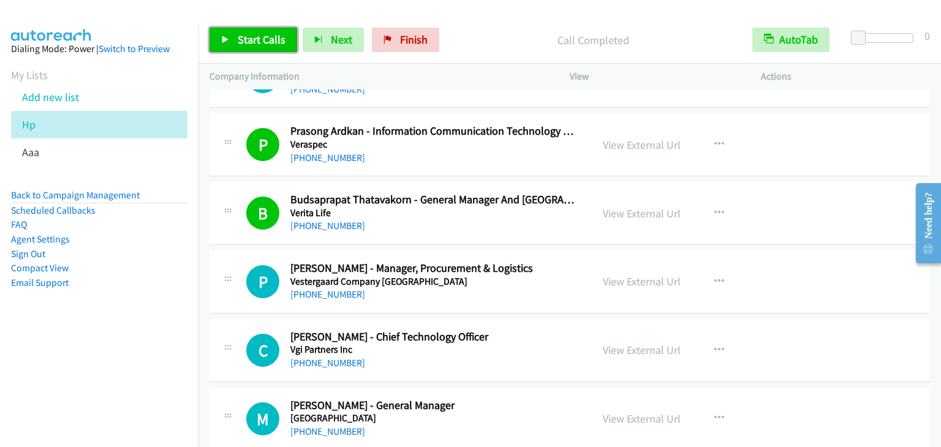
click at [238, 45] on span "Start Calls" at bounding box center [262, 39] width 48 height 14
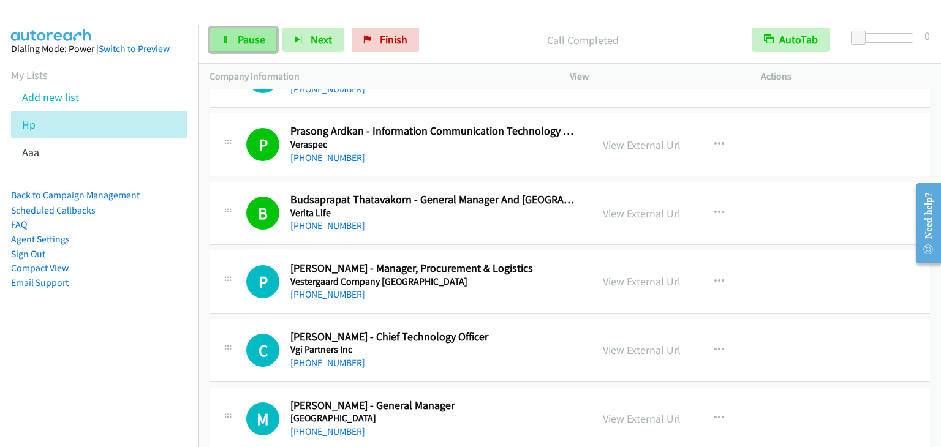
click at [258, 47] on link "Pause" at bounding box center [243, 40] width 67 height 25
click at [256, 45] on div "Start Calls Pause Next Finish" at bounding box center [317, 40] width 215 height 25
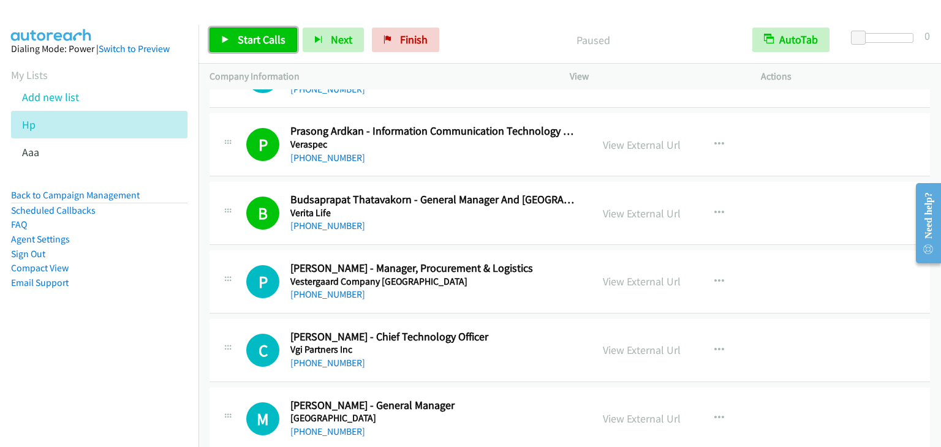
click at [256, 45] on span "Start Calls" at bounding box center [262, 39] width 48 height 14
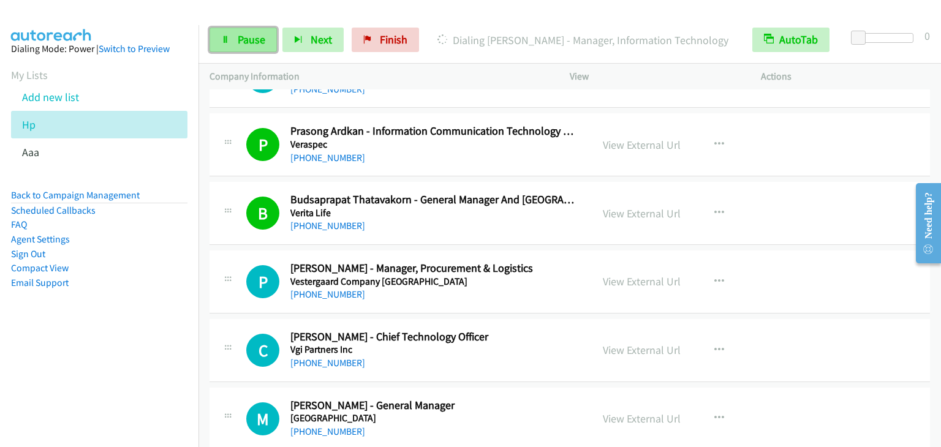
click at [240, 37] on span "Pause" at bounding box center [252, 39] width 28 height 14
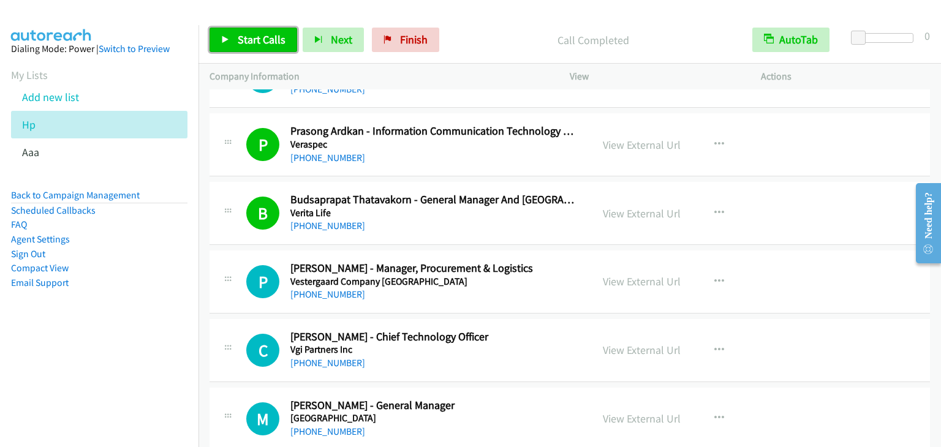
click at [248, 43] on span "Start Calls" at bounding box center [262, 39] width 48 height 14
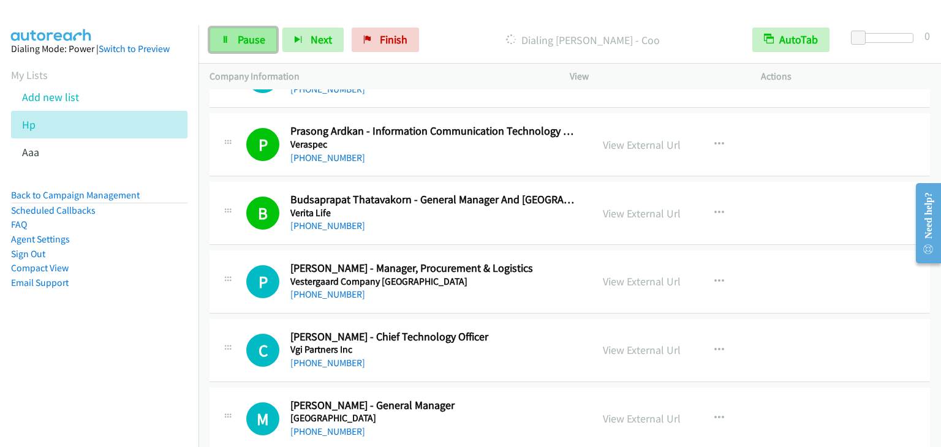
click at [262, 34] on span "Pause" at bounding box center [252, 39] width 28 height 14
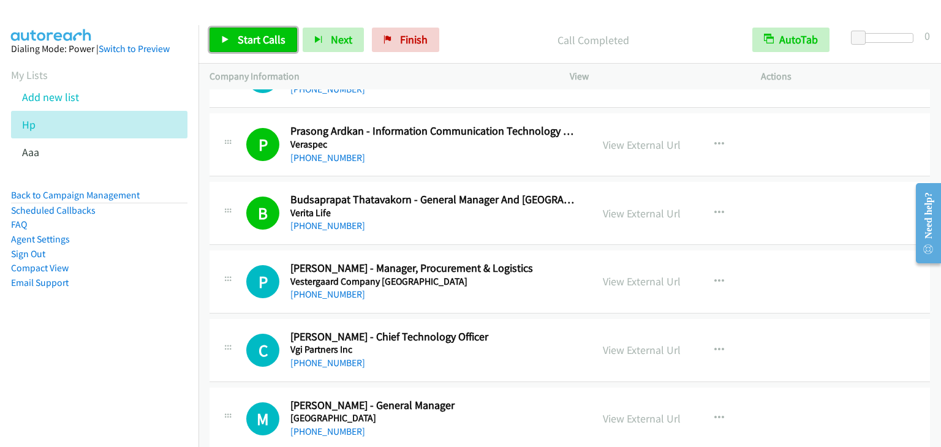
click at [260, 40] on span "Start Calls" at bounding box center [262, 39] width 48 height 14
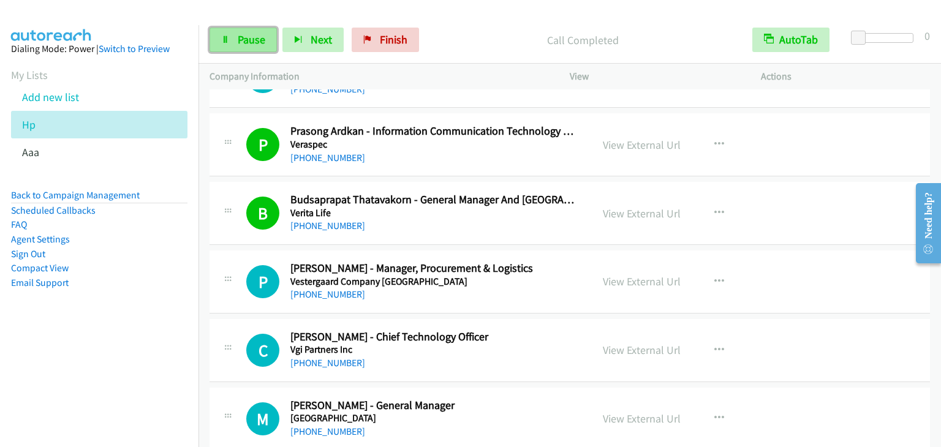
click at [243, 40] on span "Pause" at bounding box center [252, 39] width 28 height 14
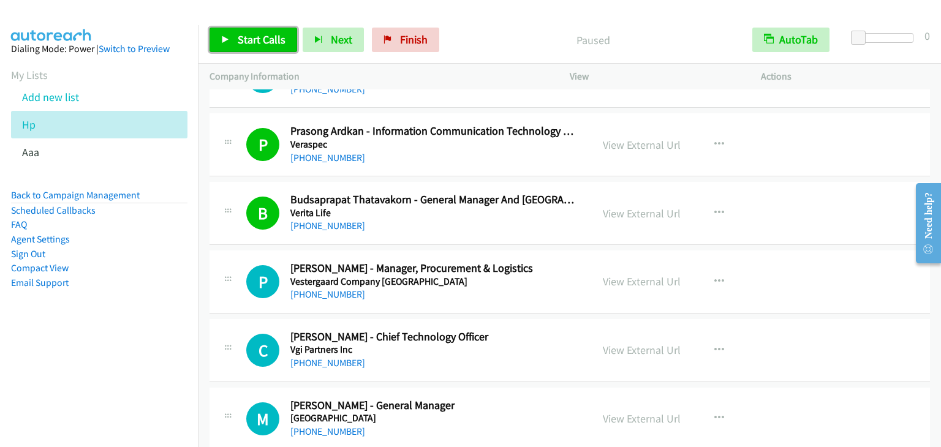
click at [252, 43] on span "Start Calls" at bounding box center [262, 39] width 48 height 14
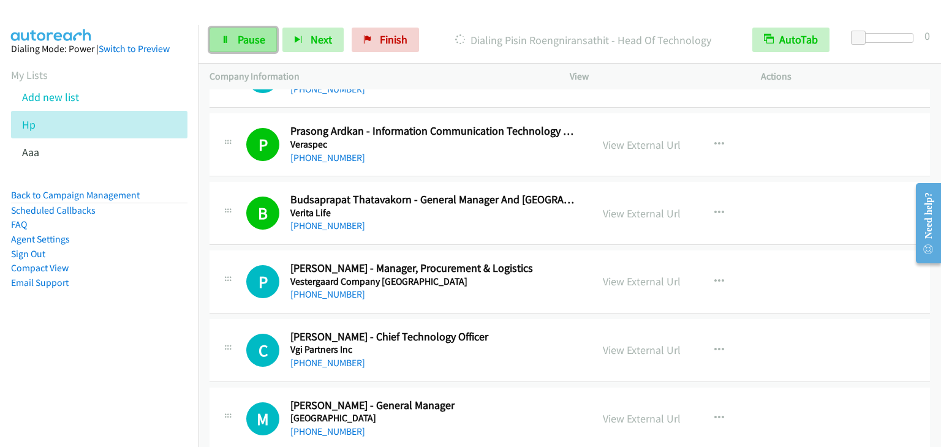
click at [263, 34] on span "Pause" at bounding box center [252, 39] width 28 height 14
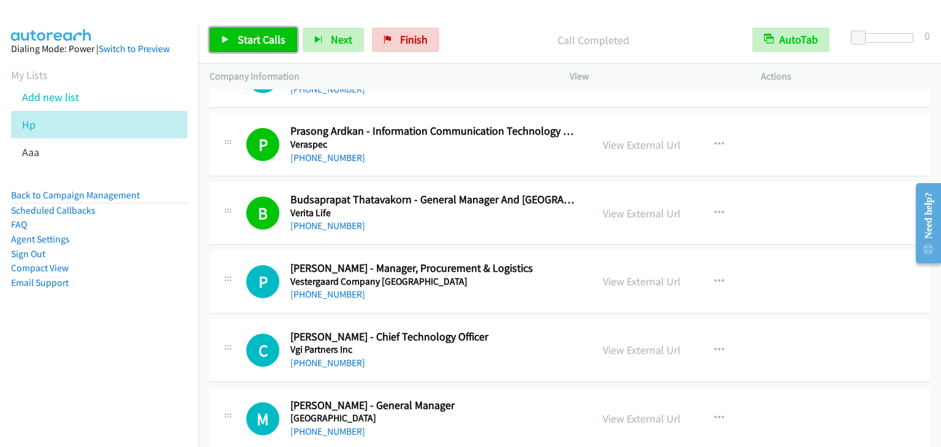
click at [248, 36] on span "Start Calls" at bounding box center [262, 39] width 48 height 14
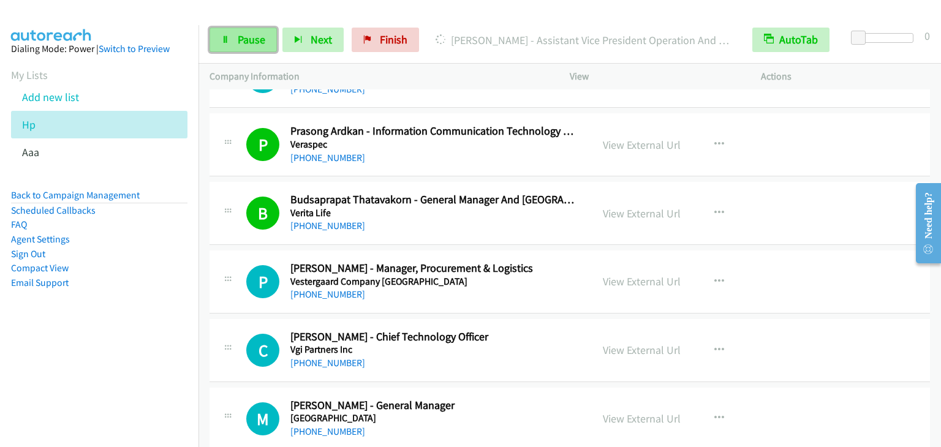
click at [241, 34] on span "Pause" at bounding box center [252, 39] width 28 height 14
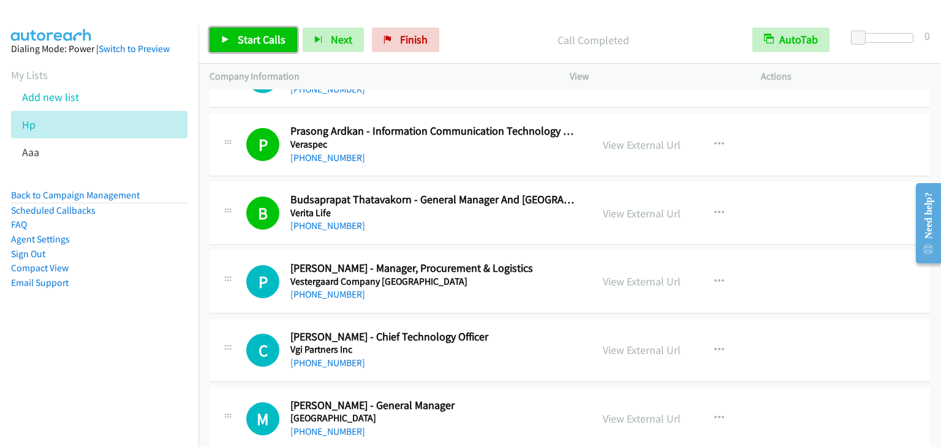
click at [235, 41] on link "Start Calls" at bounding box center [254, 40] width 88 height 25
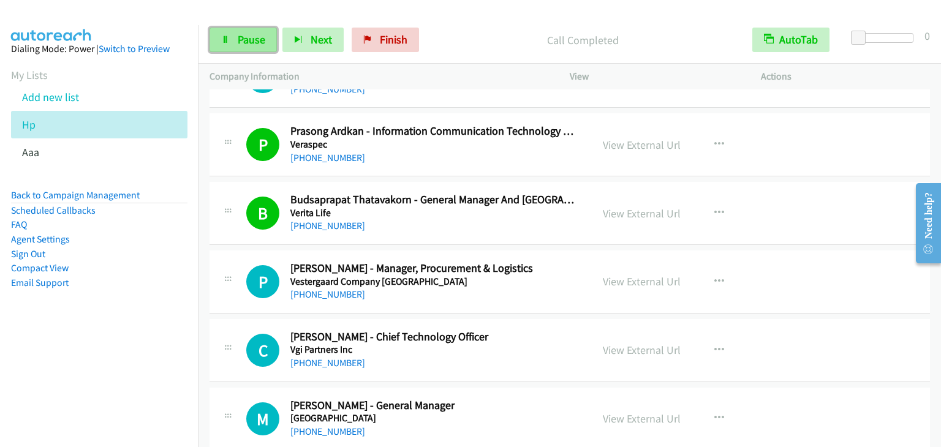
click at [243, 36] on span "Pause" at bounding box center [252, 39] width 28 height 14
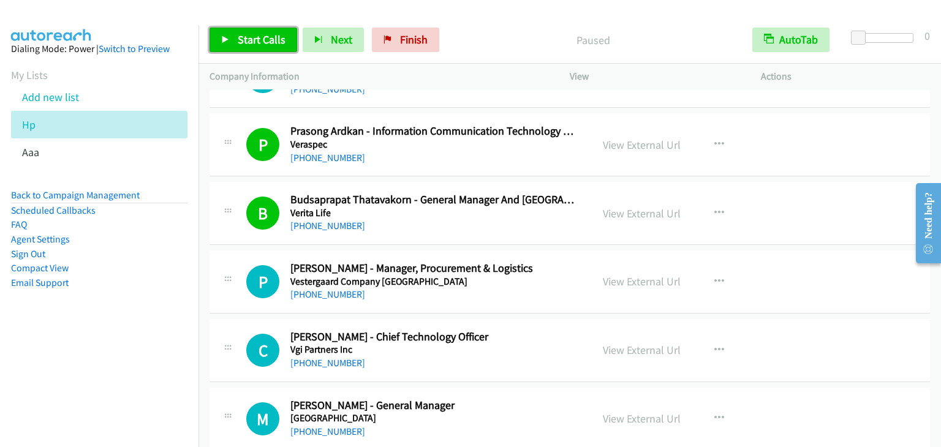
click at [243, 36] on span "Start Calls" at bounding box center [262, 39] width 48 height 14
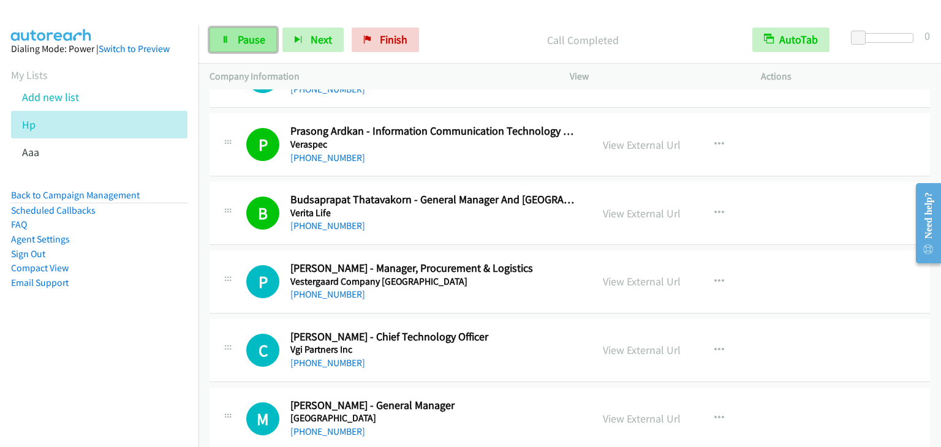
click at [245, 45] on span "Pause" at bounding box center [252, 39] width 28 height 14
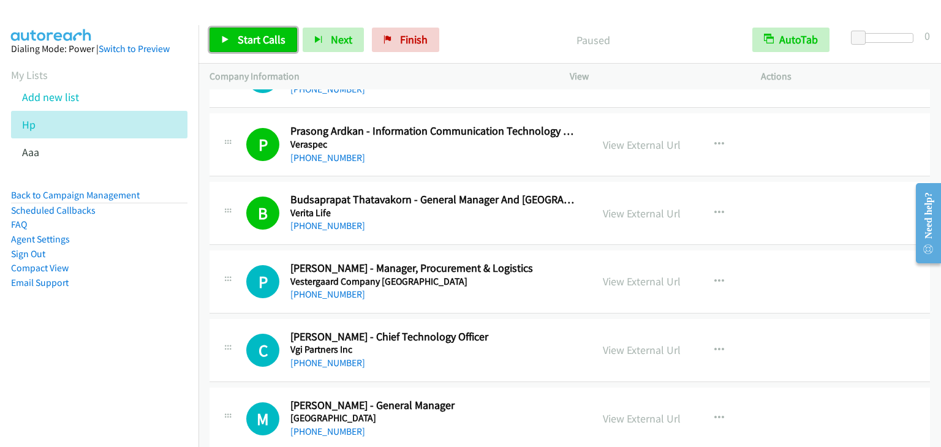
click at [241, 42] on span "Start Calls" at bounding box center [262, 39] width 48 height 14
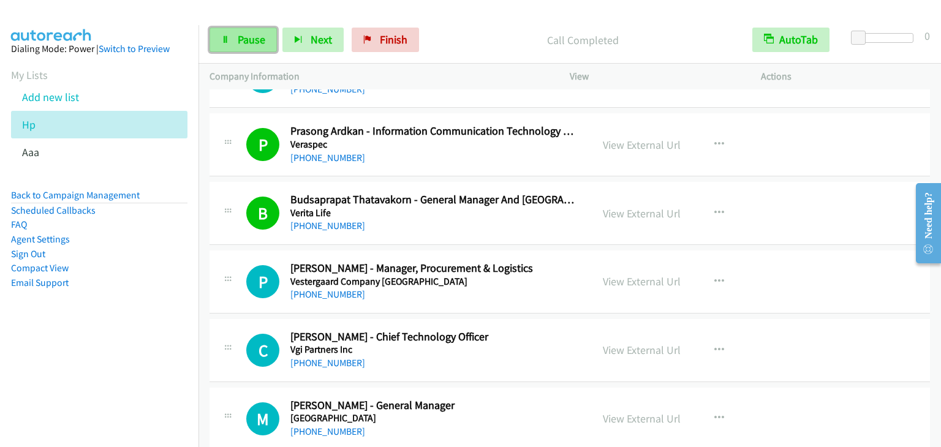
click at [232, 35] on link "Pause" at bounding box center [243, 40] width 67 height 25
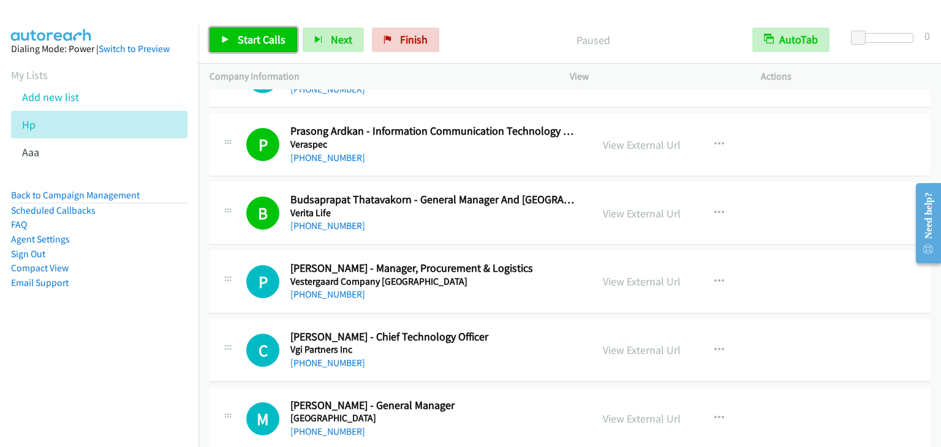
click at [257, 39] on span "Start Calls" at bounding box center [262, 39] width 48 height 14
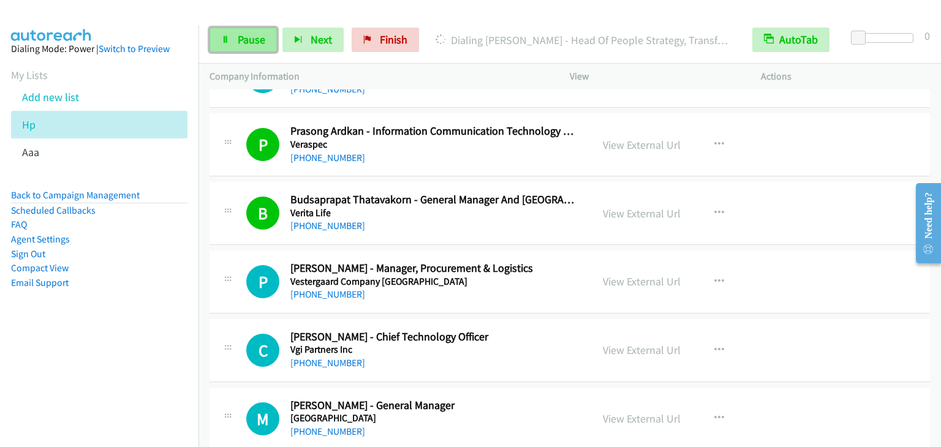
click at [251, 39] on span "Pause" at bounding box center [252, 39] width 28 height 14
